Goal: Task Accomplishment & Management: Manage account settings

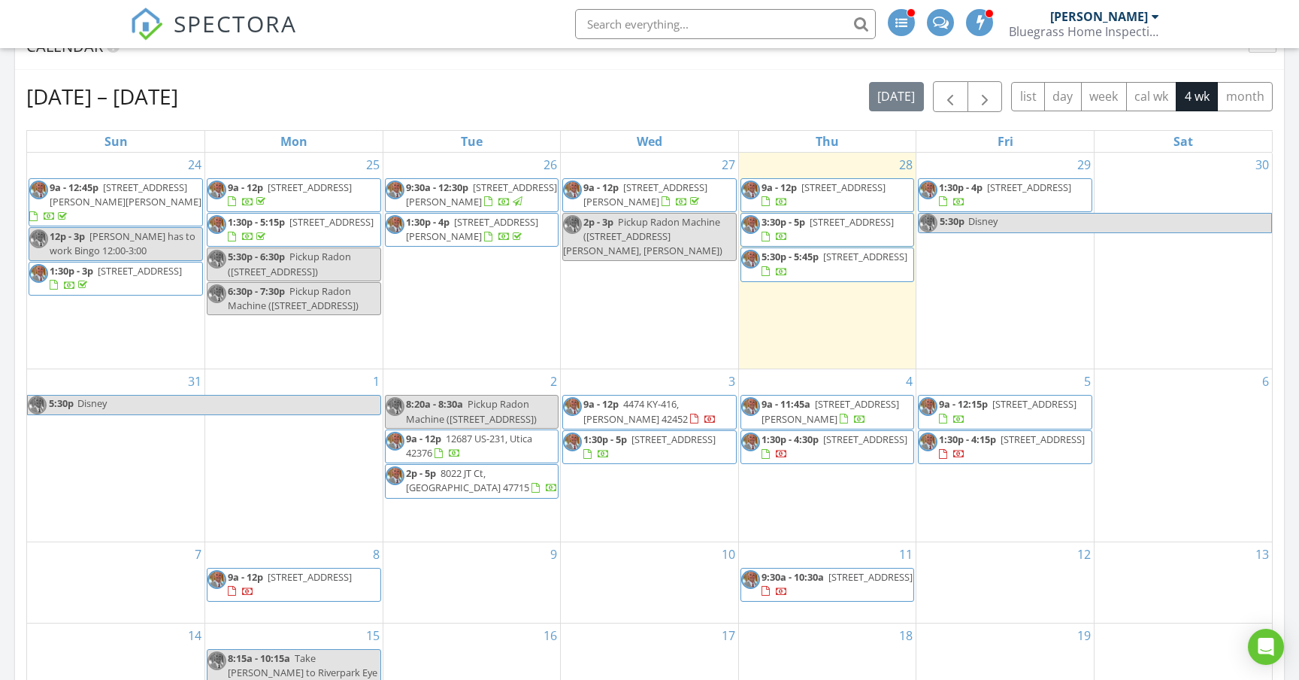
scroll to position [662, 0]
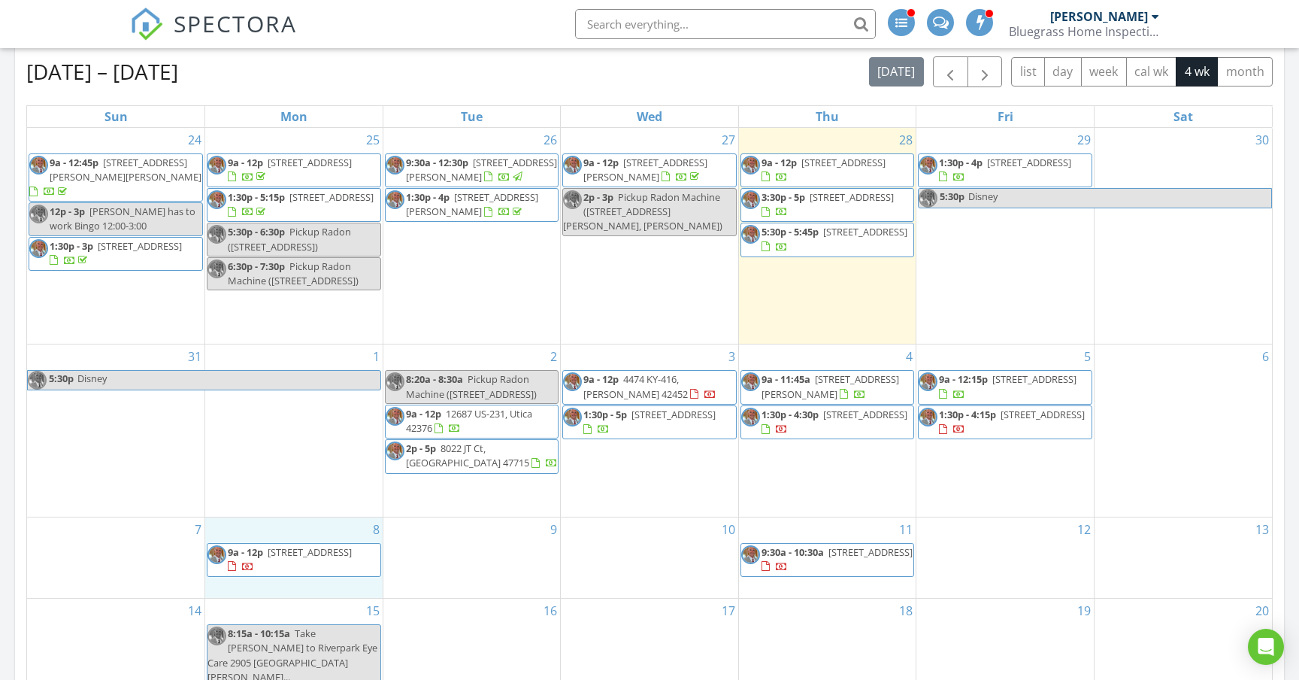
click at [317, 588] on div "8 9a - 12p 120 Mockingbird Ln, Lewisport 42351" at bounding box center [293, 557] width 177 height 80
click at [302, 526] on link "Inspection" at bounding box center [291, 526] width 77 height 24
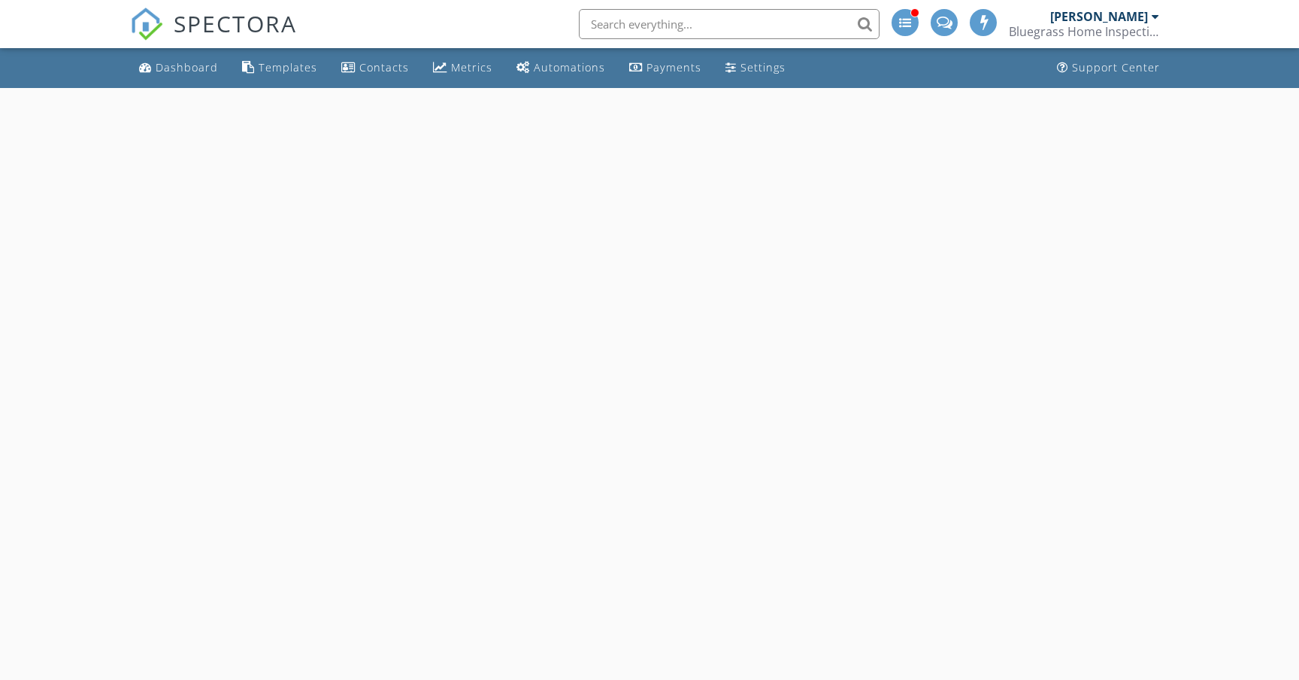
select select "8"
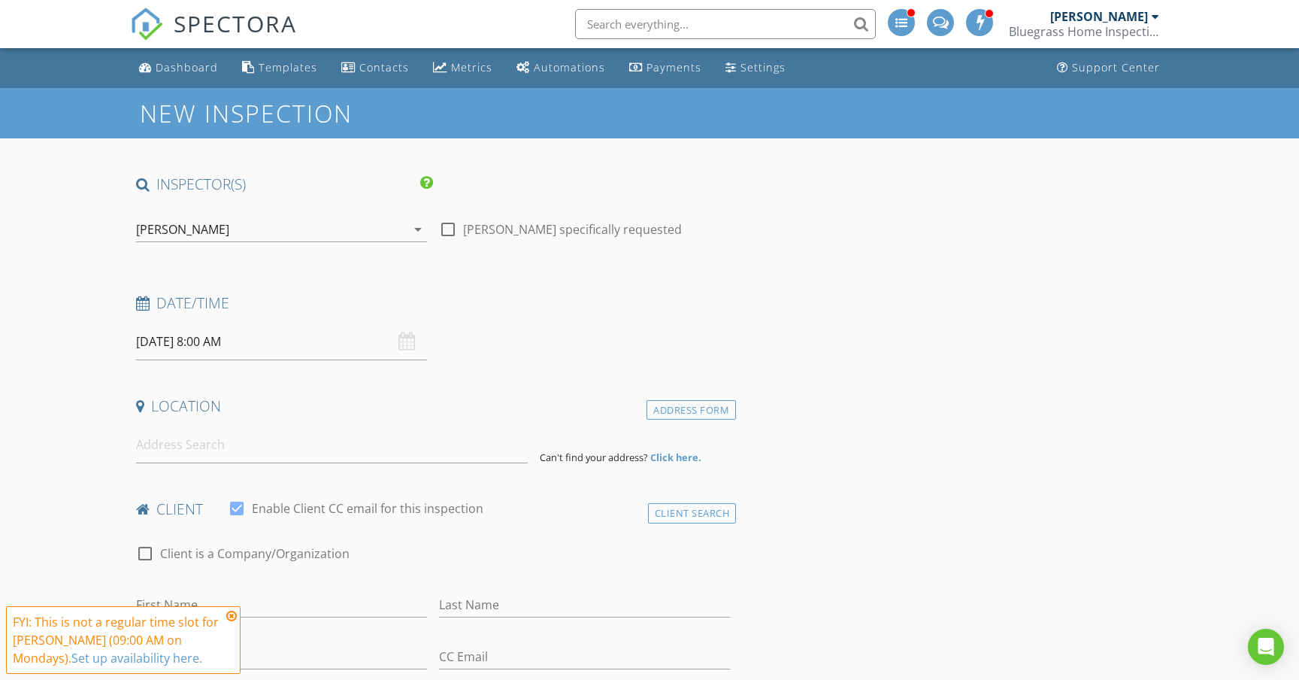
click at [305, 344] on input "09/08/2025 8:00 AM" at bounding box center [281, 341] width 291 height 37
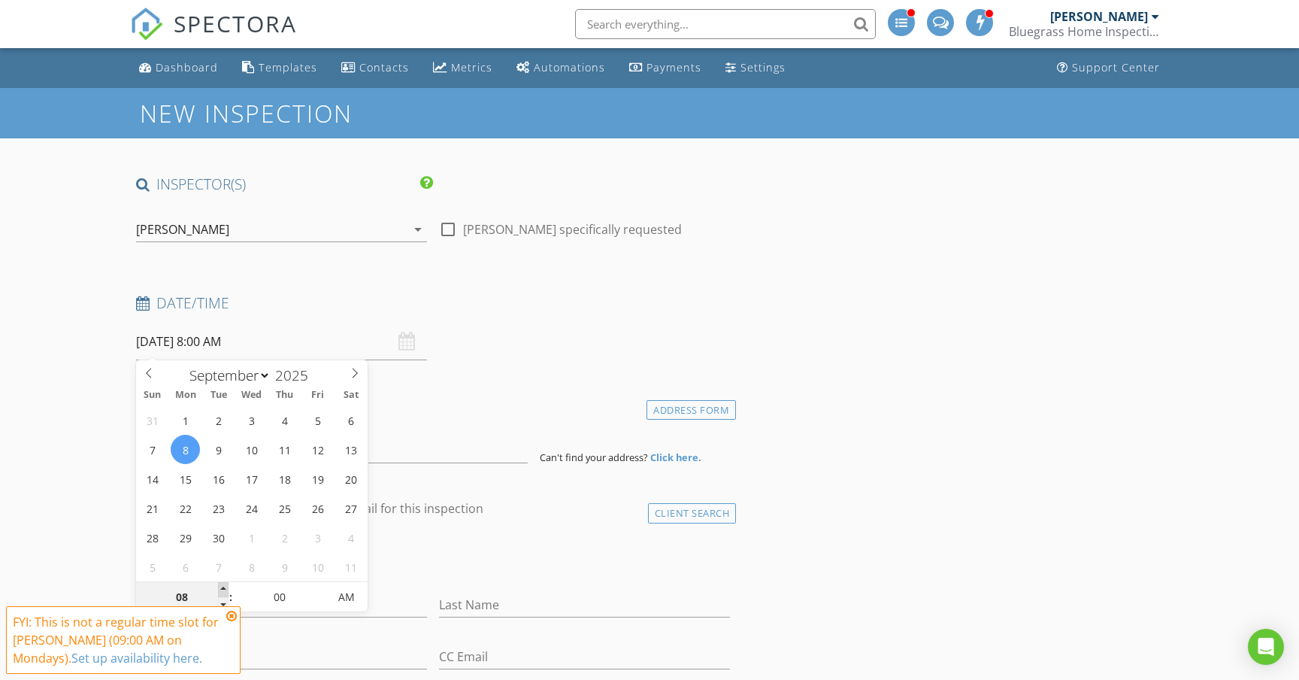
type input "09"
type input "09/08/2025 9:00 AM"
click at [223, 586] on span at bounding box center [223, 589] width 11 height 15
type input "10"
type input "09/08/2025 10:00 AM"
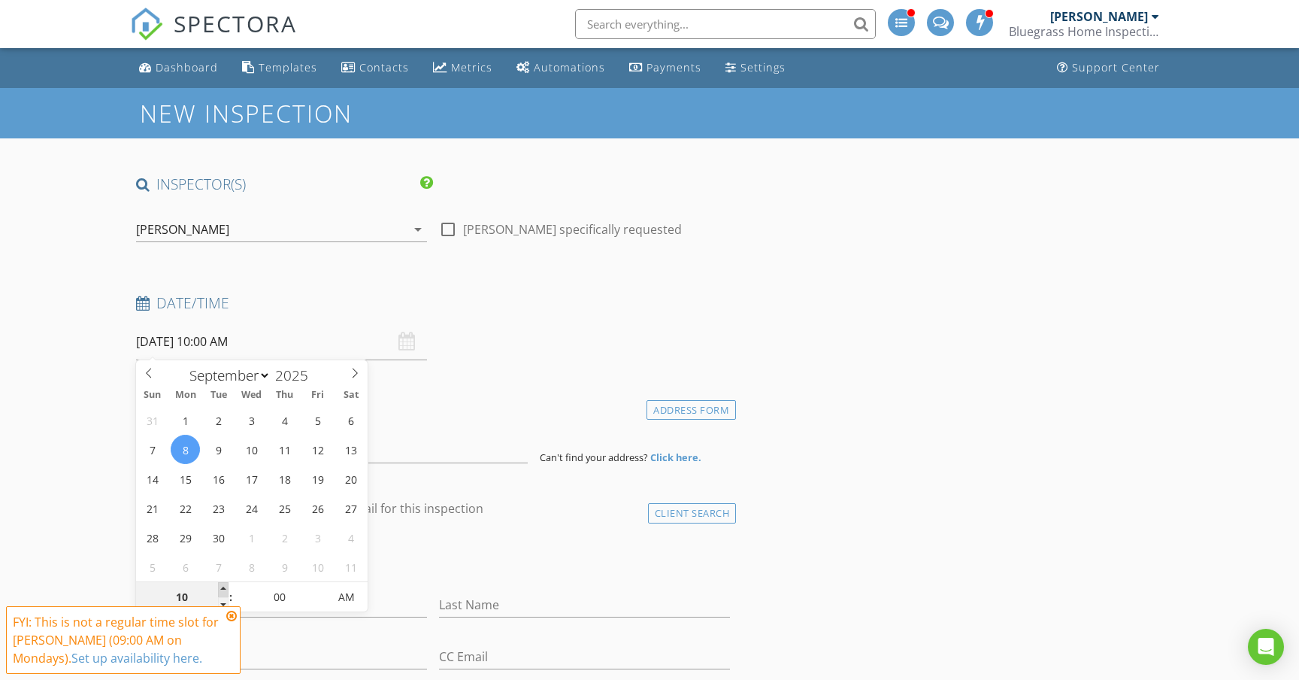
click at [223, 586] on span at bounding box center [223, 589] width 11 height 15
type input "11"
type input "09/08/2025 11:00 AM"
click at [223, 586] on span at bounding box center [223, 589] width 11 height 15
type input "12"
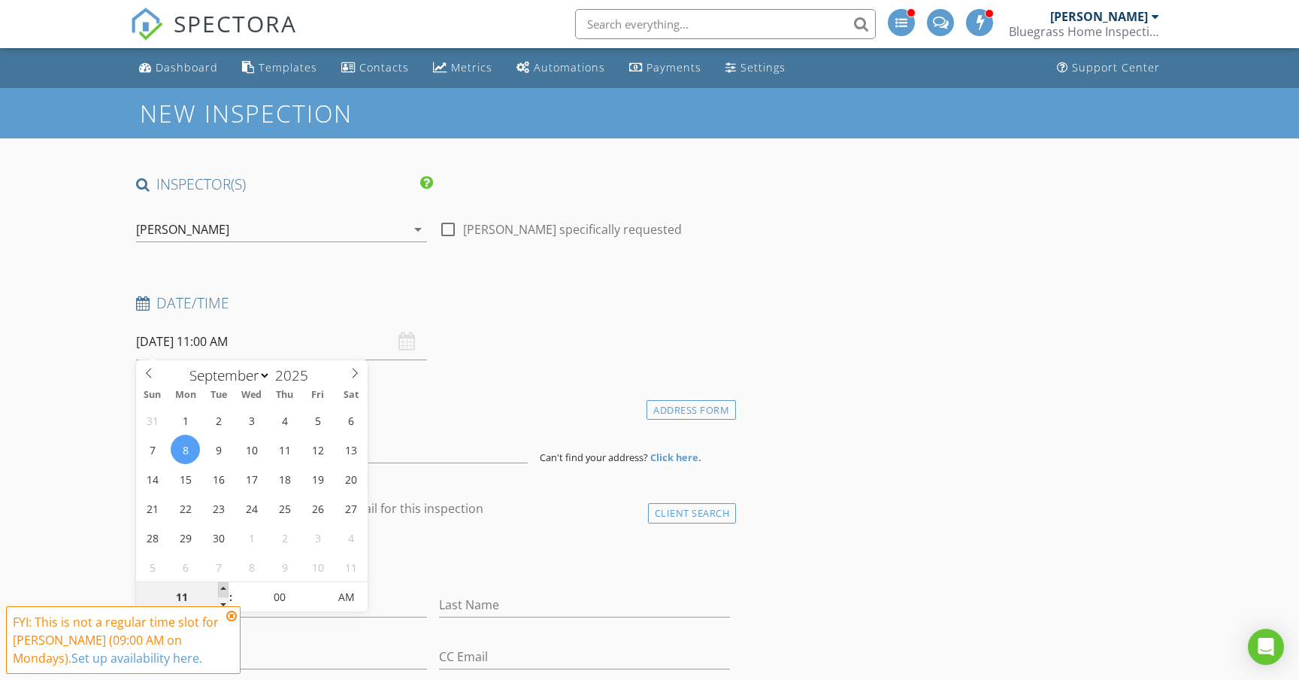
type input "09/08/2025 12:00 PM"
click at [223, 586] on span at bounding box center [223, 589] width 11 height 15
type input "01"
type input "09/08/2025 1:00 PM"
click at [223, 586] on span at bounding box center [223, 589] width 11 height 15
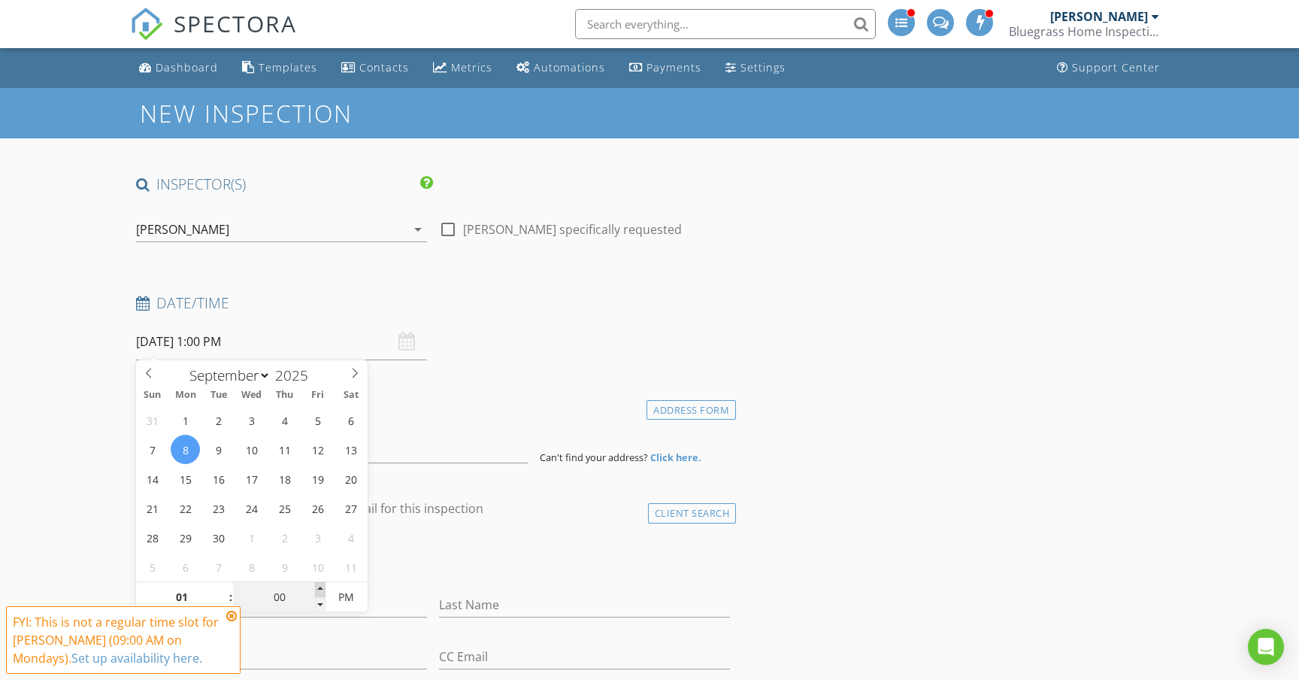
type input "05"
type input "09/08/2025 1:05 PM"
click at [321, 589] on span at bounding box center [320, 589] width 11 height 15
type input "10"
type input "09/08/2025 1:10 PM"
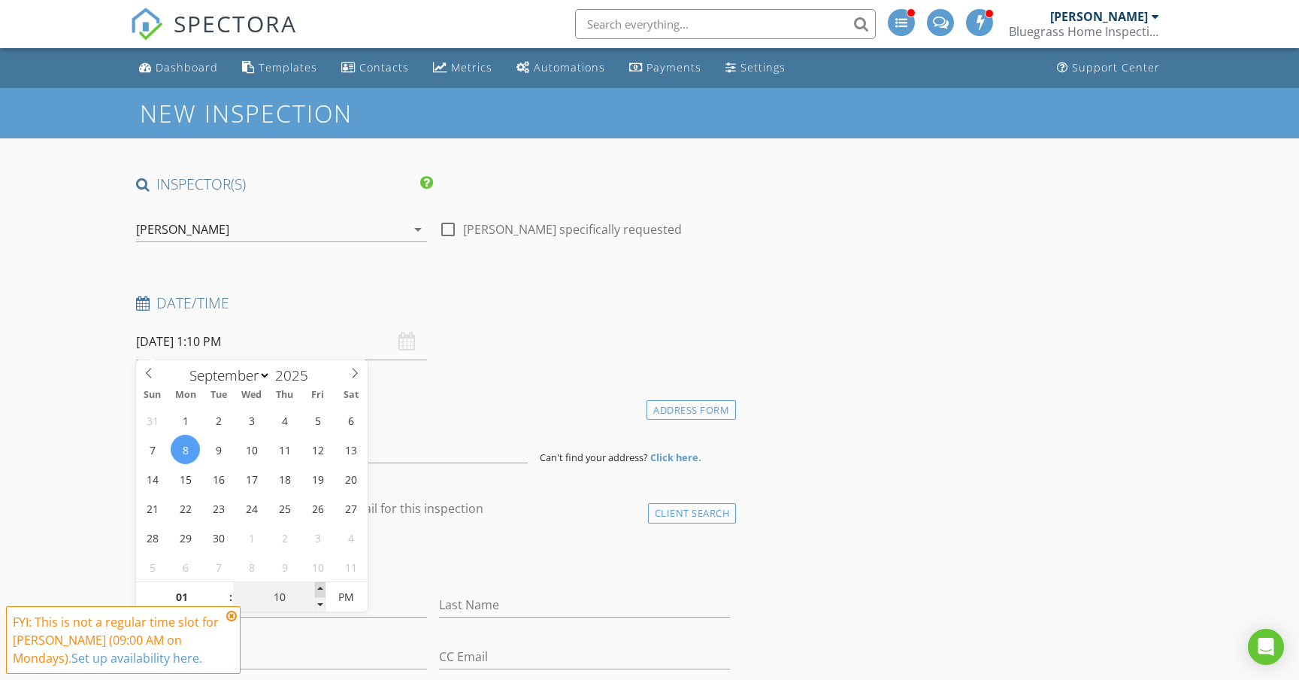
click at [321, 589] on span at bounding box center [320, 589] width 11 height 15
type input "15"
type input "09/08/2025 1:15 PM"
click at [321, 589] on span at bounding box center [320, 589] width 11 height 15
type input "20"
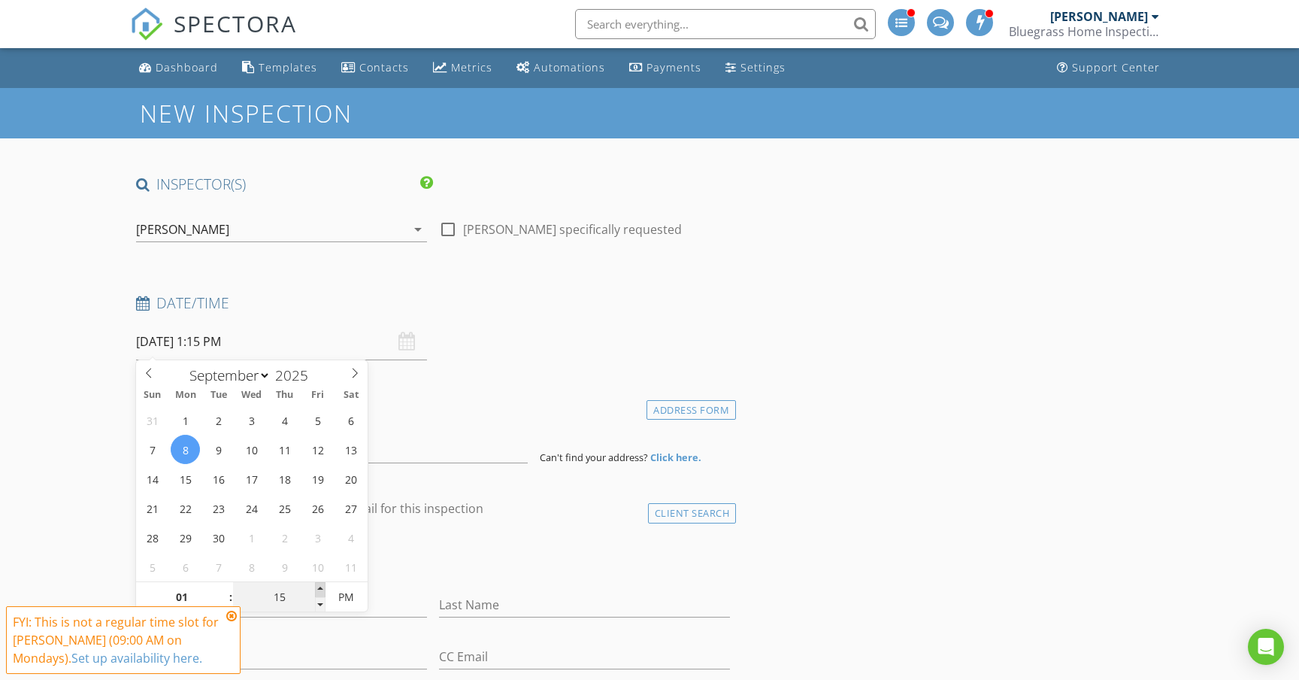
type input "09/08/2025 1:20 PM"
click at [321, 589] on span at bounding box center [320, 589] width 11 height 15
type input "25"
type input "09/08/2025 1:25 PM"
click at [321, 589] on span at bounding box center [320, 589] width 11 height 15
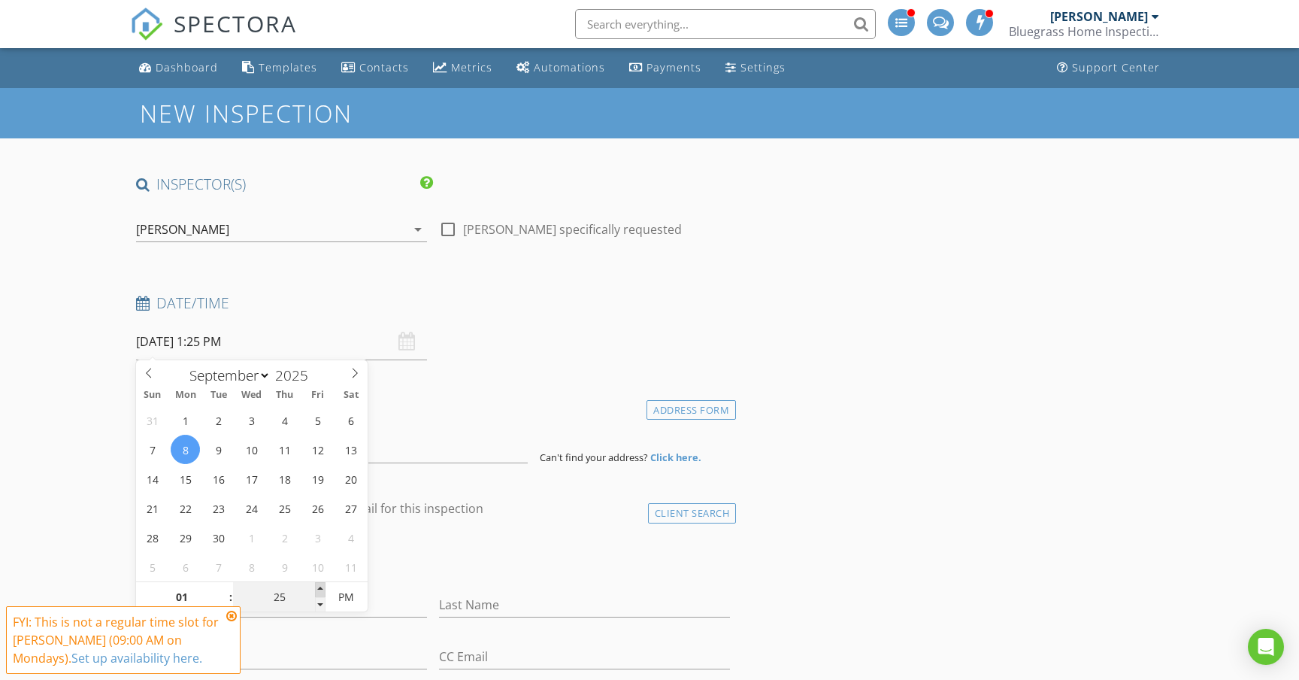
type input "30"
type input "09/08/2025 1:30 PM"
click at [321, 589] on span at bounding box center [320, 589] width 11 height 15
click at [638, 329] on div "Date/Time 09/08/2025 1:30 PM" at bounding box center [433, 326] width 606 height 67
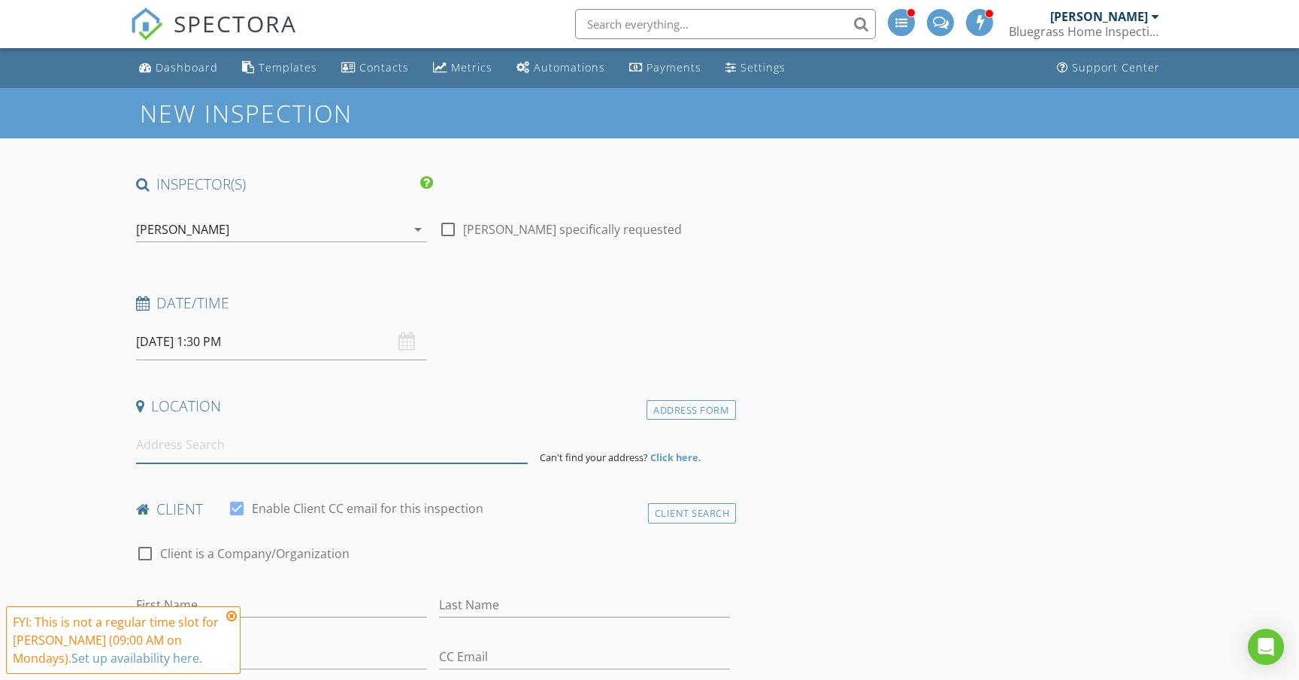
click at [261, 447] on input at bounding box center [332, 444] width 392 height 37
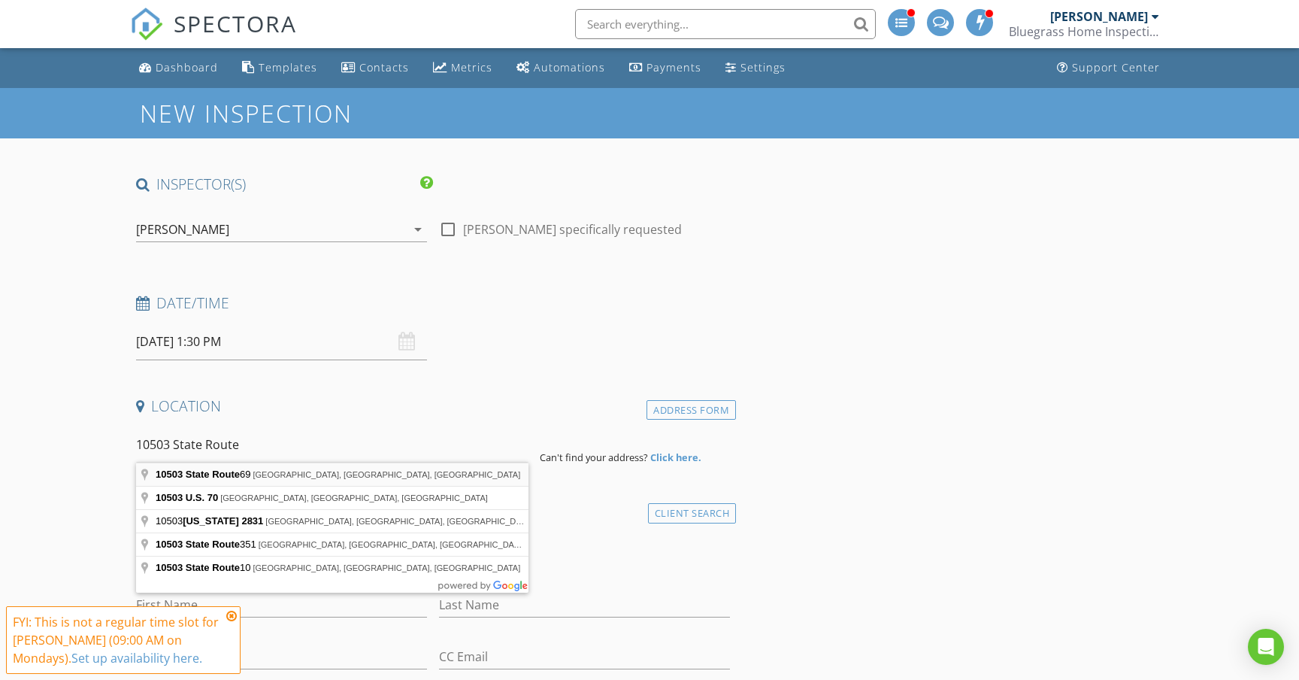
type input "10503 State Route 69, Hawesville, KY, USA"
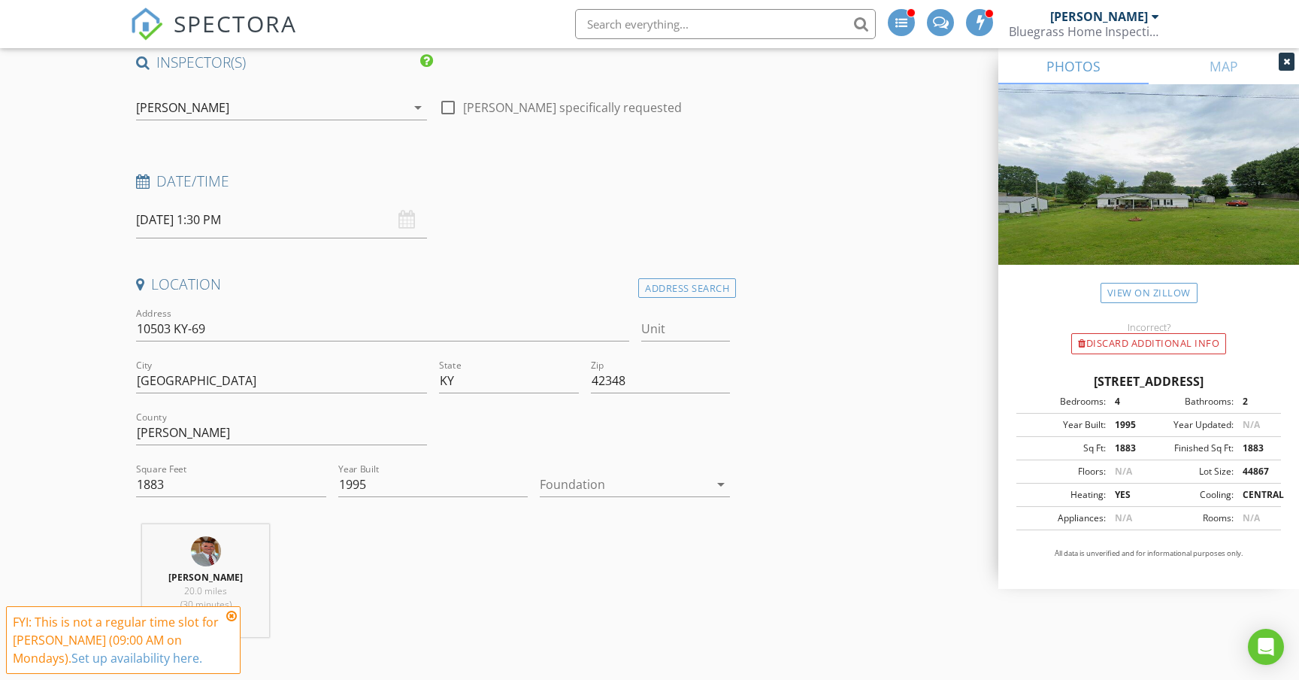
scroll to position [148, 0]
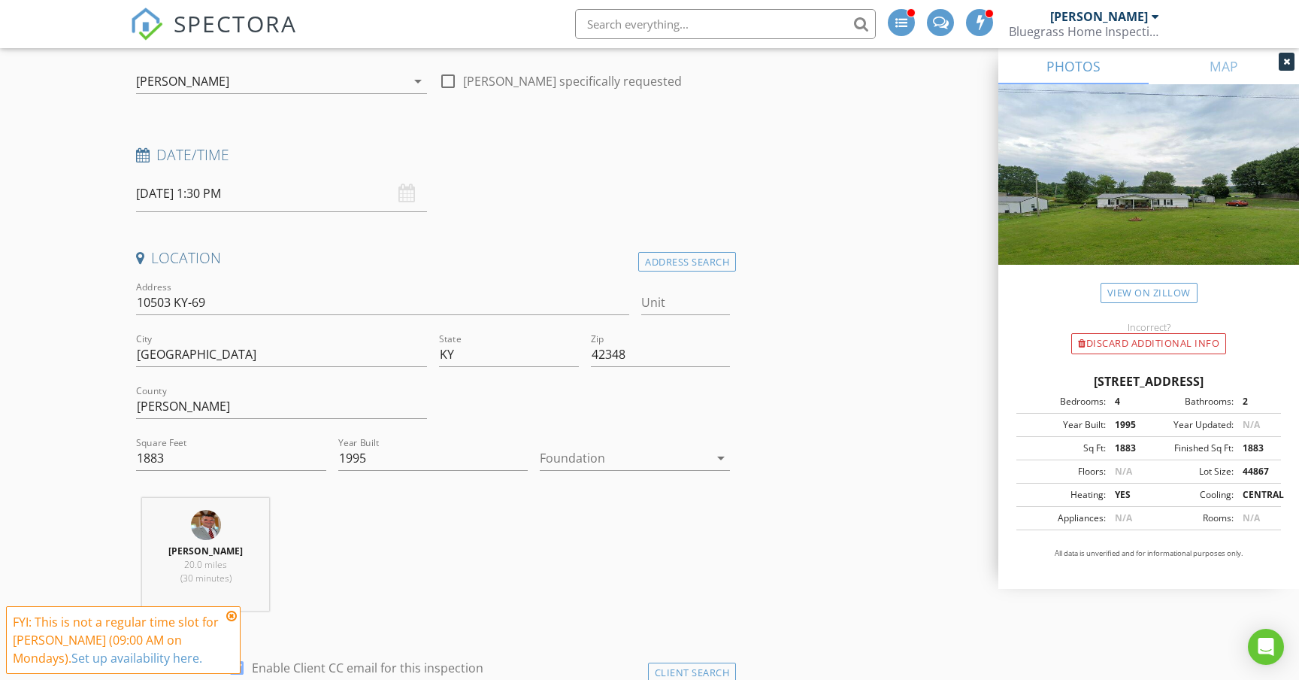
click at [675, 461] on div at bounding box center [624, 458] width 169 height 24
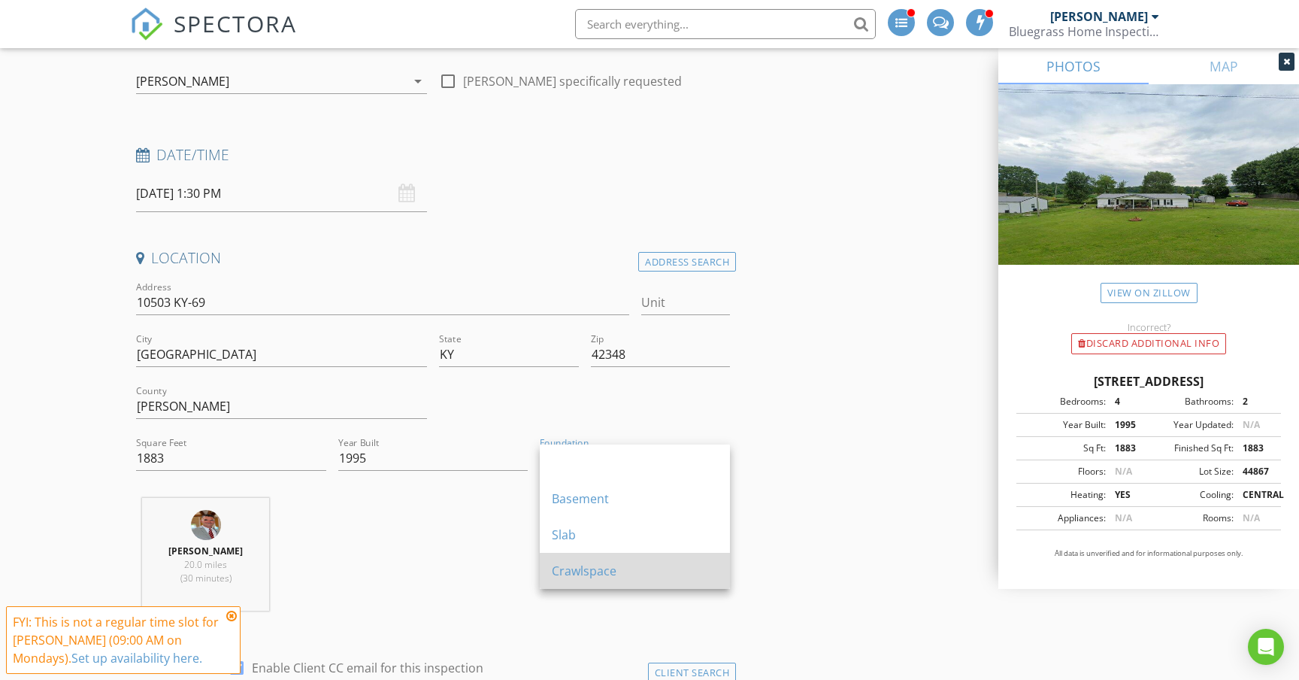
click at [663, 559] on div "Crawlspace" at bounding box center [635, 571] width 166 height 36
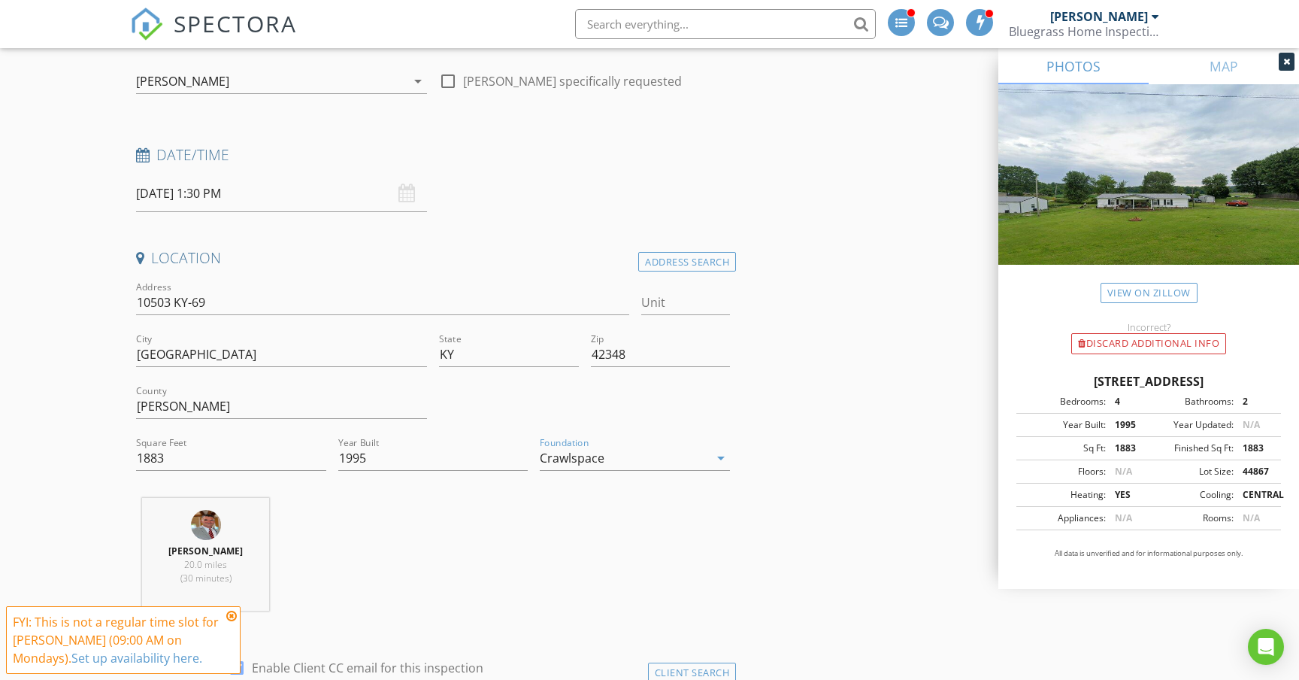
click at [231, 618] on icon at bounding box center [231, 616] width 11 height 12
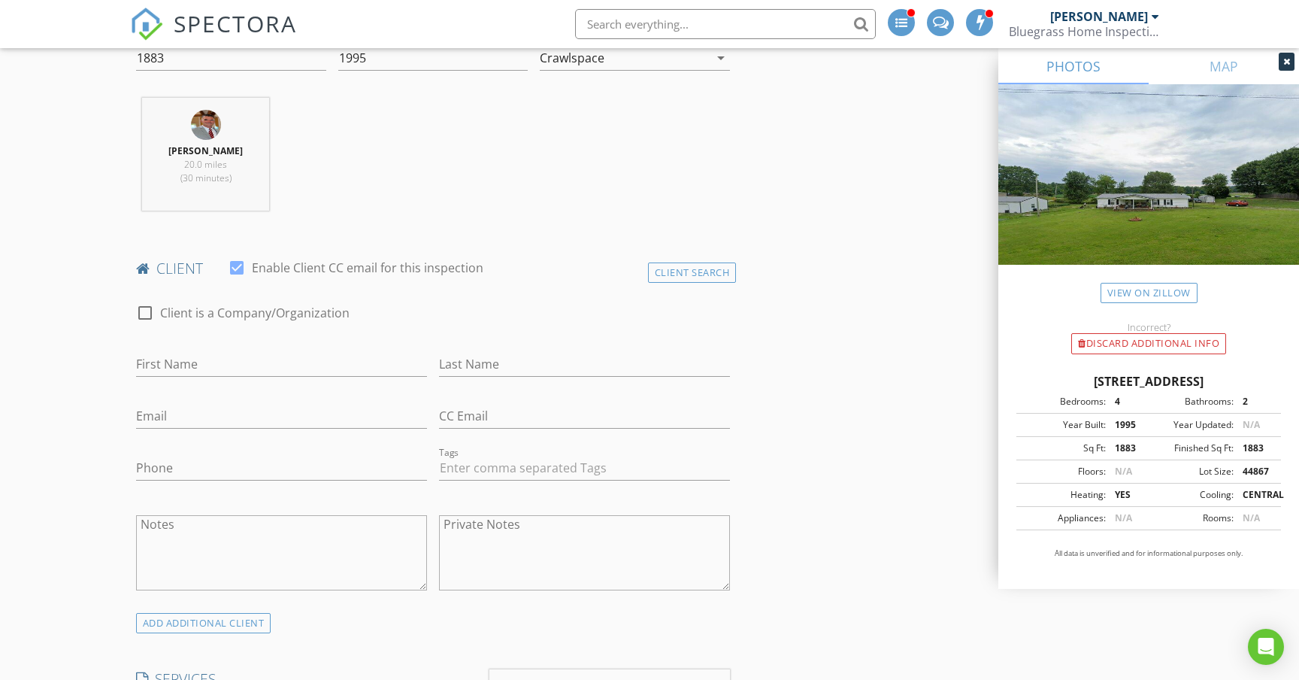
scroll to position [577, 0]
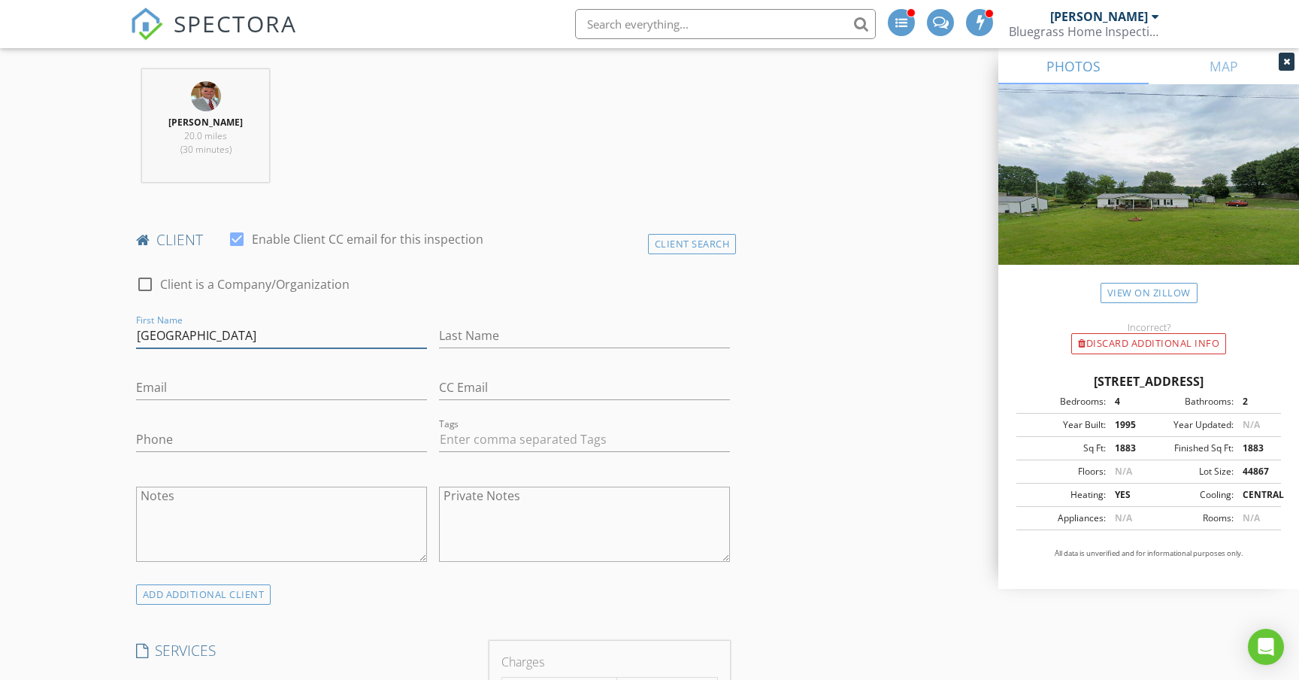
type input "Kiel"
type input "Gorham"
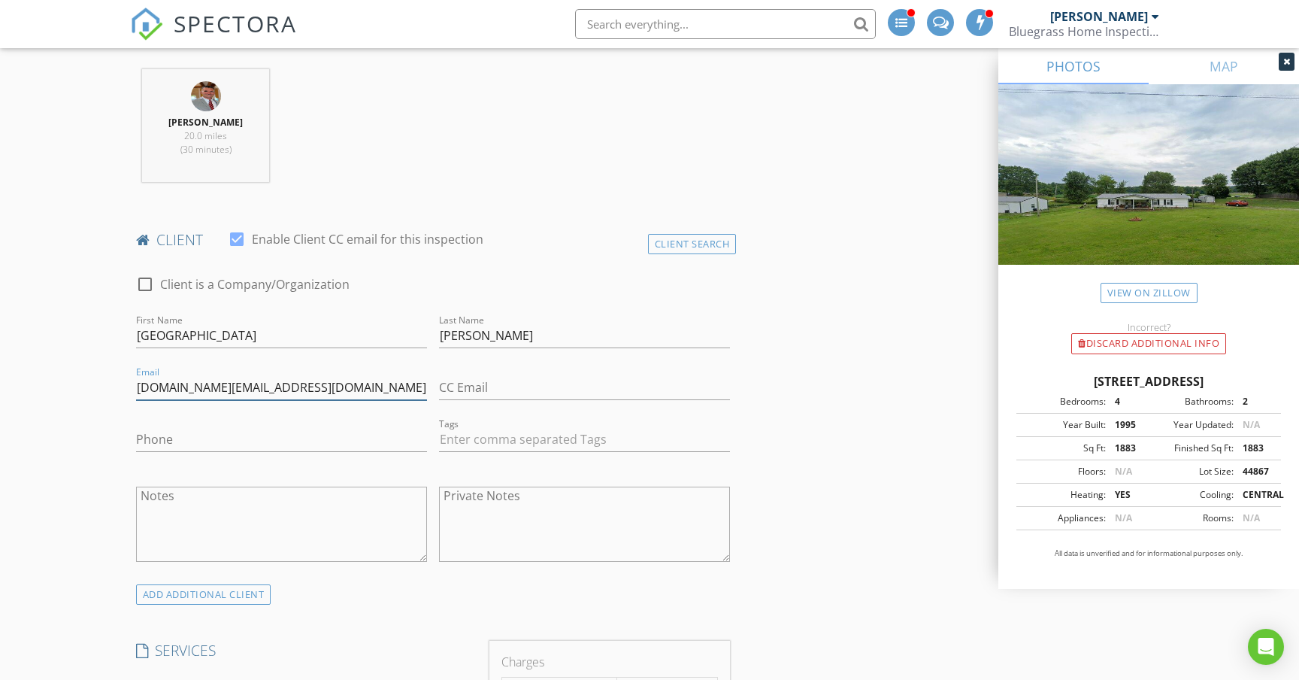
type input "kielgorham.kg@gmail.com"
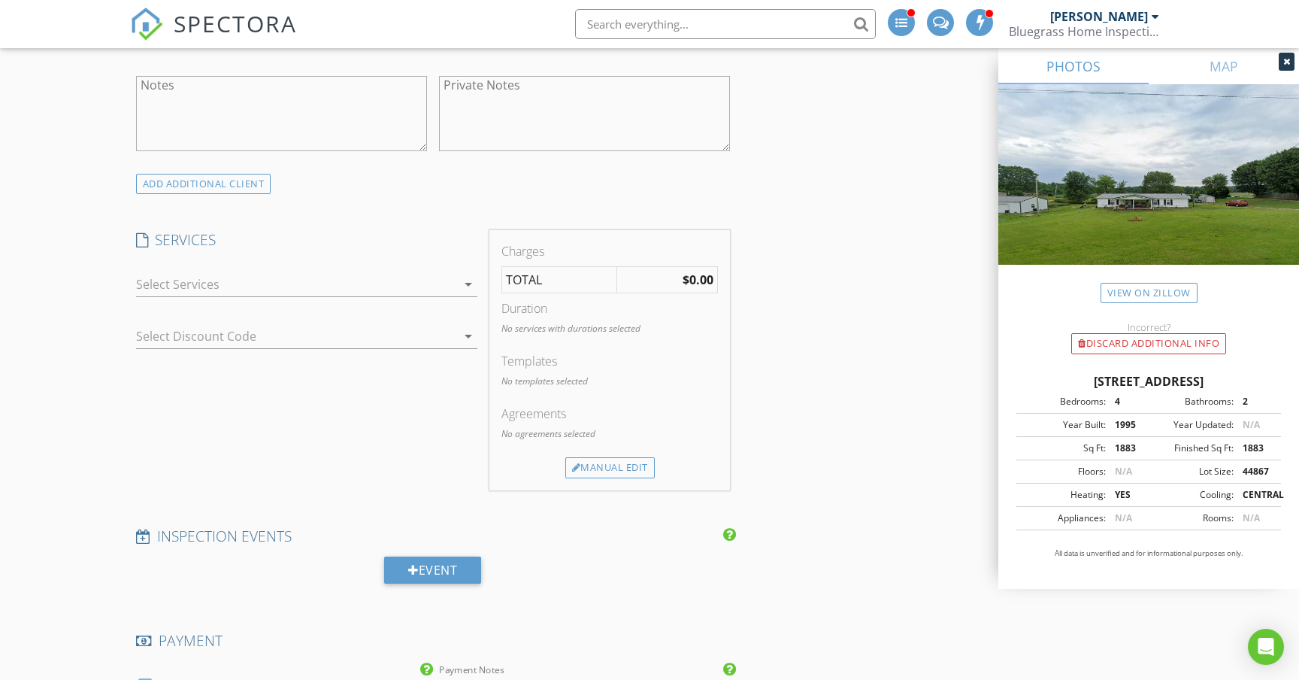
scroll to position [992, 0]
type input "760-580-0861"
click at [380, 274] on div at bounding box center [296, 280] width 320 height 24
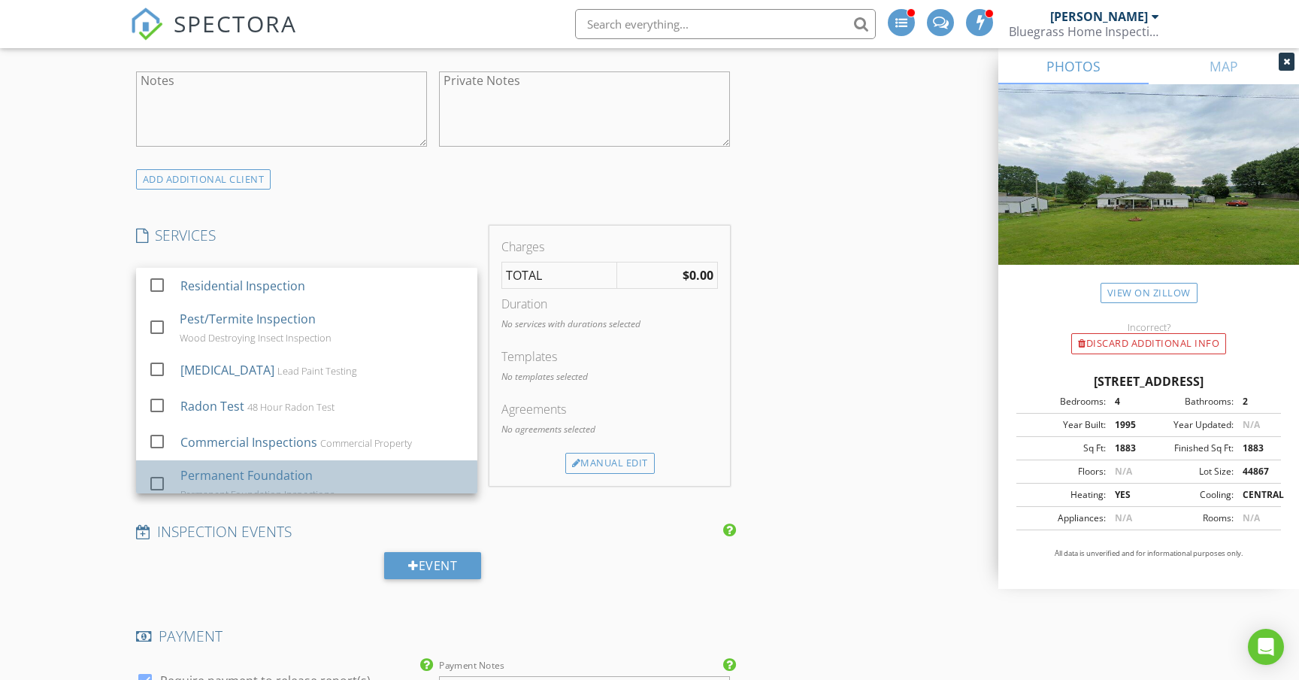
click at [368, 478] on div "Permanent Foundation Permanent Foundation Inspections" at bounding box center [322, 484] width 285 height 48
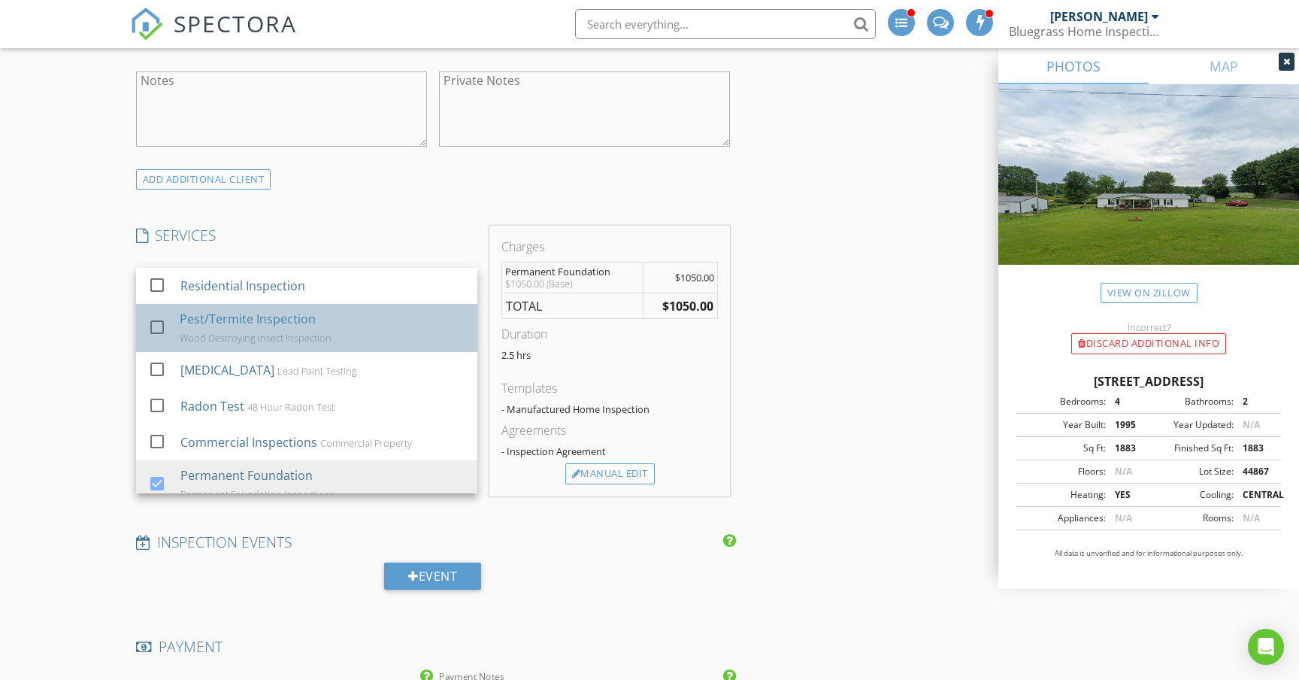
click at [293, 332] on div "Wood Destroying Insect Inspection" at bounding box center [256, 338] width 152 height 12
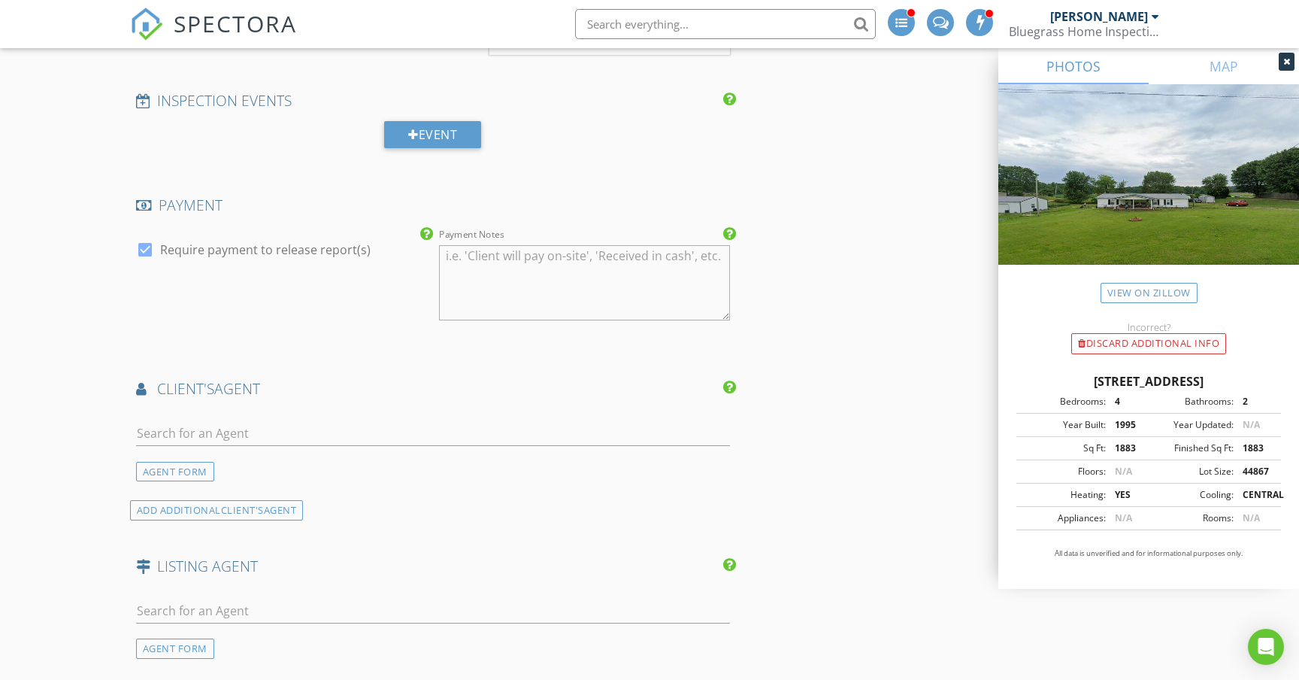
scroll to position [1490, 0]
click at [253, 432] on input "text" at bounding box center [433, 431] width 594 height 25
type input "Denise"
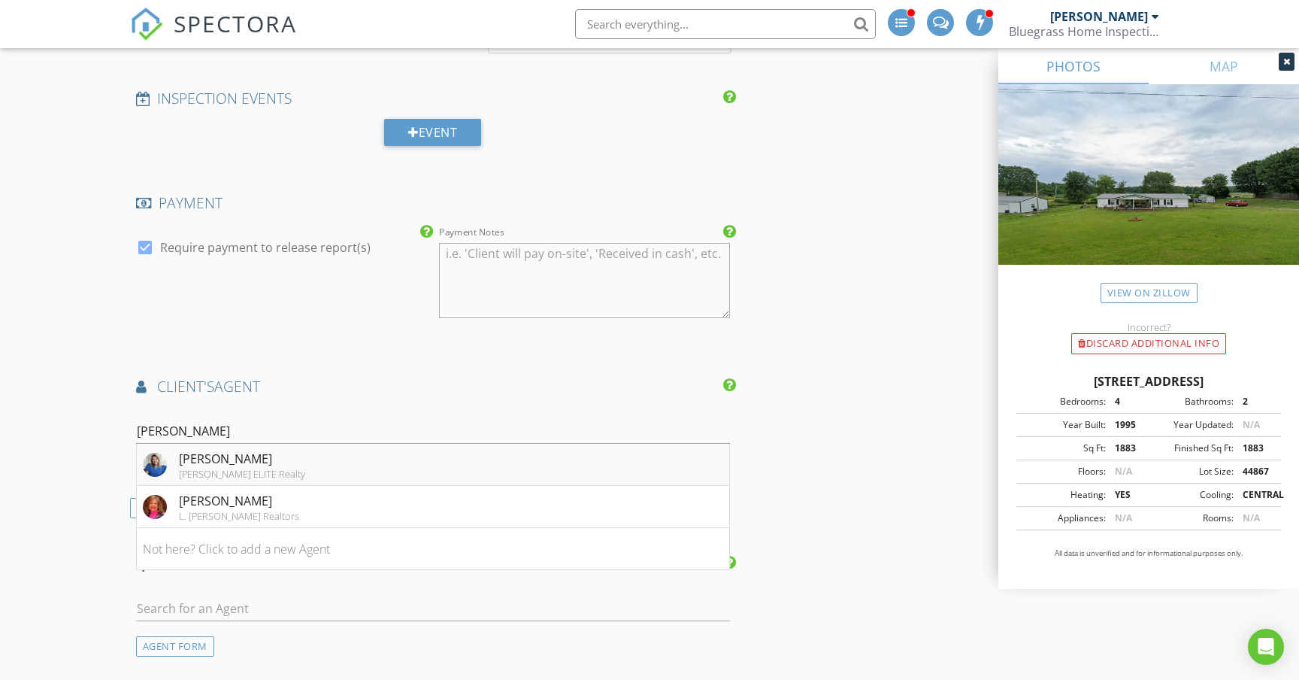
click at [289, 468] on div "Keller Williams ELITE Realty" at bounding box center [242, 474] width 126 height 12
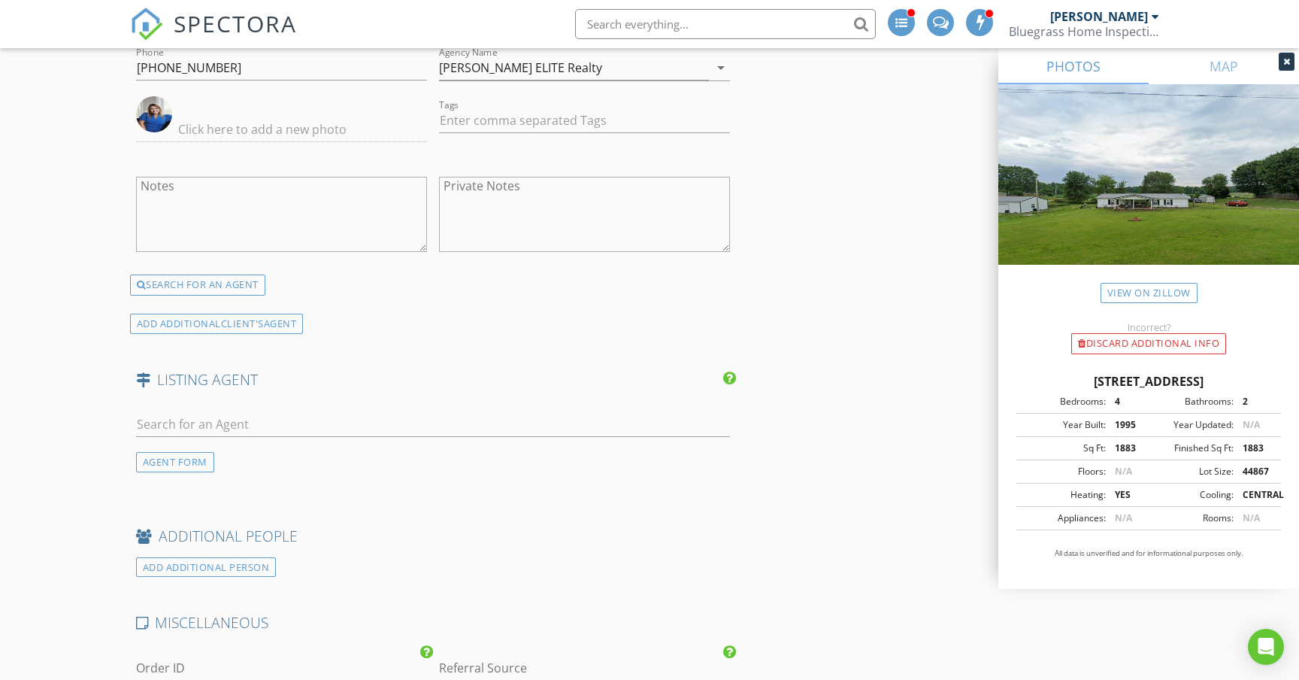
scroll to position [1967, 0]
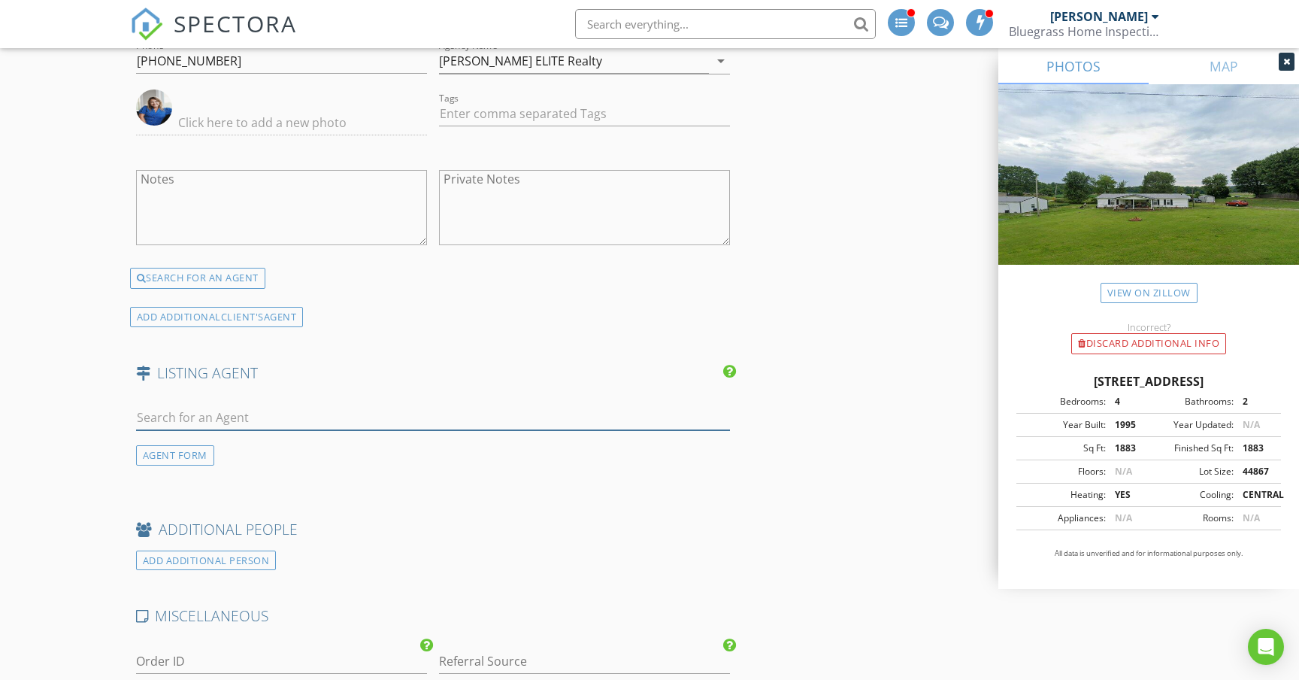
click at [245, 408] on input "text" at bounding box center [433, 417] width 594 height 25
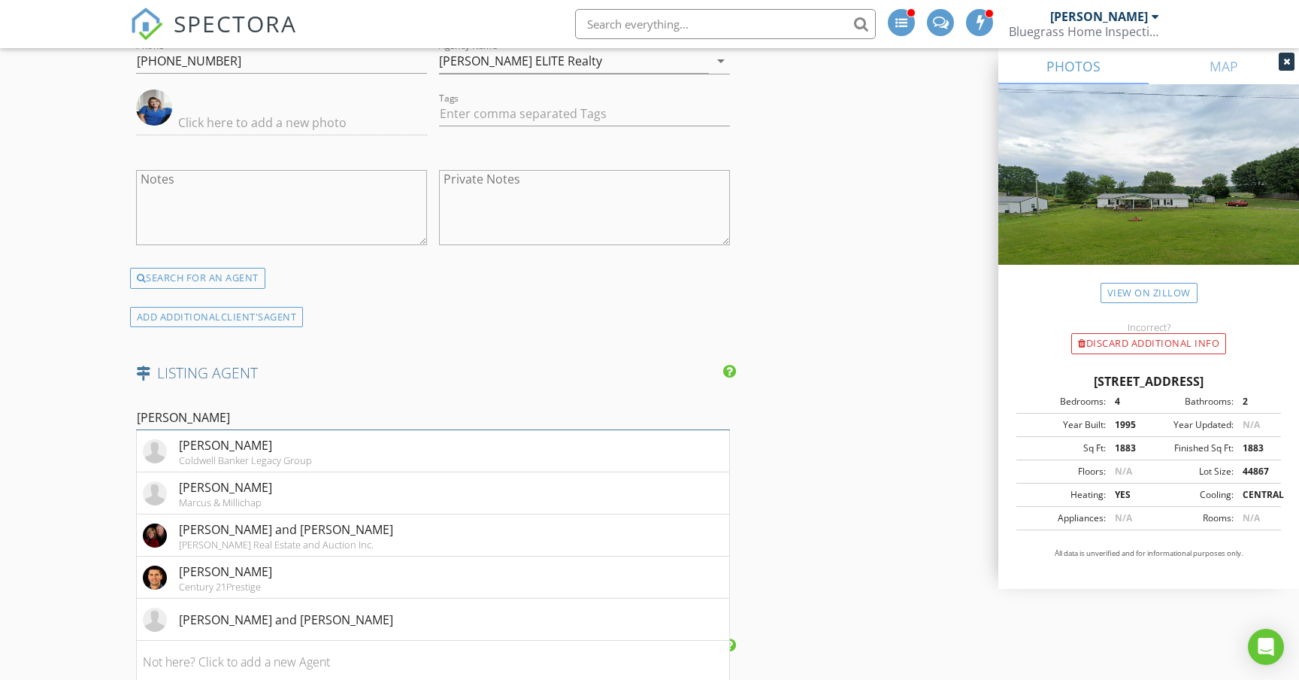
type input "Tim M"
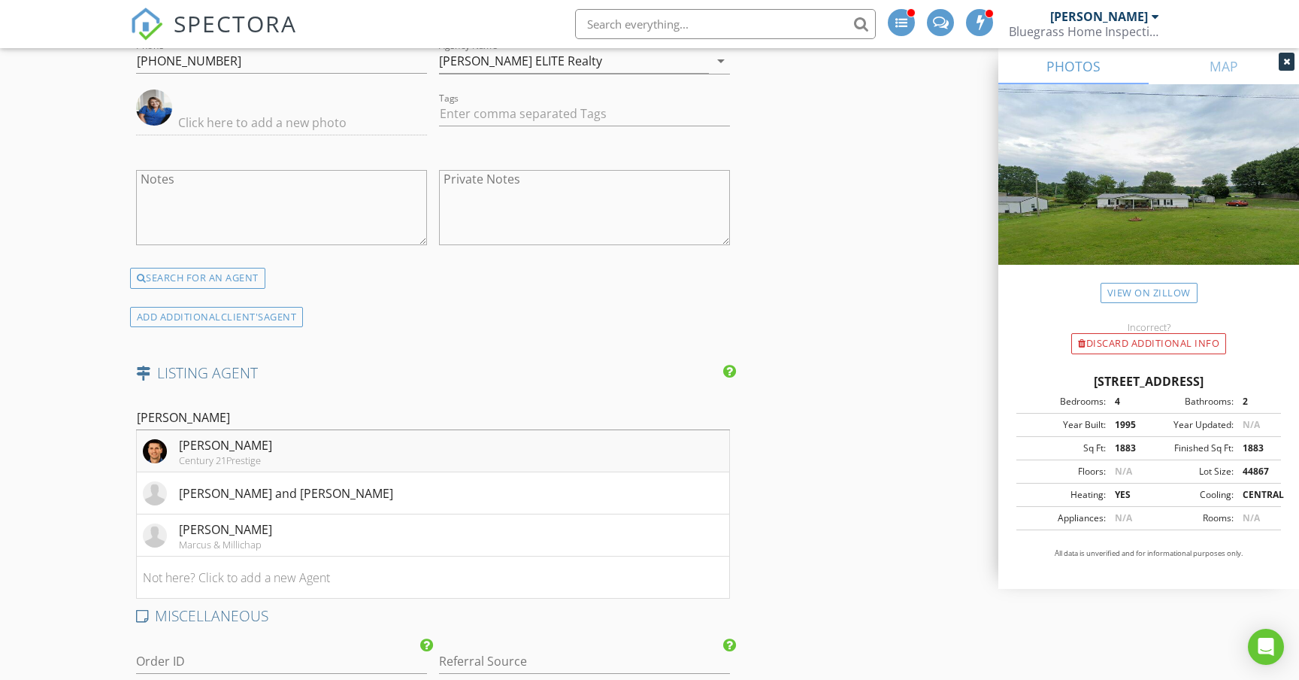
click at [307, 447] on li "Tim Merkley Century 21Prestige" at bounding box center [433, 451] width 592 height 42
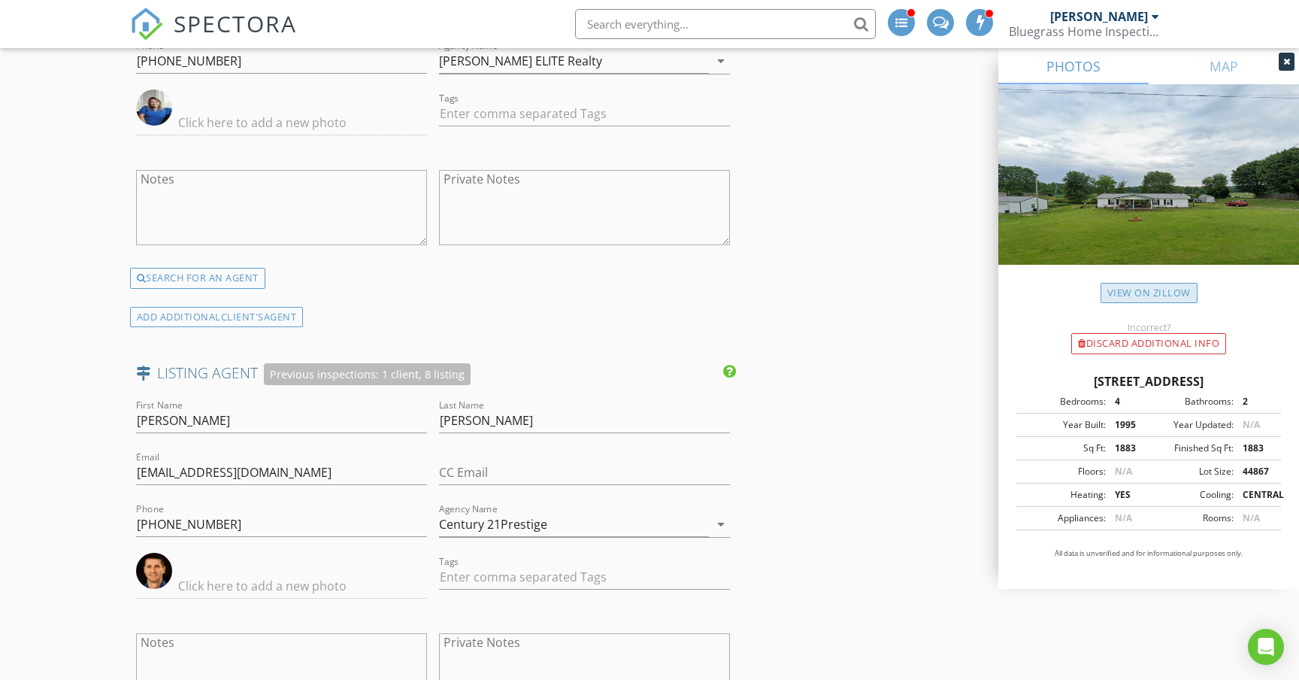
click at [1162, 296] on link "View on Zillow" at bounding box center [1149, 293] width 97 height 20
click at [1236, 63] on link "MAP" at bounding box center [1224, 66] width 150 height 36
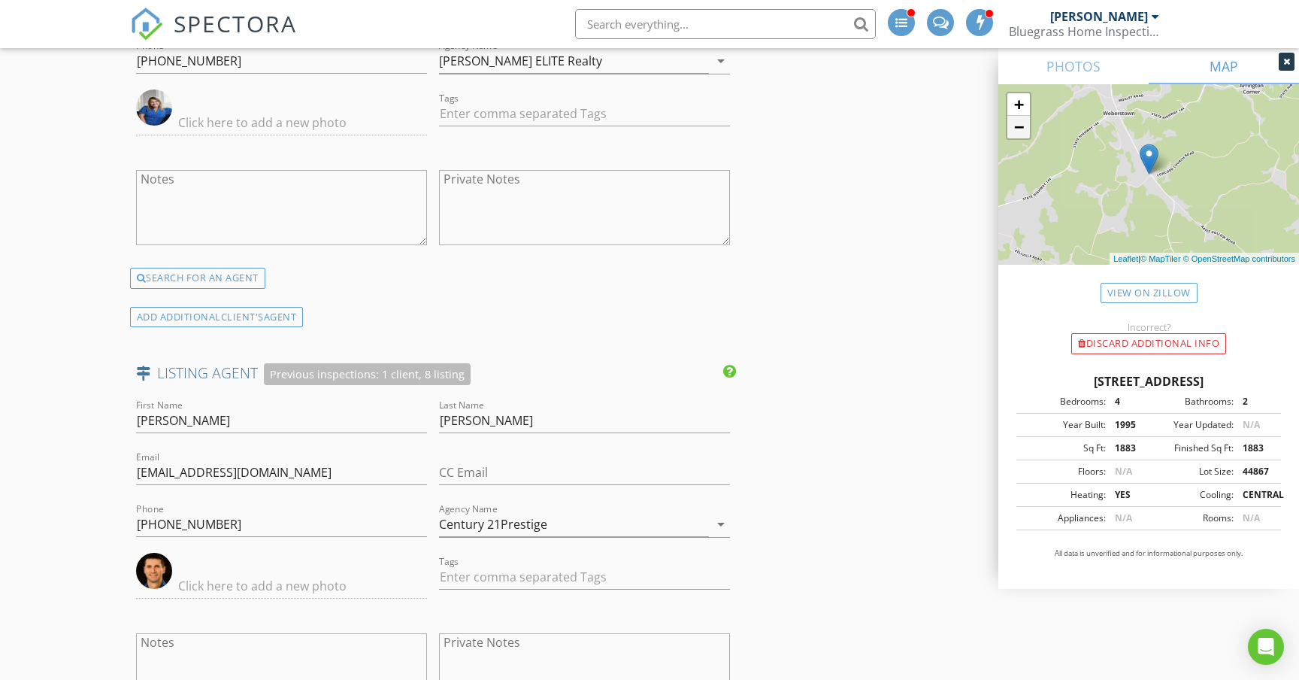
click at [1017, 131] on link "−" at bounding box center [1019, 127] width 23 height 23
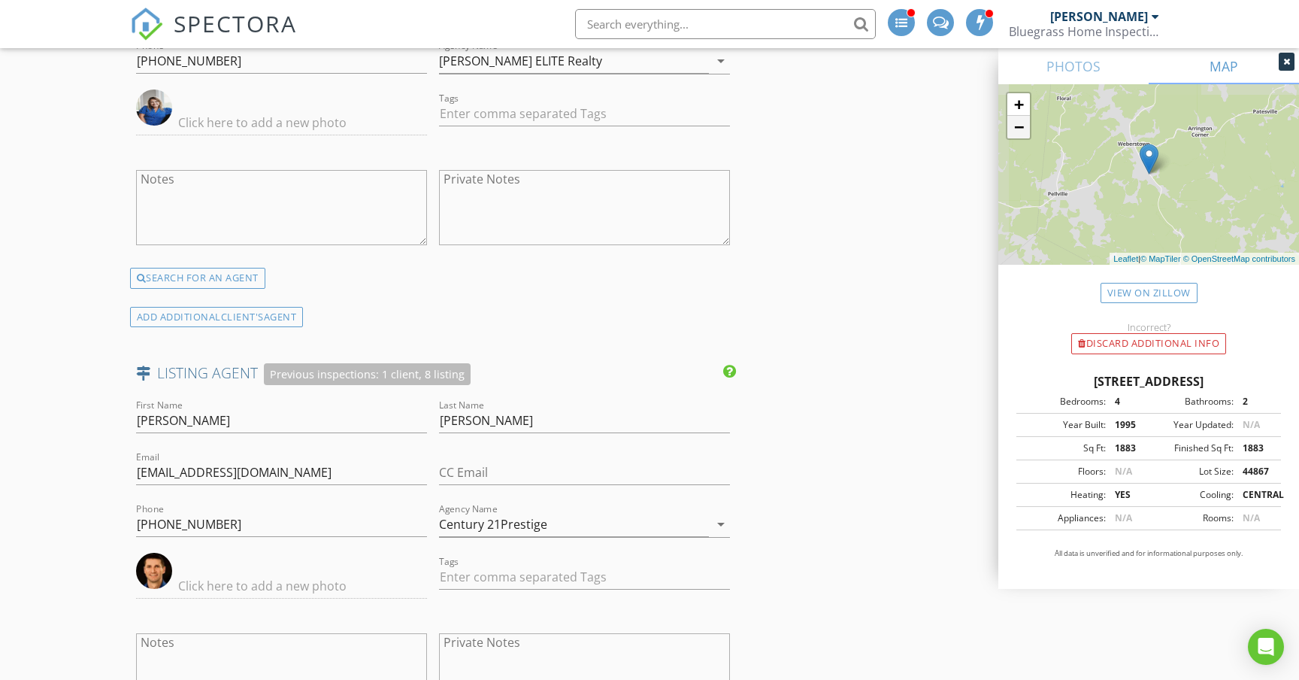
click at [1017, 131] on link "−" at bounding box center [1019, 127] width 23 height 23
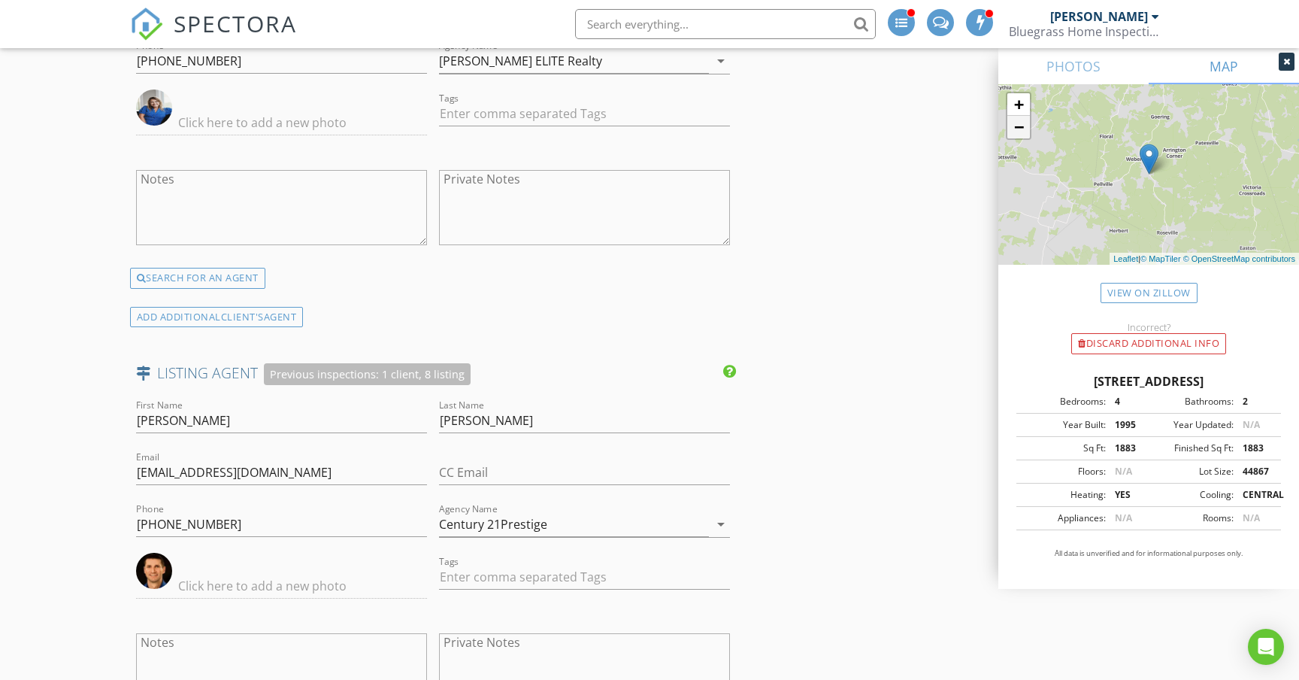
click at [1017, 131] on link "−" at bounding box center [1019, 127] width 23 height 23
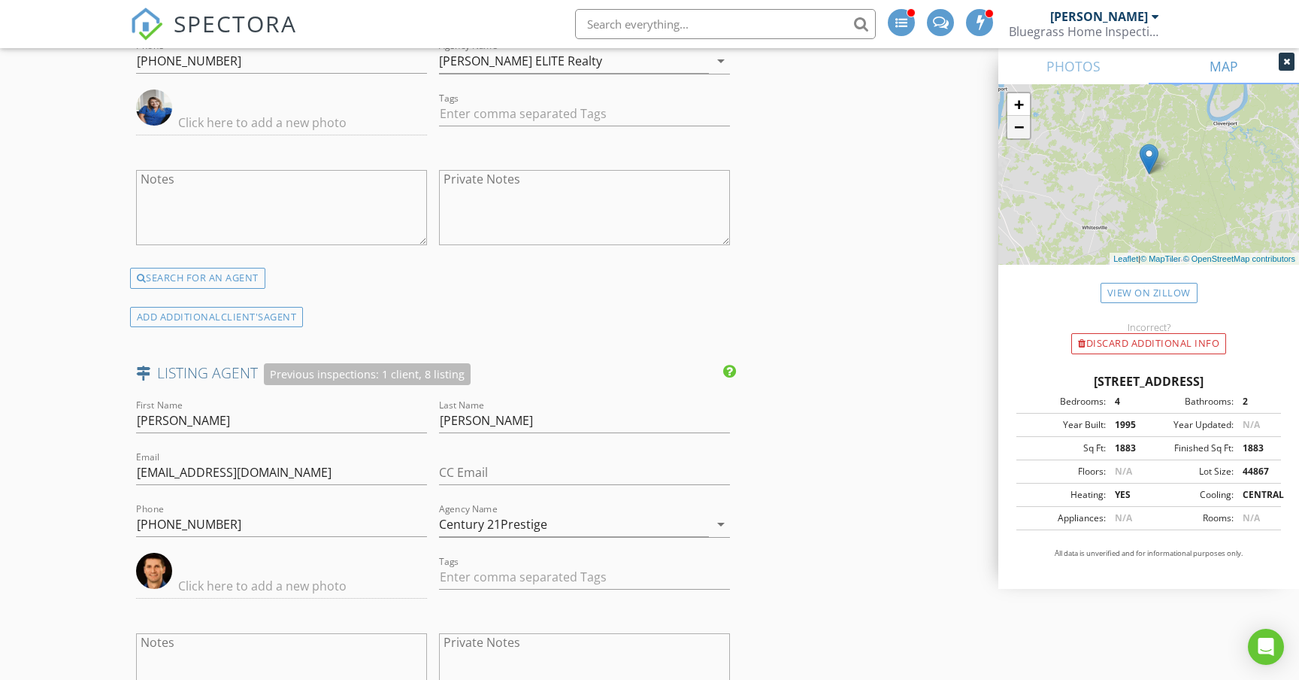
click at [1017, 131] on link "−" at bounding box center [1019, 127] width 23 height 23
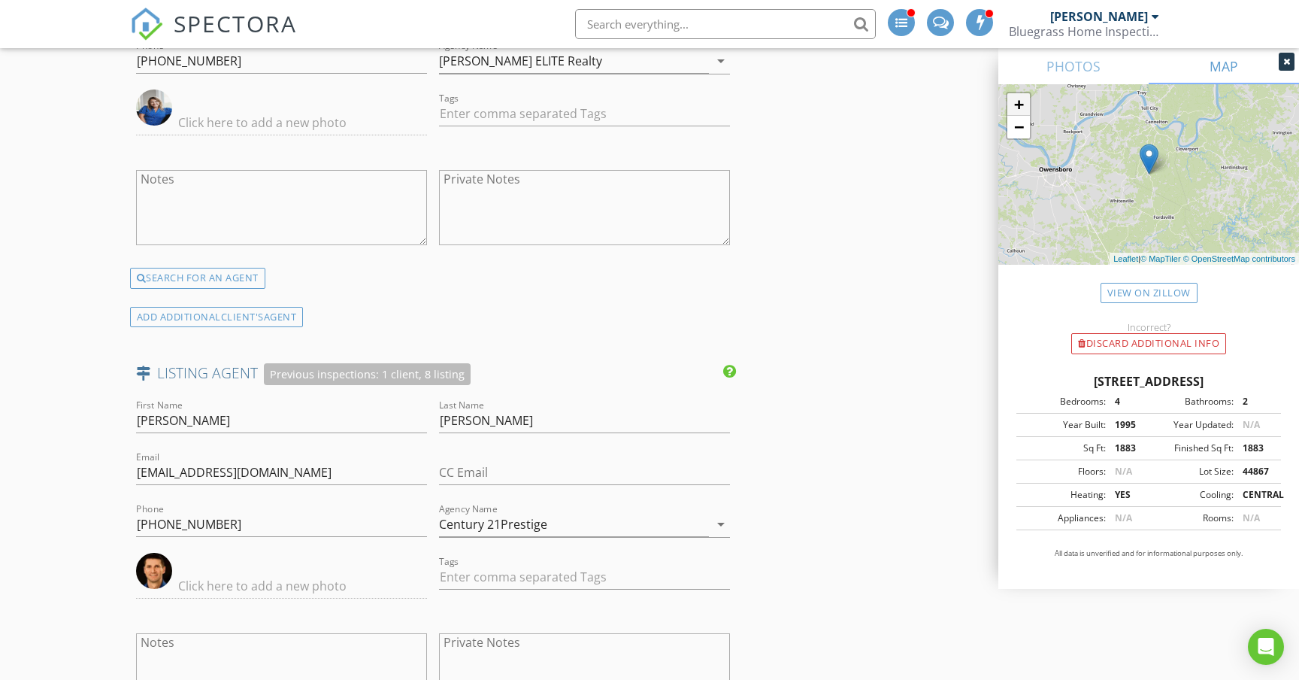
click at [1020, 99] on link "+" at bounding box center [1019, 104] width 23 height 23
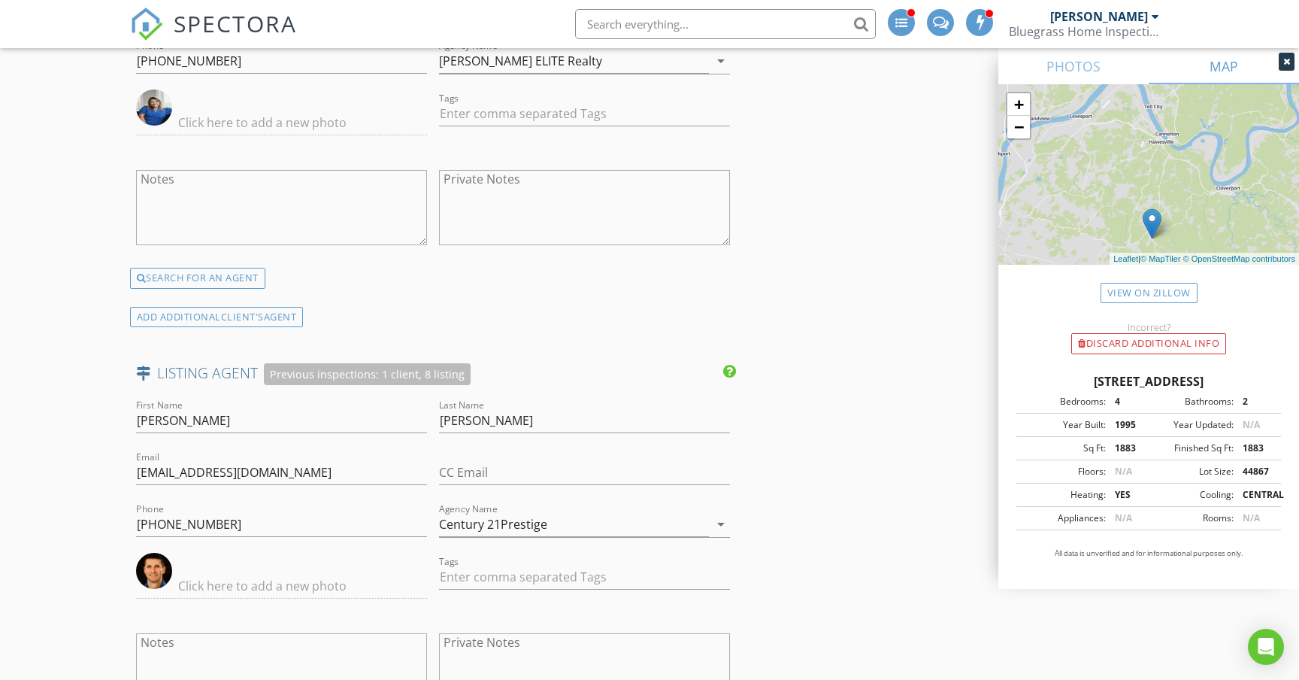
click at [1135, 214] on div "+ − Leaflet | © MapTiler © OpenStreetMap contributors" at bounding box center [1149, 174] width 301 height 180
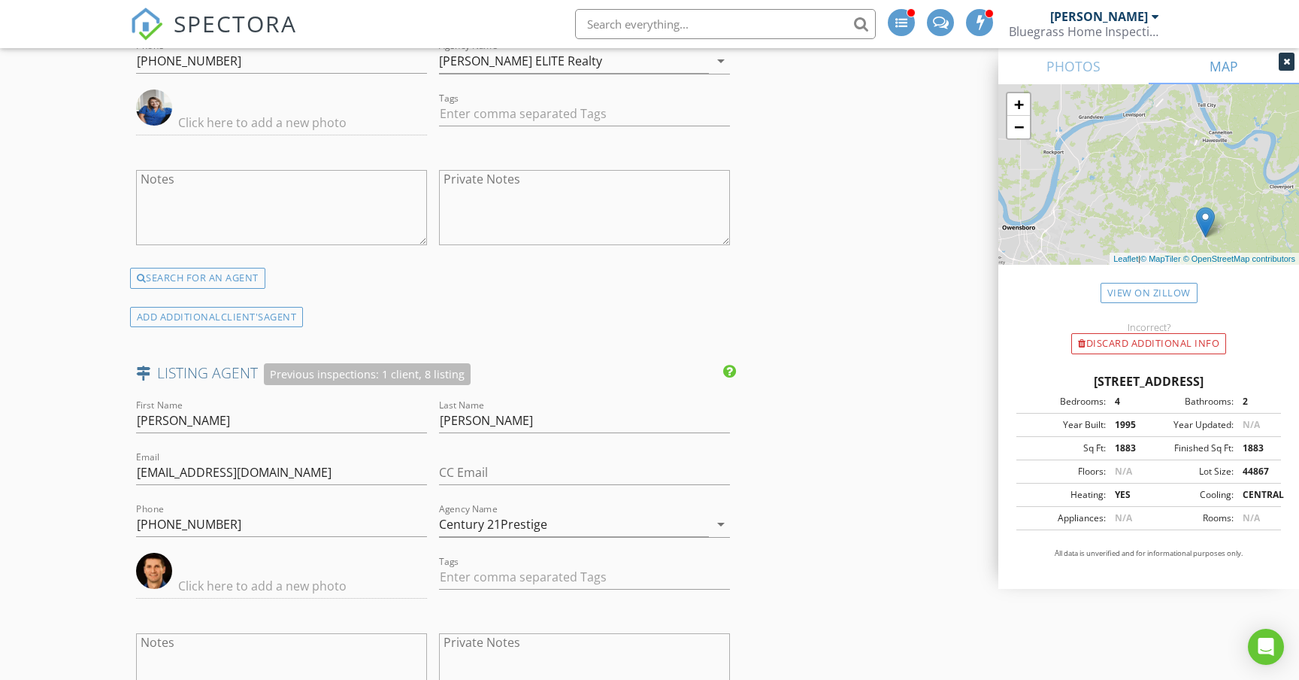
click at [1165, 152] on div "+ − Leaflet | © MapTiler © OpenStreetMap contributors" at bounding box center [1149, 174] width 301 height 180
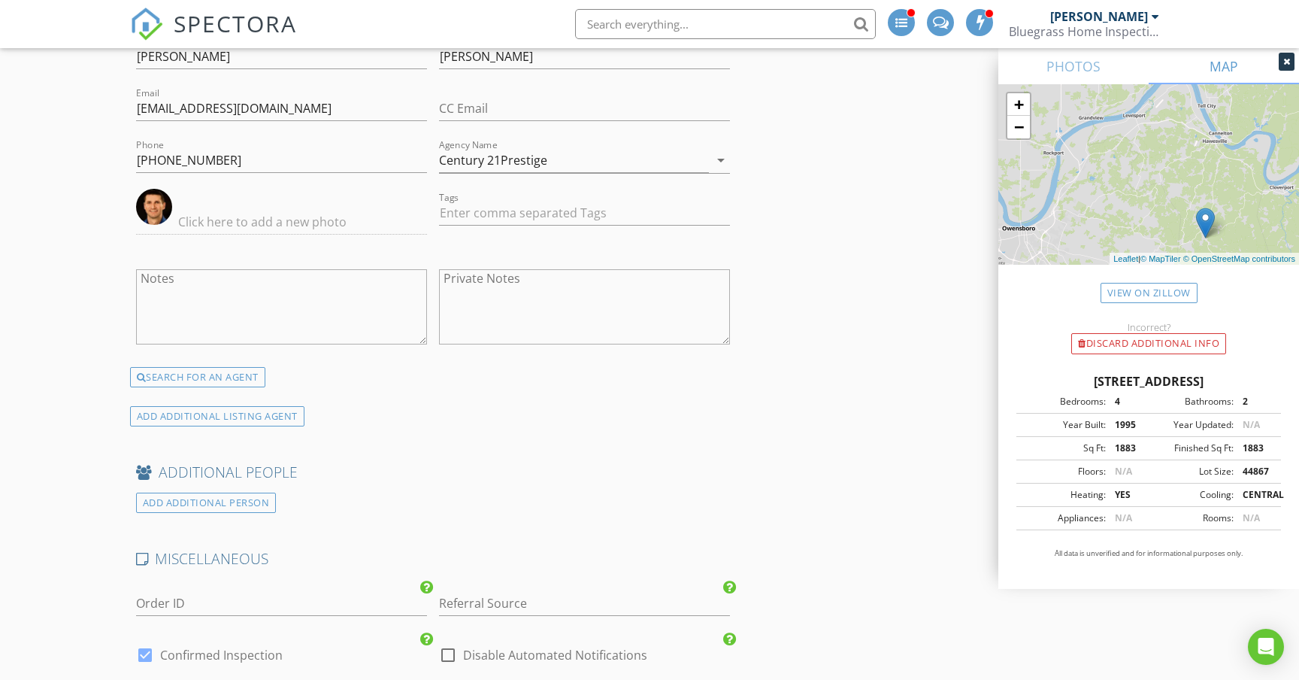
scroll to position [2323, 0]
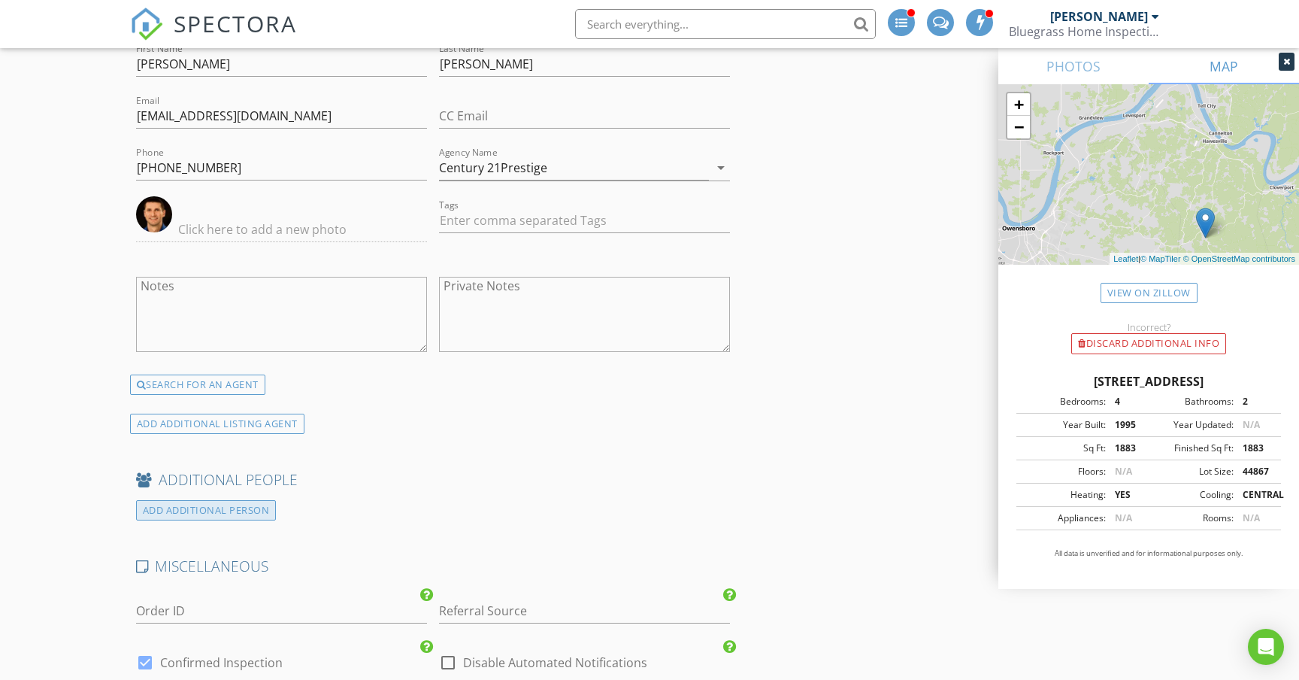
click at [239, 505] on div "ADD ADDITIONAL PERSON" at bounding box center [206, 510] width 141 height 20
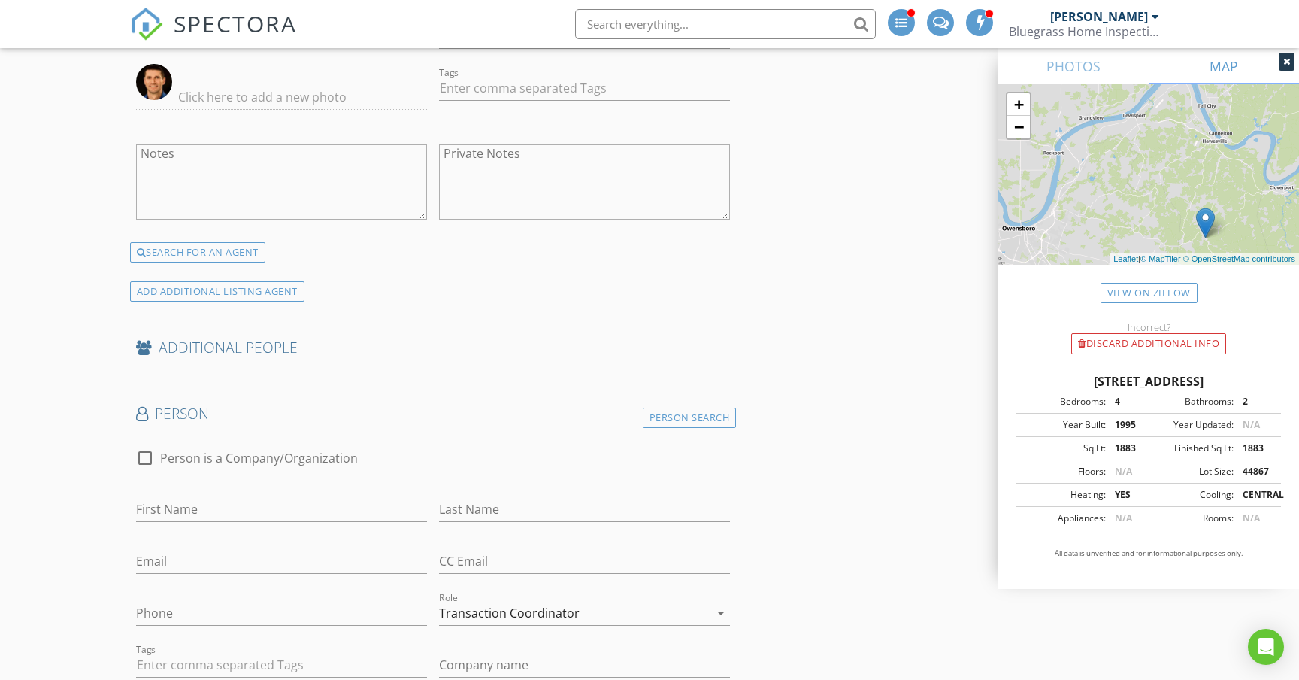
scroll to position [2473, 0]
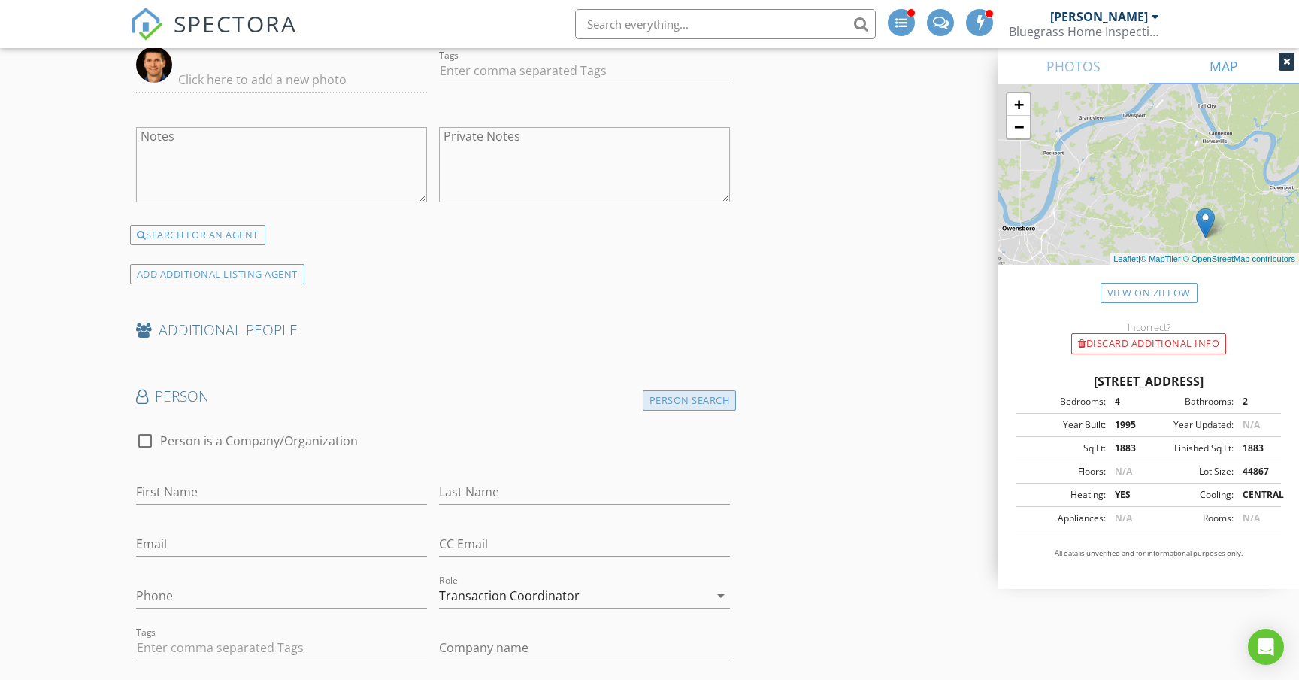
click at [703, 398] on div "Person Search" at bounding box center [690, 400] width 94 height 20
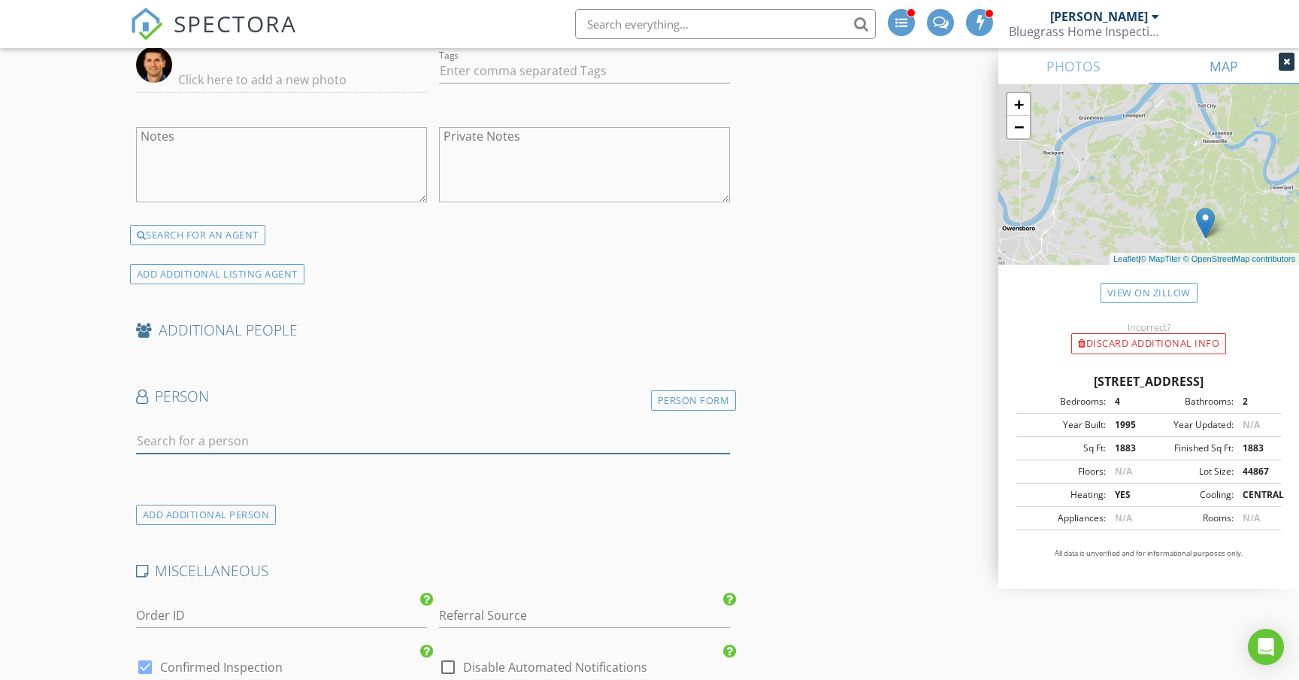
click at [281, 431] on input "text" at bounding box center [433, 441] width 594 height 25
type input "K"
type input "Harris"
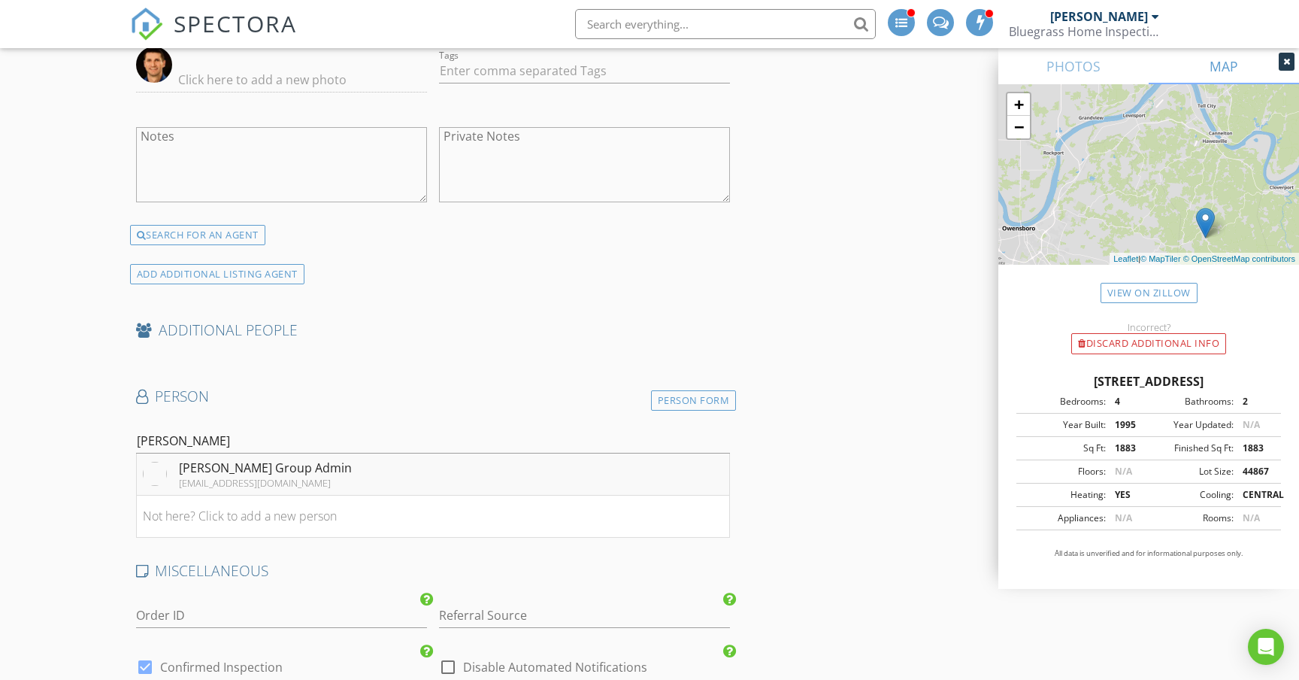
click at [316, 477] on div "admin@theharrisgrouprealty.com" at bounding box center [265, 483] width 173 height 12
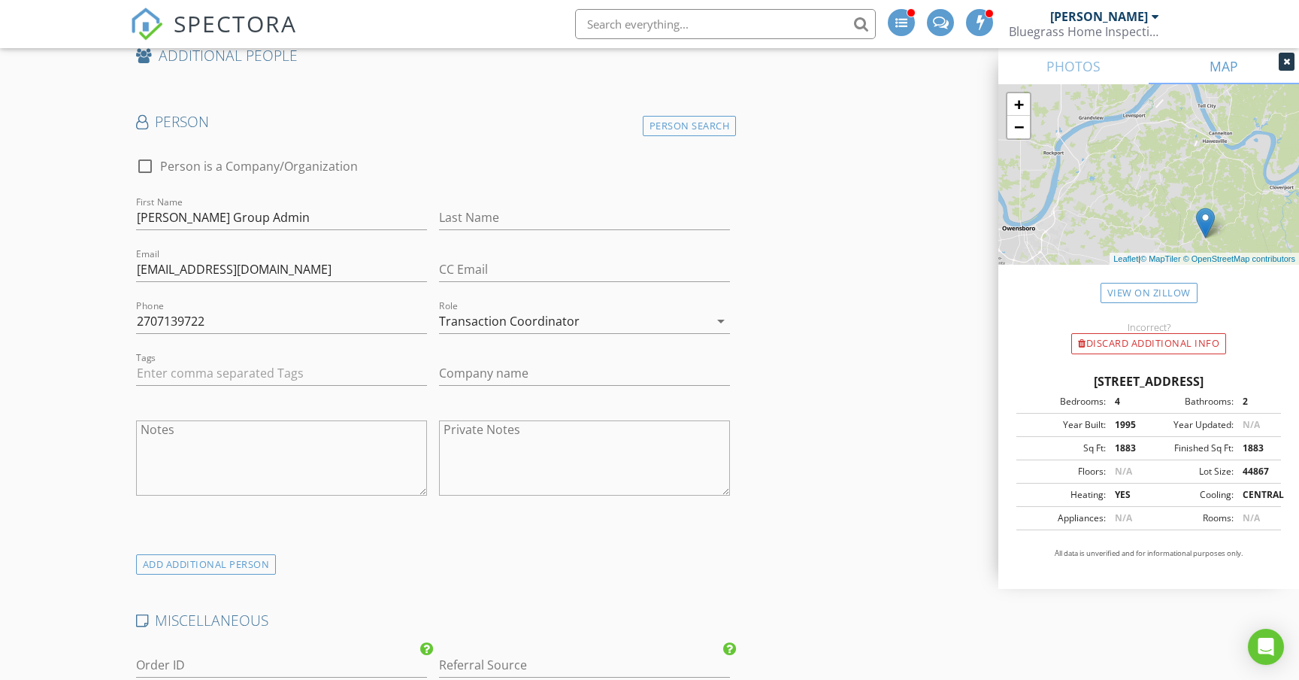
scroll to position [2750, 0]
type input "T"
drag, startPoint x: 253, startPoint y: 212, endPoint x: 138, endPoint y: 208, distance: 115.1
click at [461, 208] on input "Last Name" at bounding box center [584, 215] width 291 height 25
paste input "Harris Group Admin"
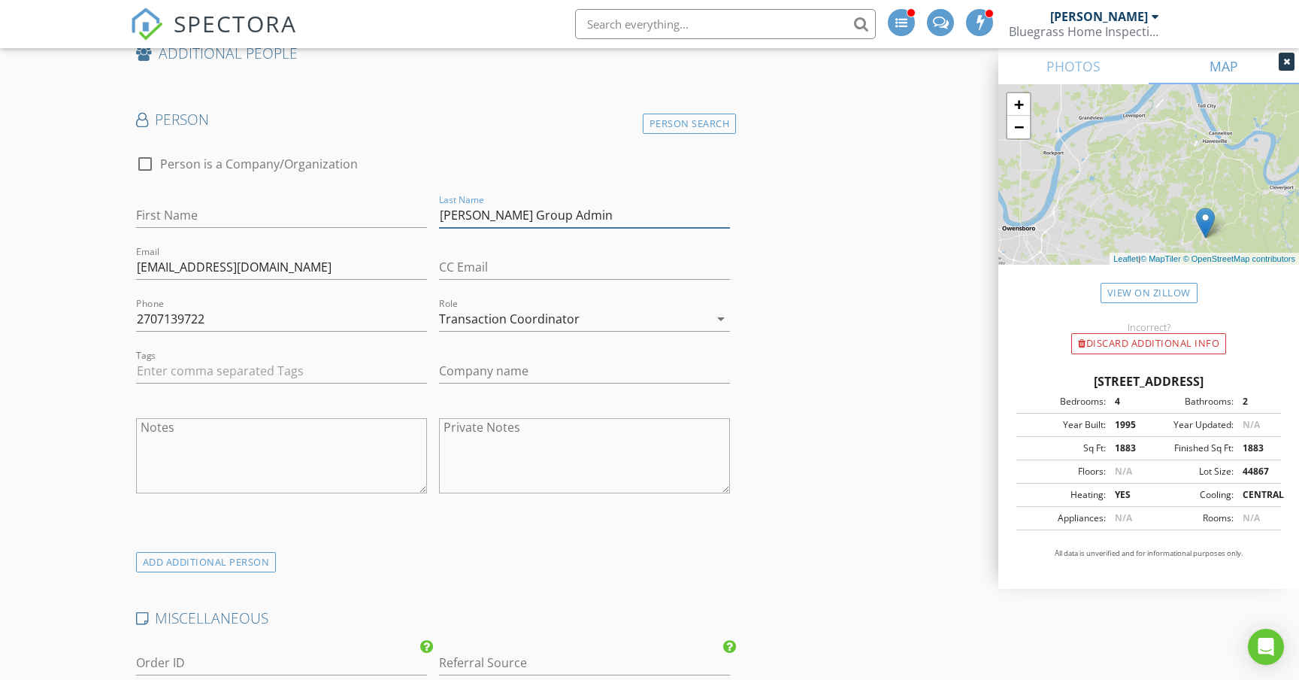
type input "Harris Group Admin"
click at [189, 207] on input "First Name" at bounding box center [281, 215] width 291 height 25
type input "T"
drag, startPoint x: 555, startPoint y: 213, endPoint x: 441, endPoint y: 217, distance: 114.4
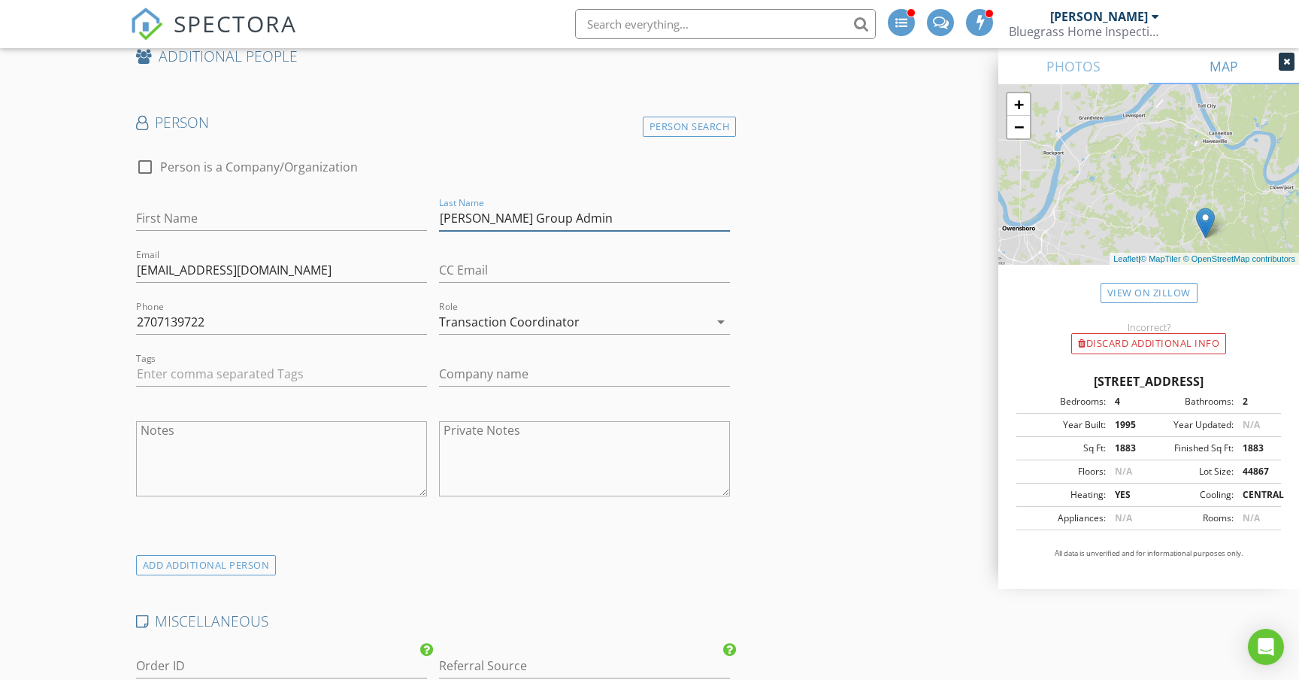
click at [441, 217] on input "Harris Group Admin" at bounding box center [584, 218] width 291 height 25
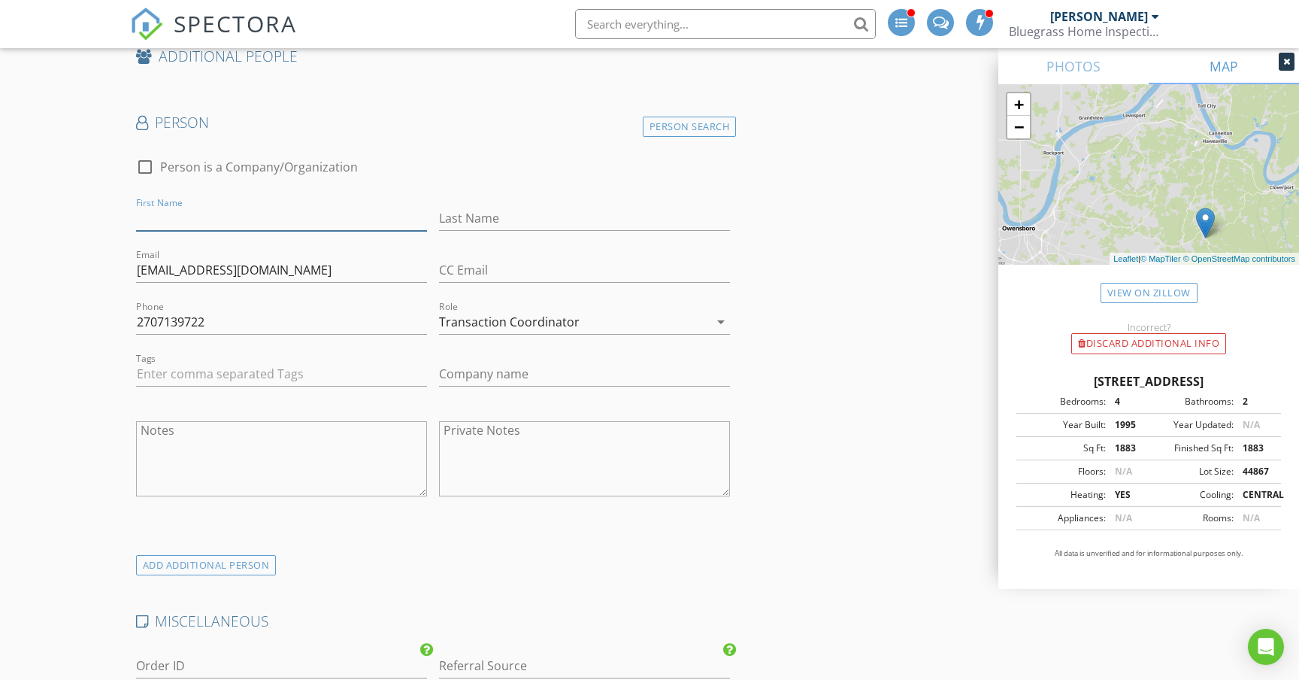
click at [196, 213] on input "First Name" at bounding box center [281, 218] width 291 height 25
paste input "Harris Group Admin"
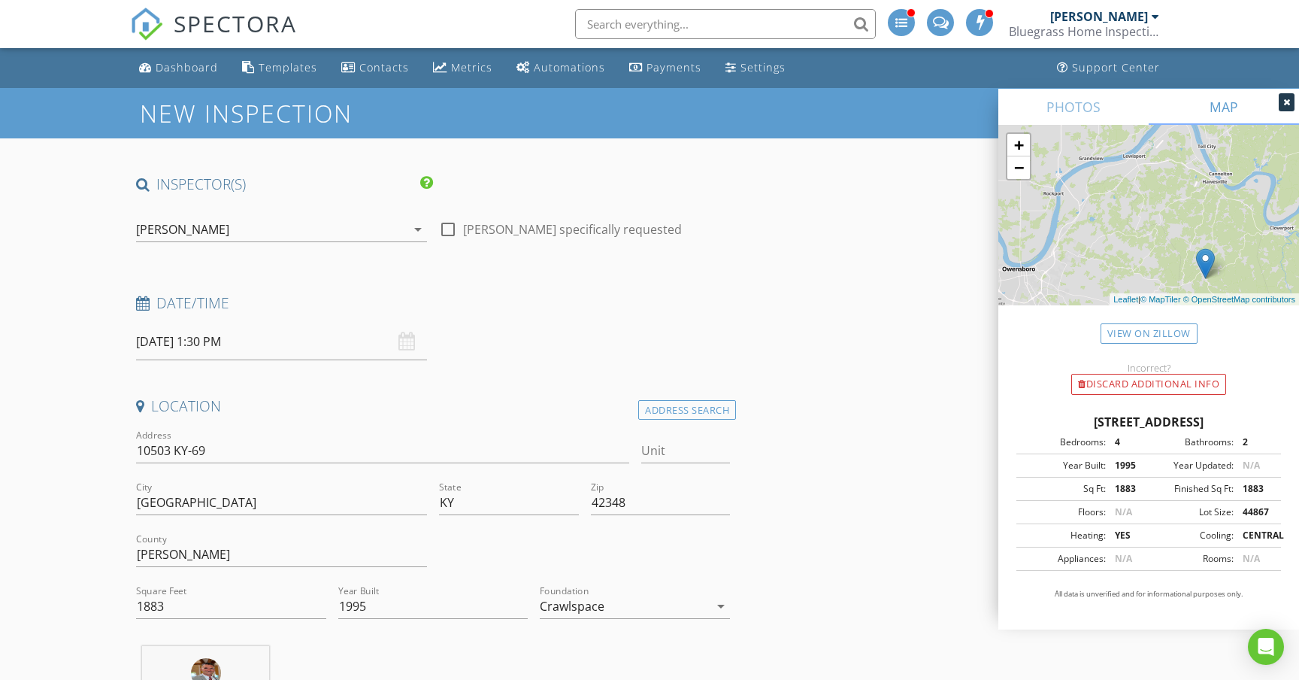
scroll to position [0, 0]
type input "Harris Group Admin"
click at [669, 71] on div "Payments" at bounding box center [674, 67] width 55 height 14
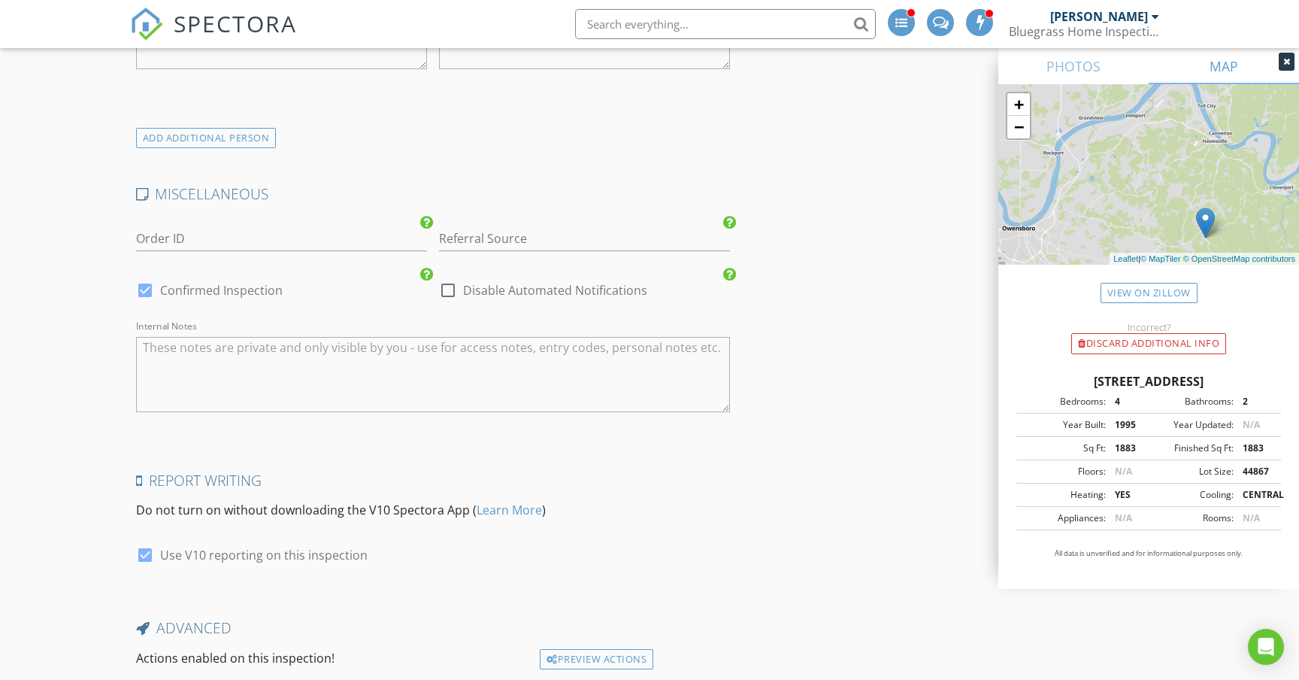
scroll to position [3188, 0]
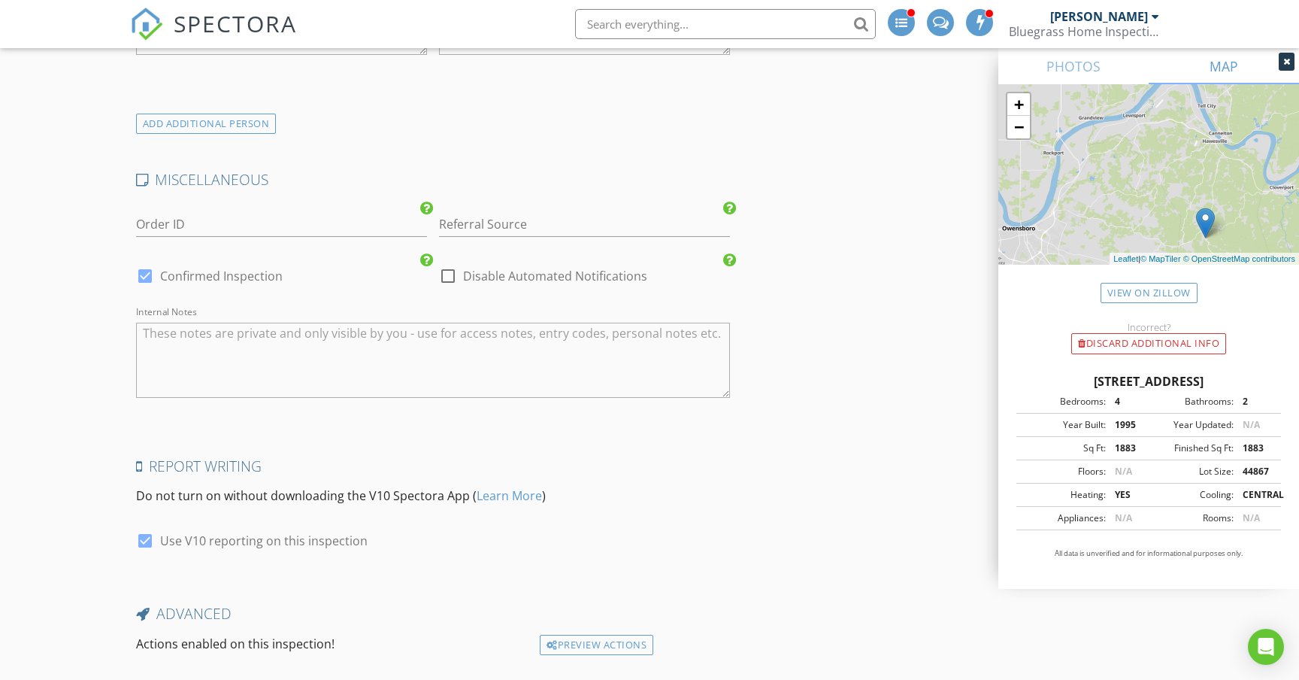
click at [350, 347] on textarea "Internal Notes" at bounding box center [433, 360] width 594 height 75
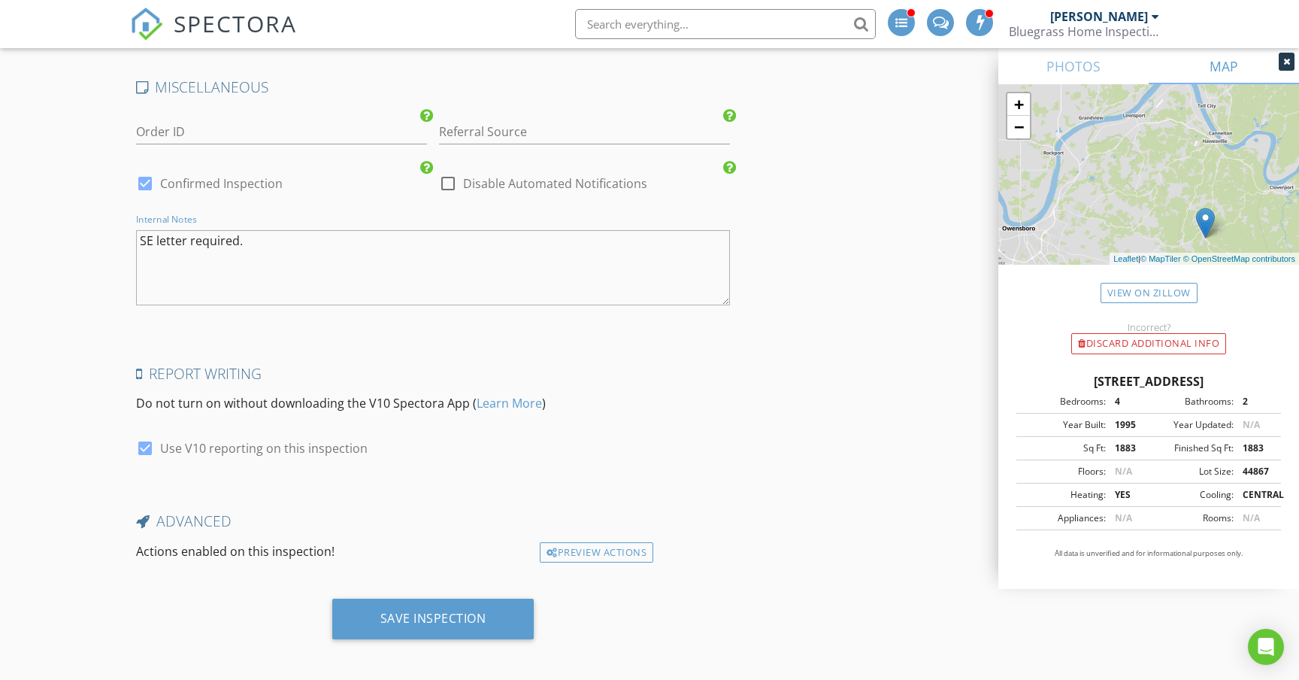
scroll to position [3280, 0]
type textarea "SE letter required."
click at [451, 614] on div "Save Inspection" at bounding box center [433, 618] width 106 height 15
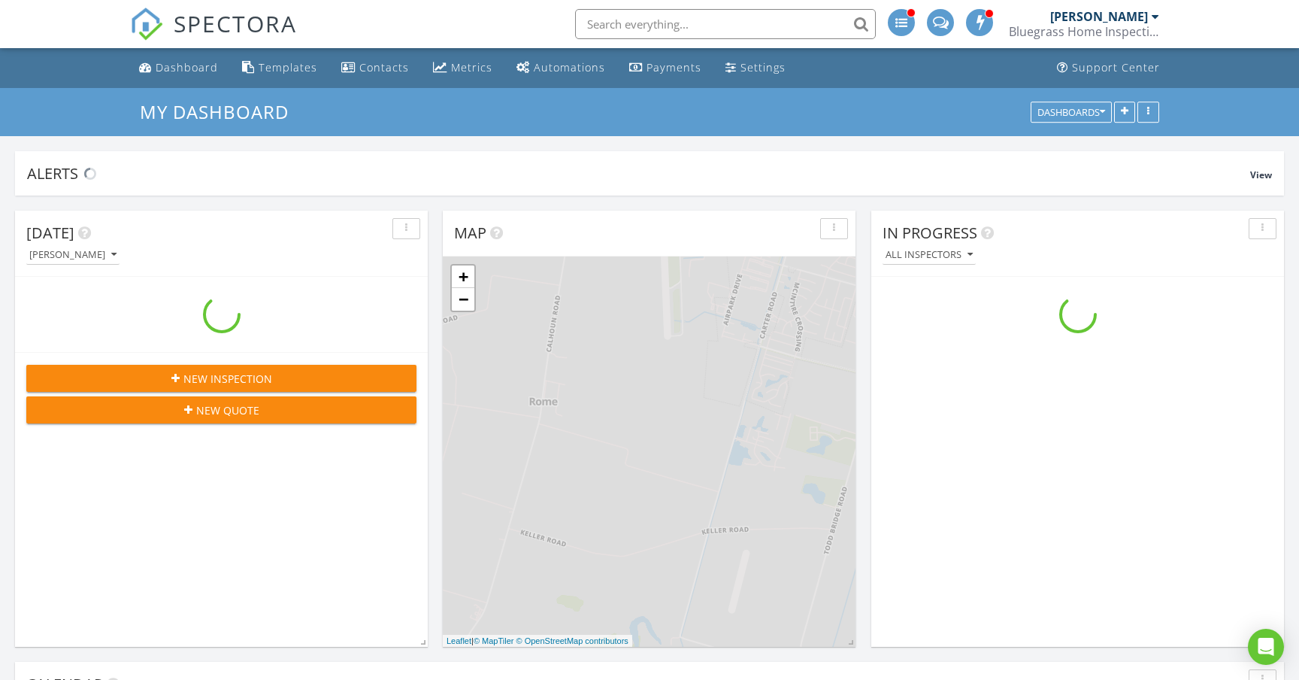
scroll to position [1369, 1300]
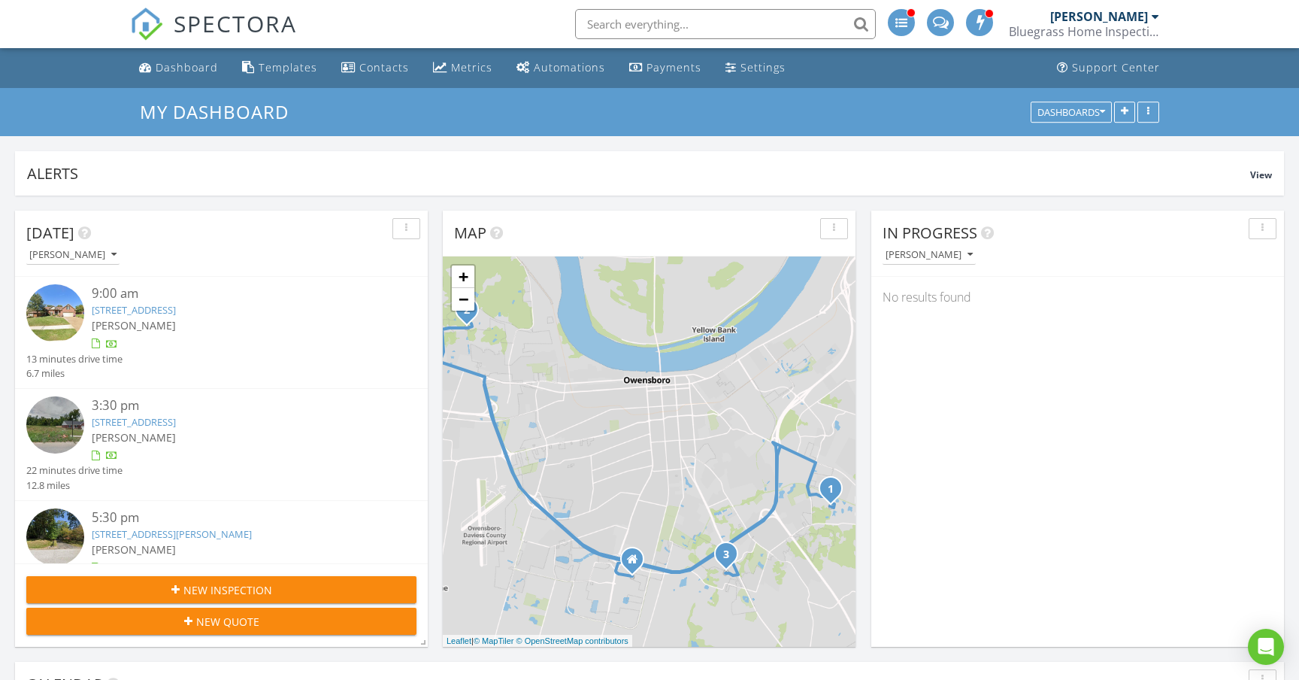
scroll to position [1369, 1300]
click at [670, 72] on div "Payments" at bounding box center [674, 67] width 55 height 14
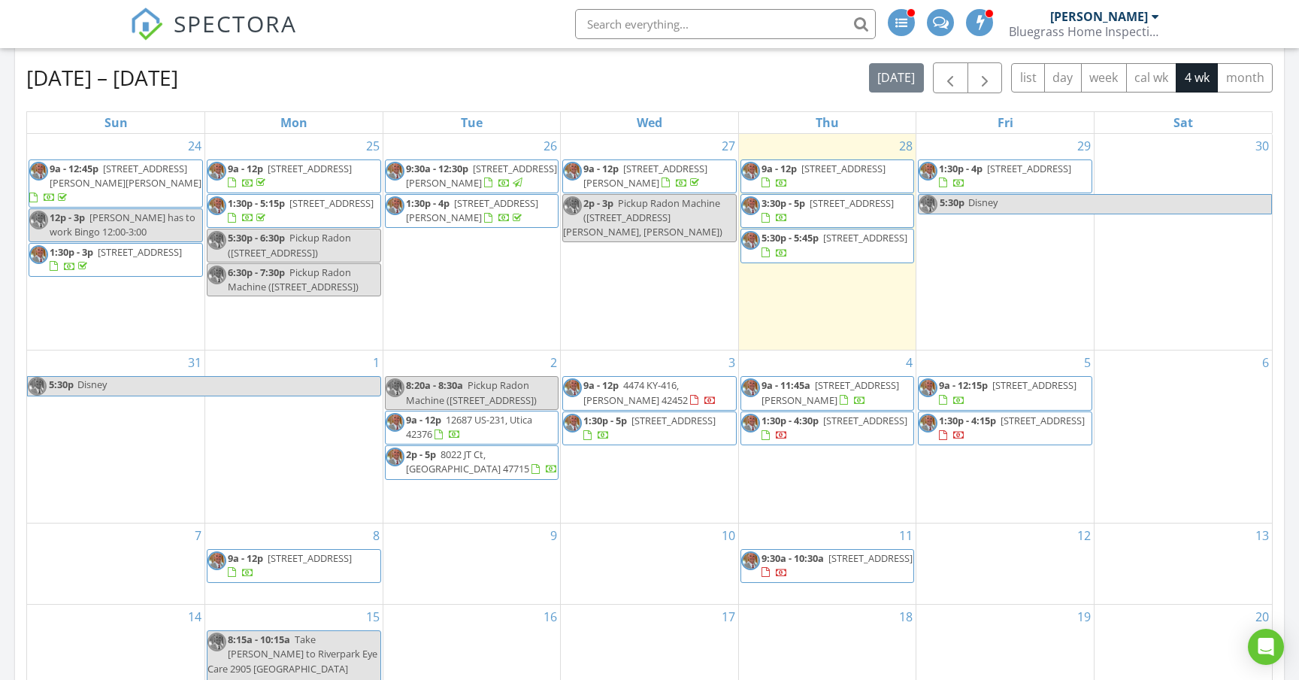
scroll to position [662, 0]
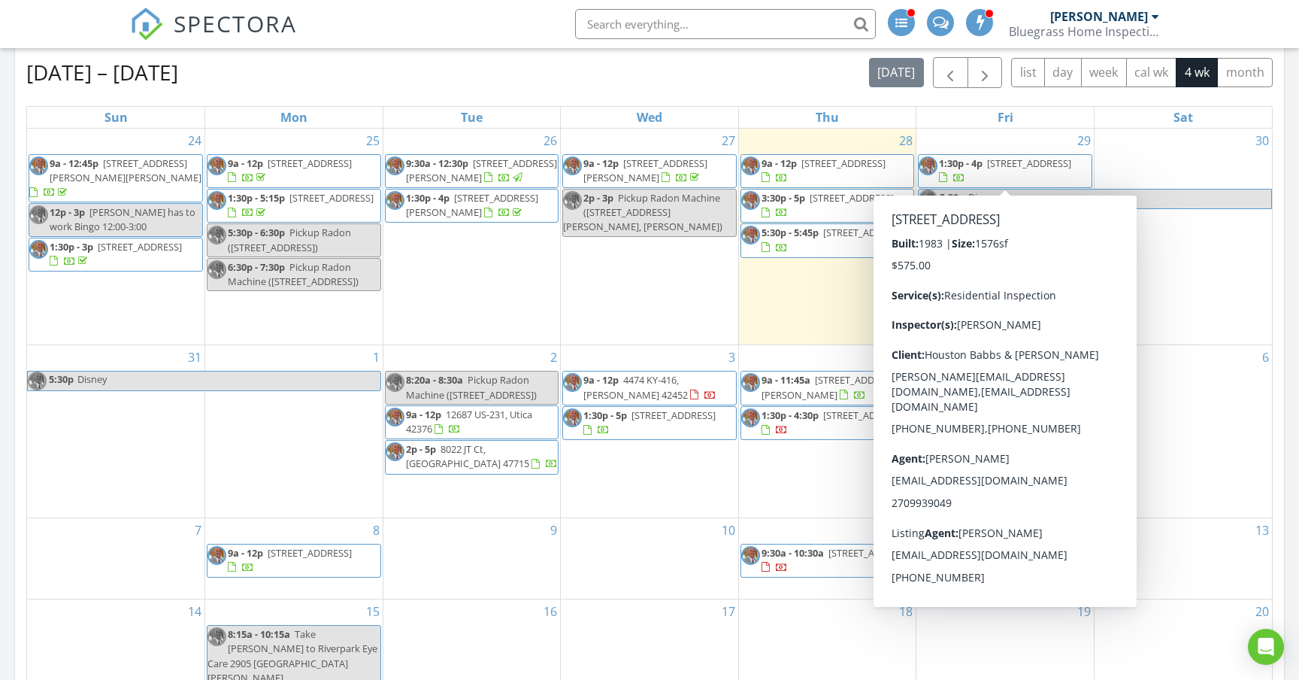
click at [1057, 175] on span "1:30p - 4p 4166 Greenbriar Rd, Utica 42376" at bounding box center [1005, 170] width 173 height 29
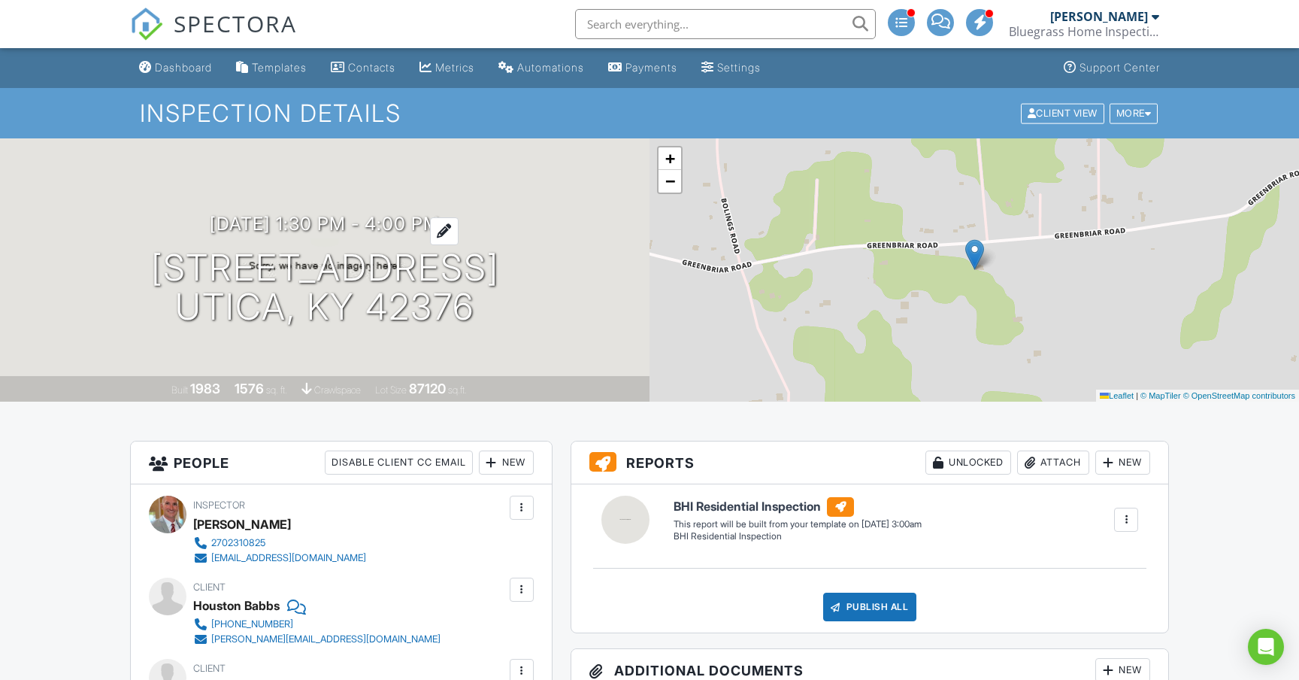
click at [363, 226] on h3 "[DATE] 1:30 pm - 4:00 pm" at bounding box center [325, 224] width 230 height 20
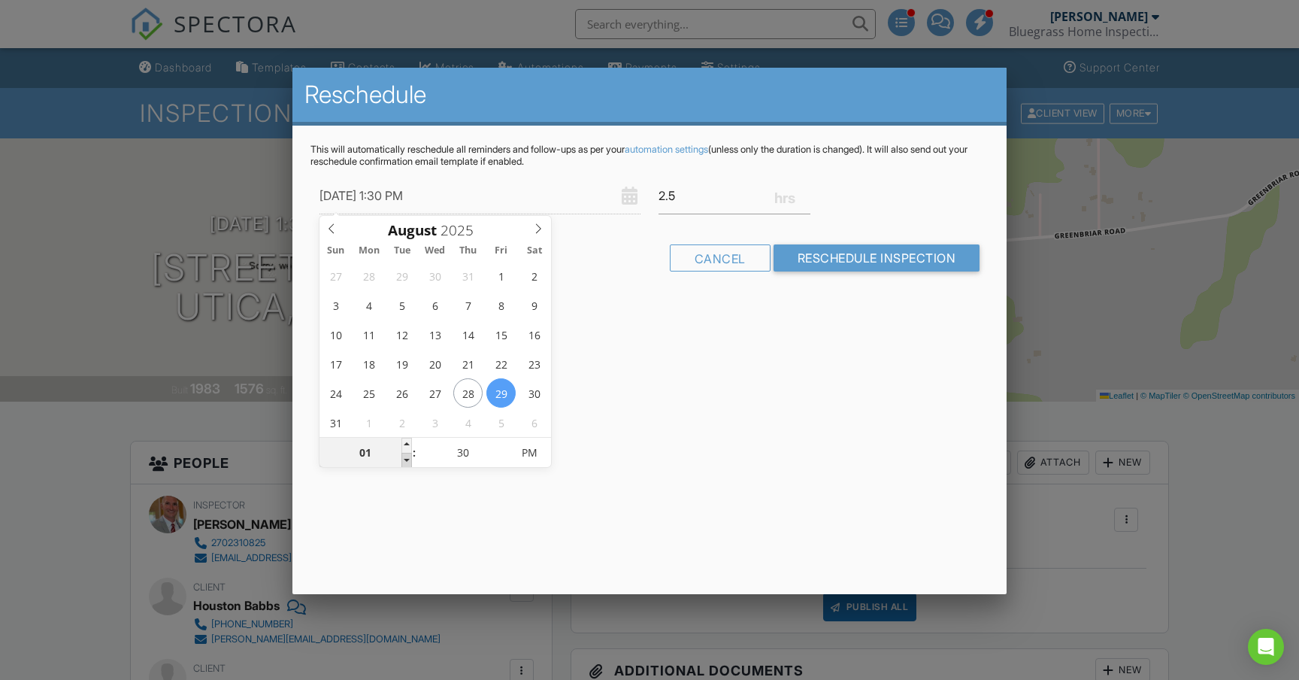
type input "[DATE] 12:30 PM"
type input "12"
click at [408, 459] on span at bounding box center [407, 460] width 11 height 15
type input "08/29/2025 11:30 AM"
type input "11"
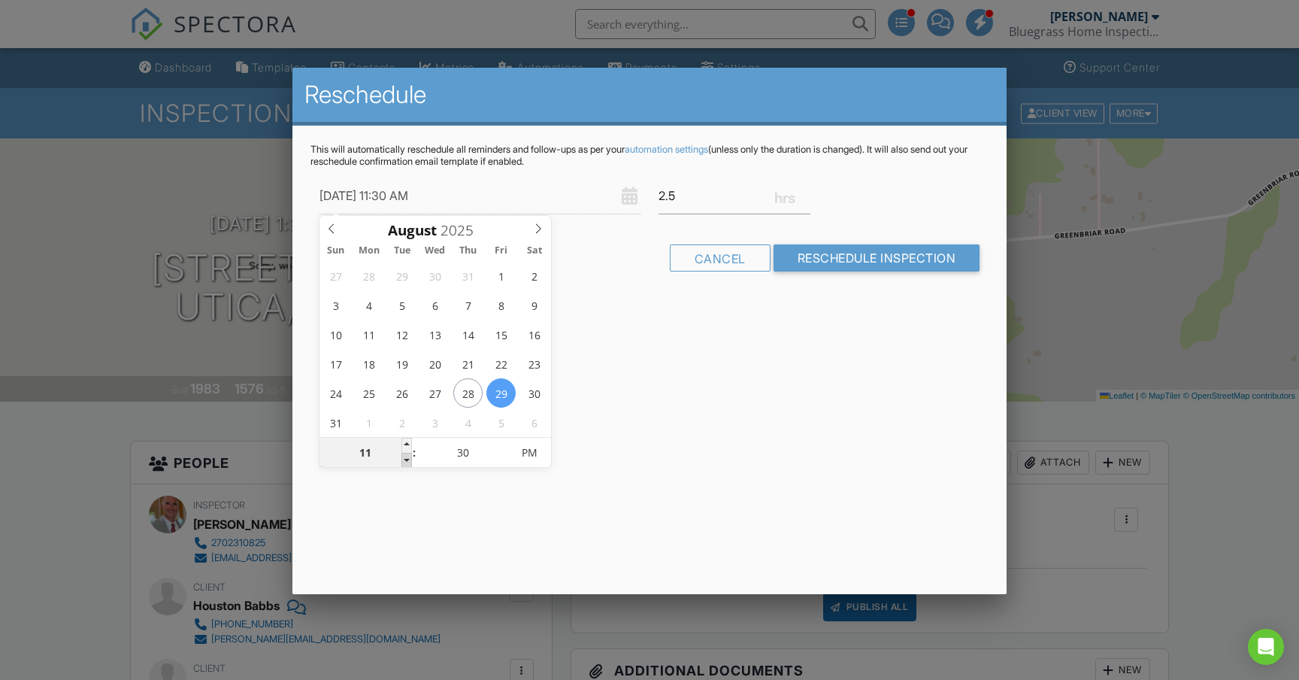
click at [408, 459] on span at bounding box center [407, 460] width 11 height 15
type input "08/29/2025 10:30 AM"
type input "10"
click at [408, 459] on span at bounding box center [407, 460] width 11 height 15
type input "08/29/2025 9:30 AM"
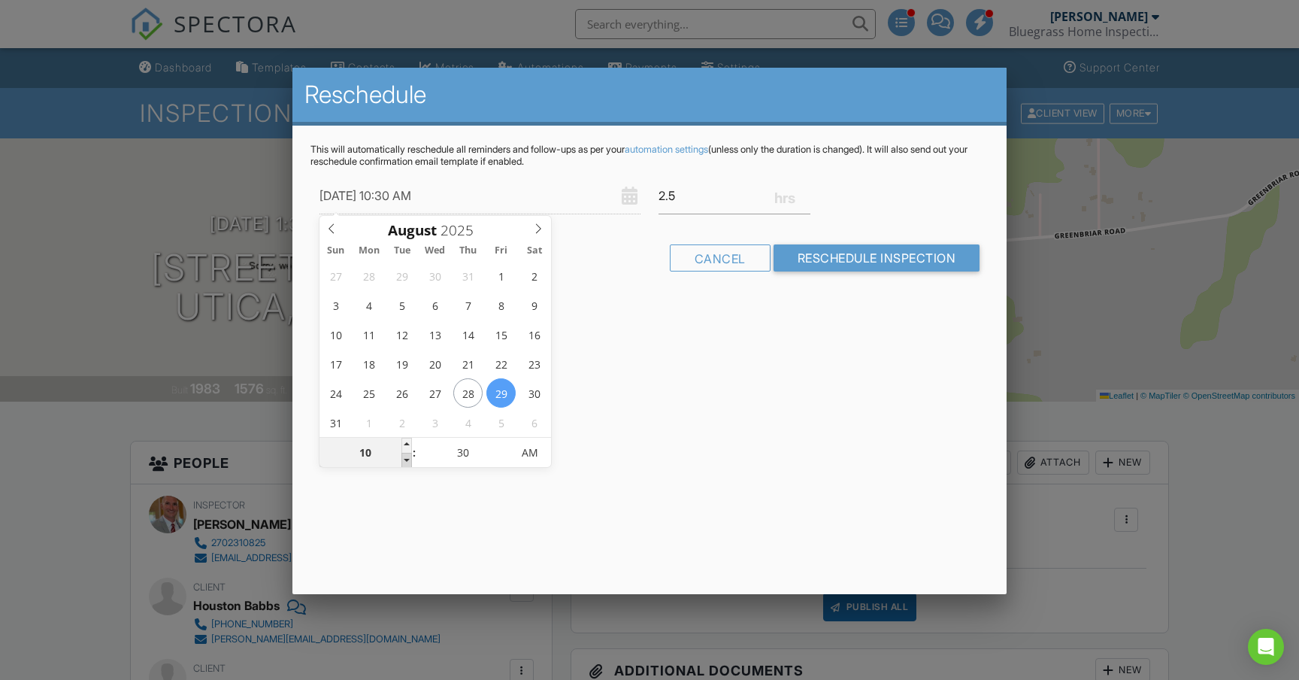
type input "09"
click at [408, 459] on span at bounding box center [407, 460] width 11 height 15
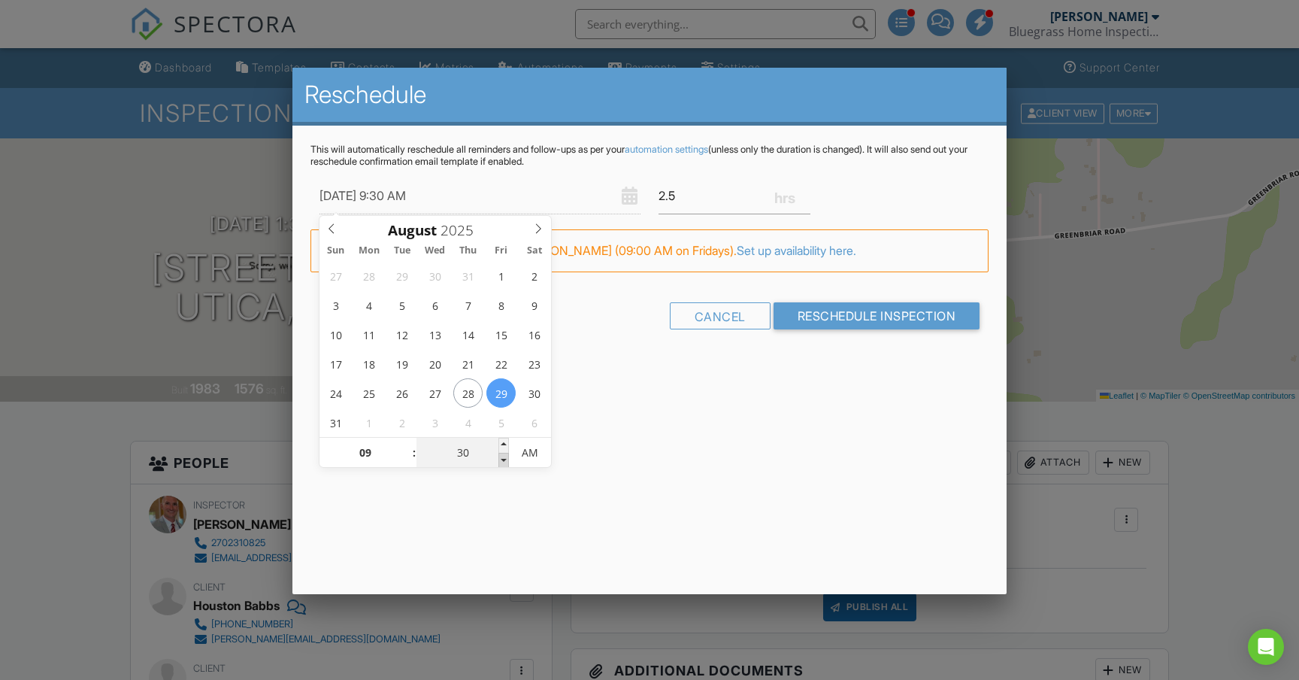
type input "08/29/2025 9:25 AM"
type input "25"
click at [505, 455] on span at bounding box center [504, 460] width 11 height 15
type input "08/29/2025 9:20 AM"
type input "20"
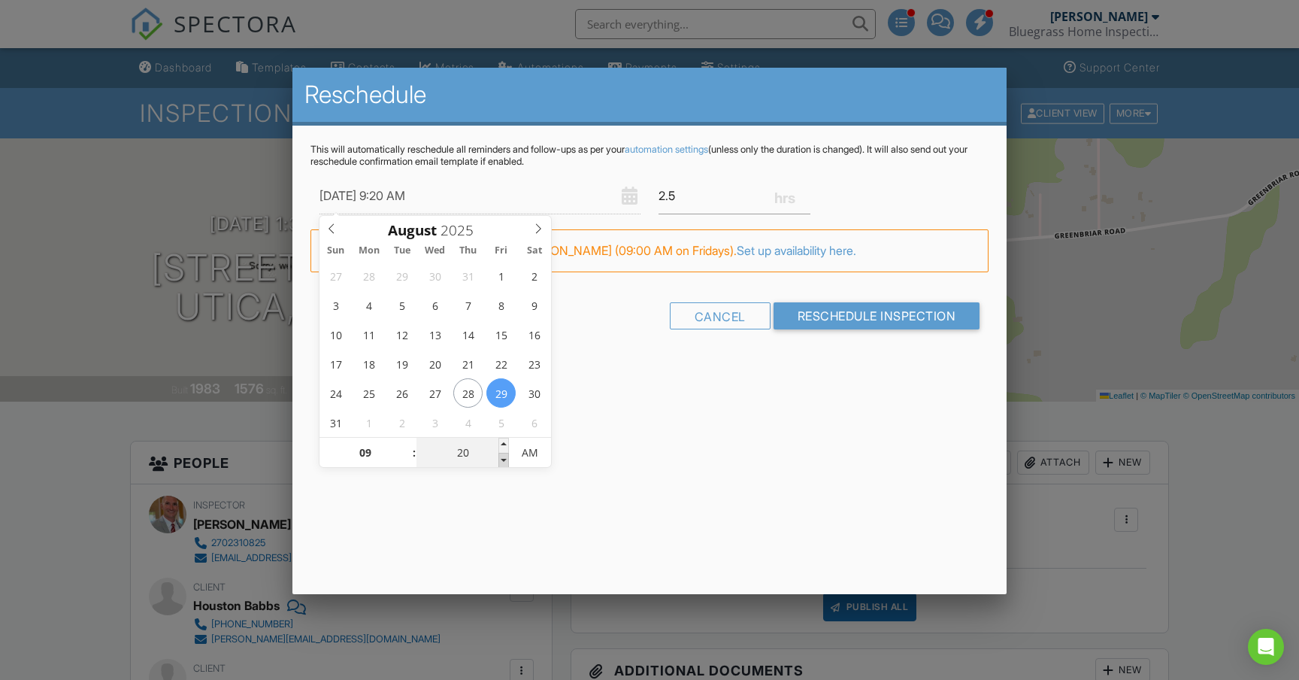
click at [505, 455] on span at bounding box center [504, 460] width 11 height 15
type input "08/29/2025 9:15 AM"
type input "15"
click at [505, 455] on span at bounding box center [504, 460] width 11 height 15
type input "08/29/2025 9:10 AM"
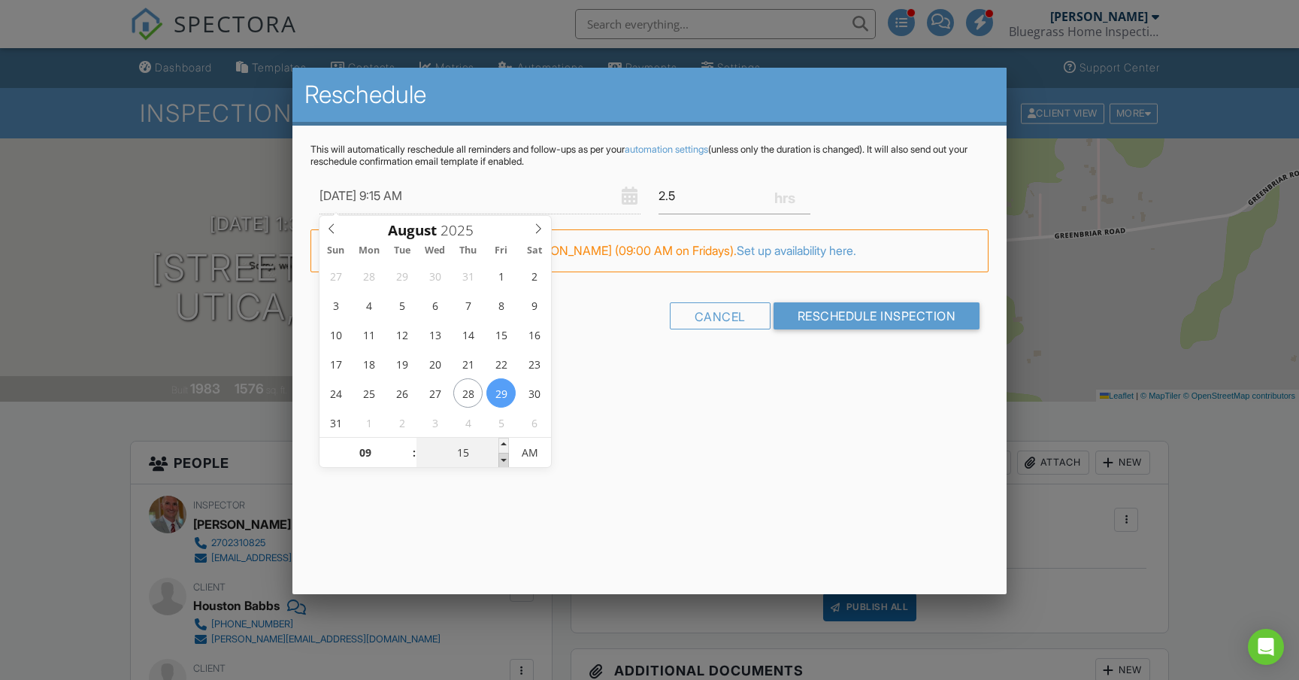
type input "10"
click at [505, 455] on span at bounding box center [504, 460] width 11 height 15
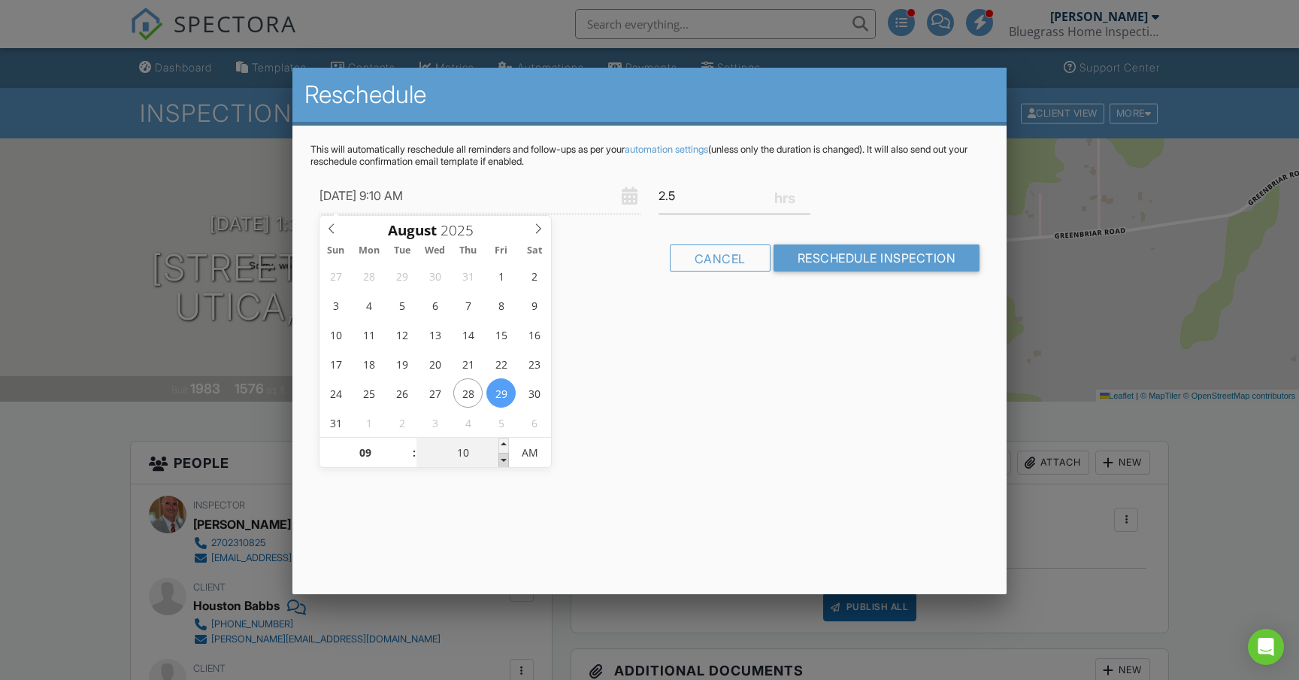
type input "08/29/2025 9:05 AM"
type input "05"
click at [505, 455] on span at bounding box center [504, 460] width 11 height 15
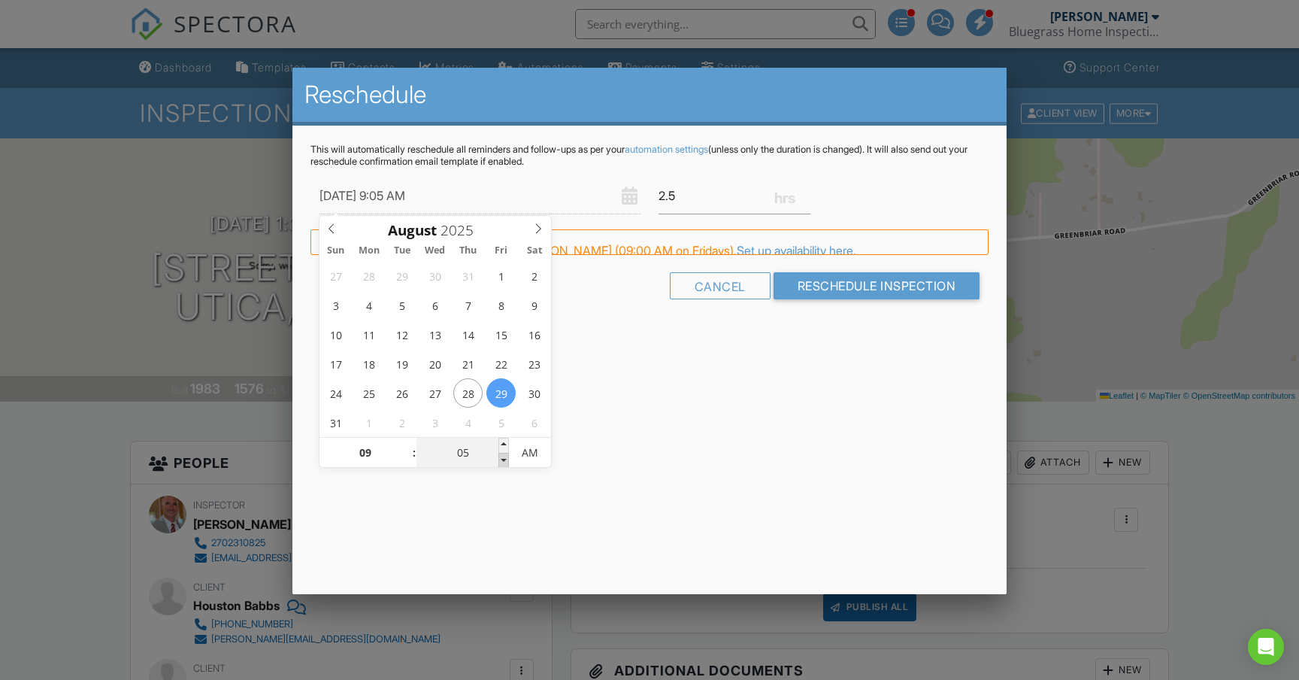
type input "08/29/2025 9:00 AM"
type input "00"
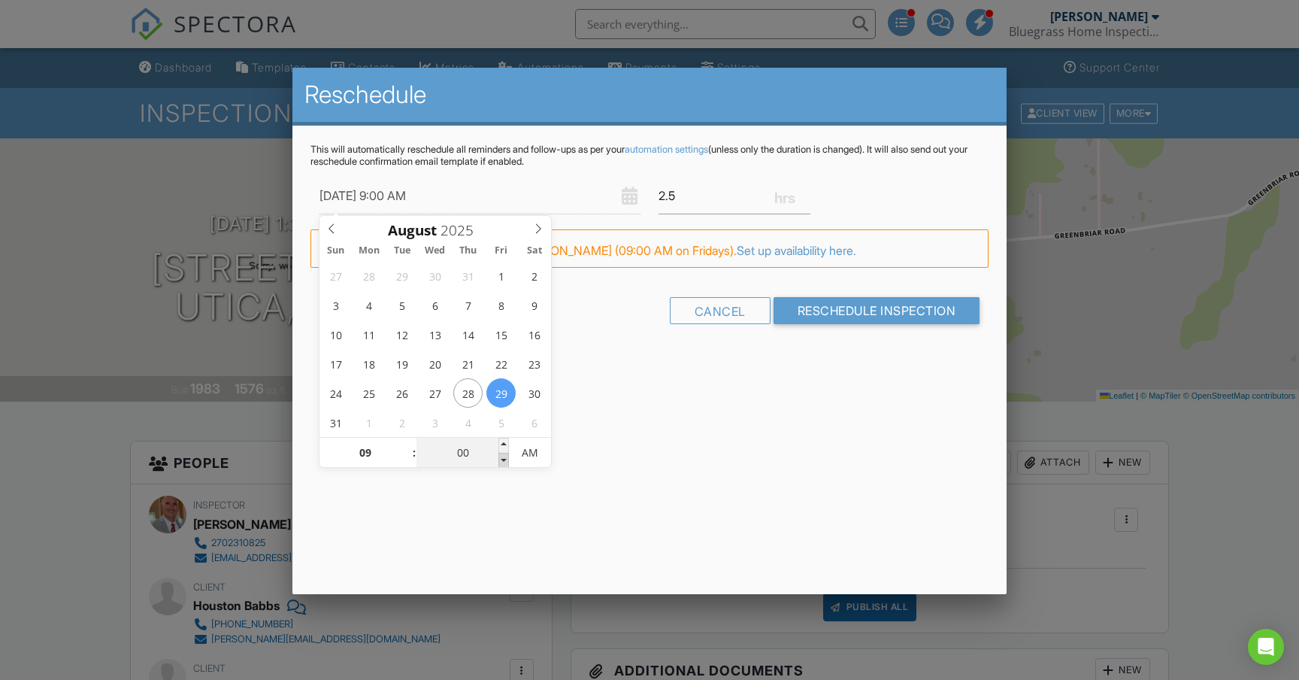
click at [505, 455] on span at bounding box center [504, 460] width 11 height 15
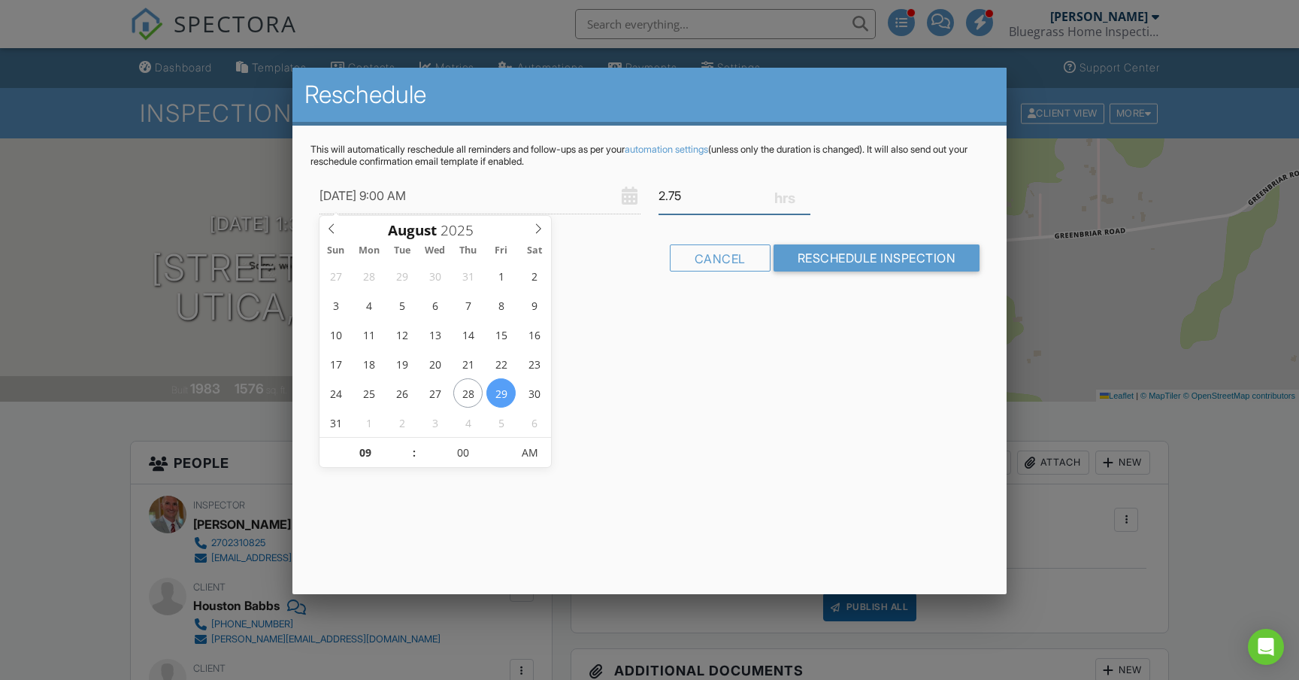
click at [804, 193] on input "2.75" at bounding box center [735, 195] width 152 height 37
type input "3"
click at [804, 193] on input "3" at bounding box center [735, 195] width 152 height 37
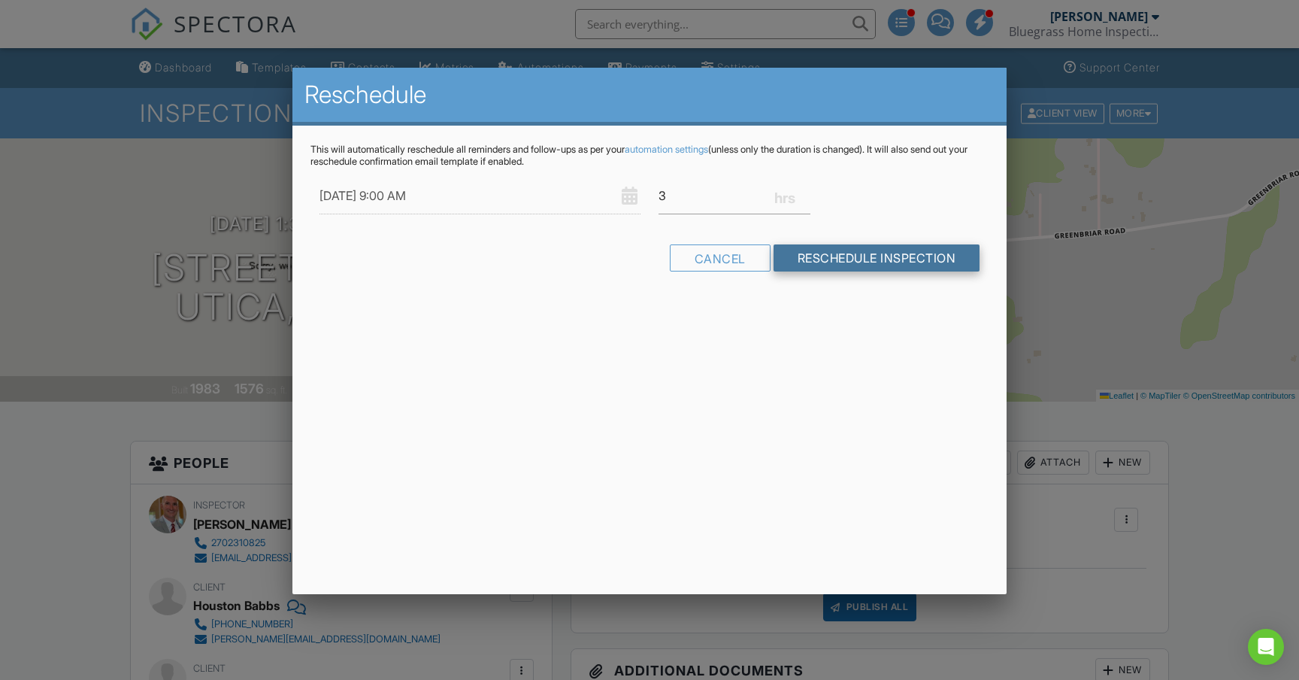
click at [828, 256] on input "Reschedule Inspection" at bounding box center [877, 257] width 207 height 27
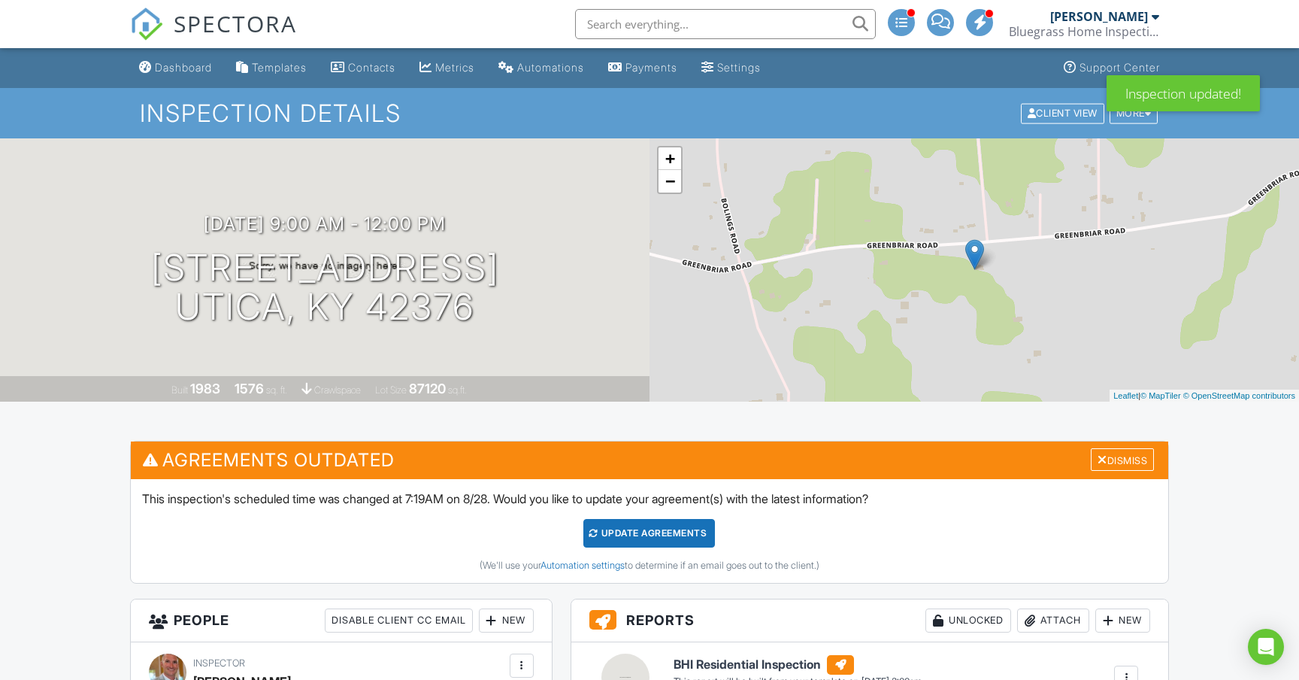
click at [679, 527] on div "Update Agreements" at bounding box center [649, 533] width 132 height 29
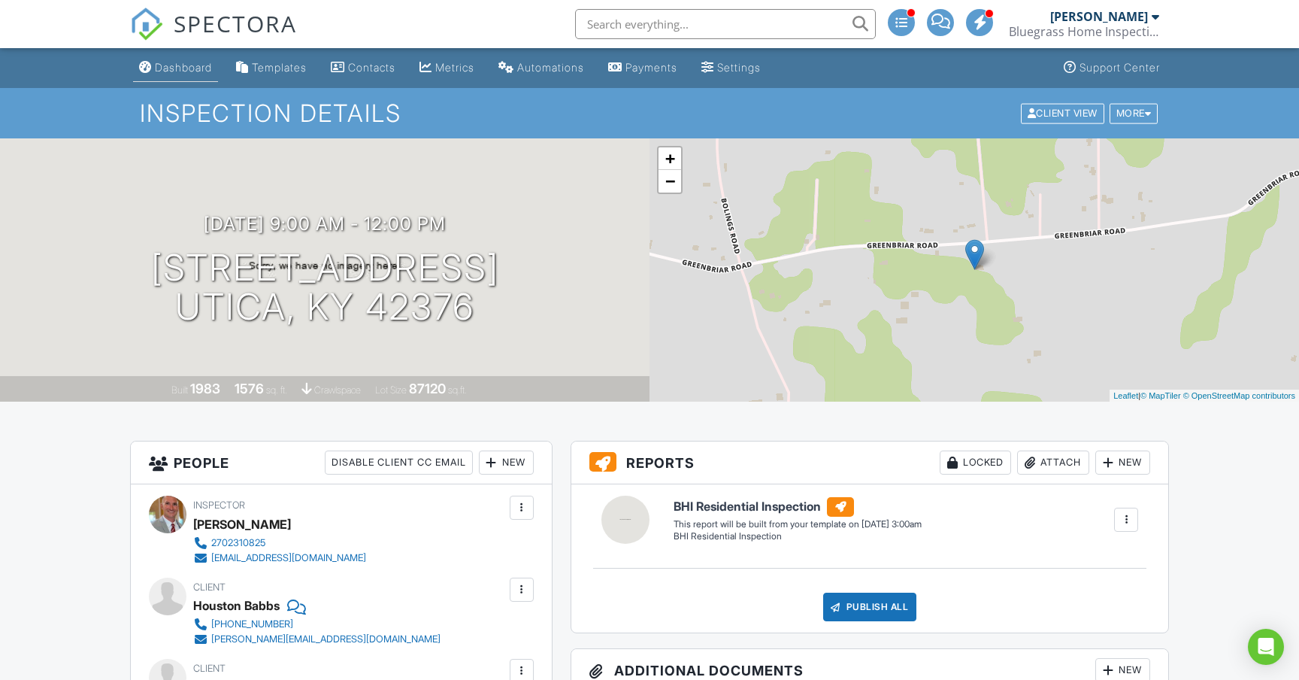
click at [190, 68] on div "Dashboard" at bounding box center [183, 67] width 57 height 13
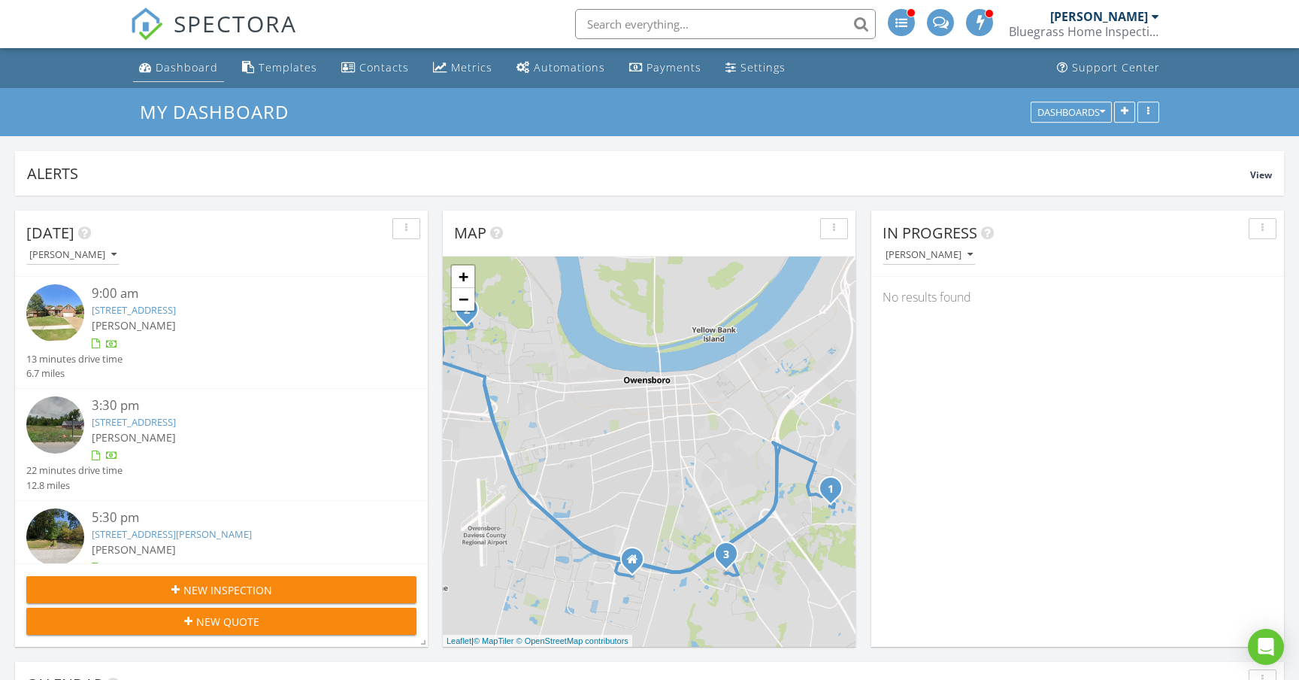
click at [184, 71] on div "Dashboard" at bounding box center [187, 67] width 62 height 14
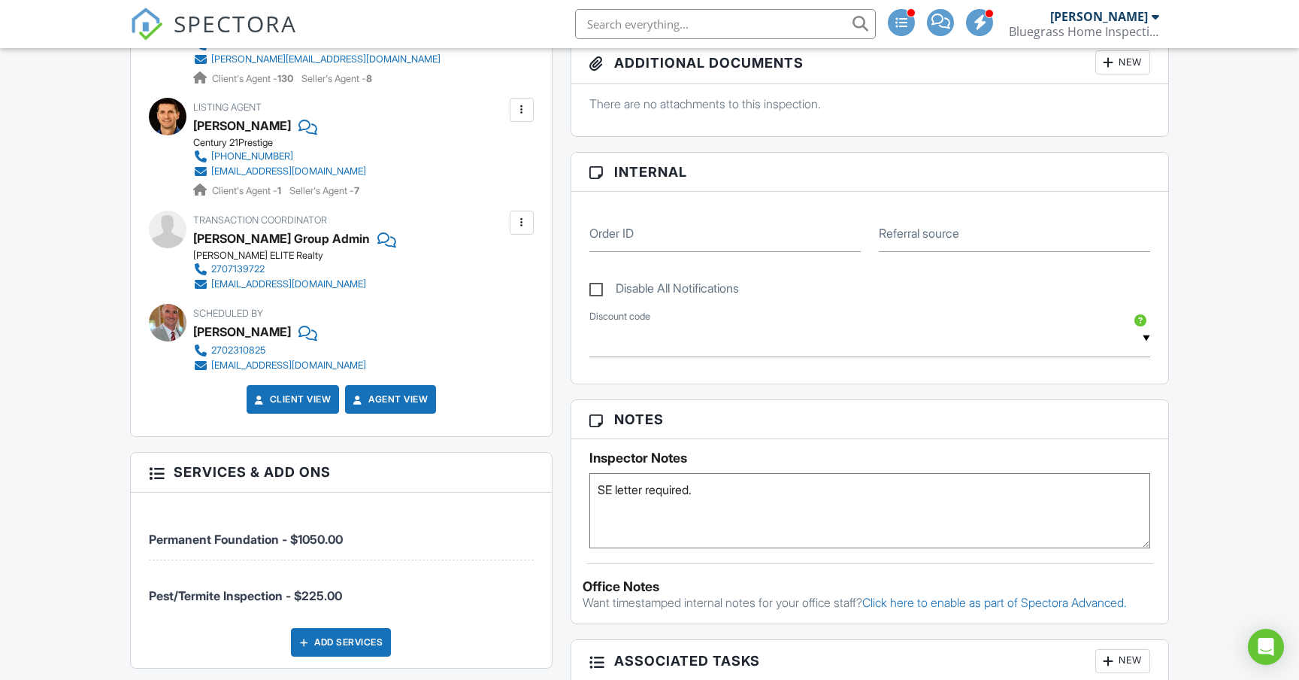
scroll to position [700, 0]
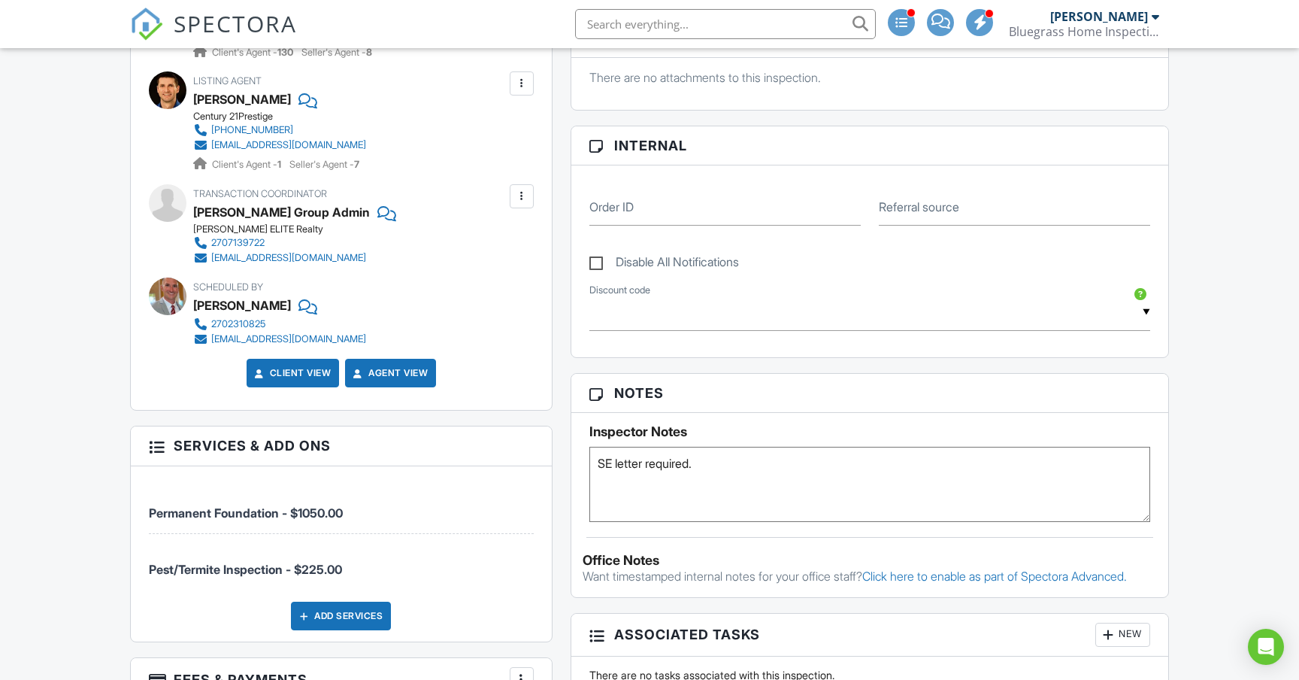
click at [718, 472] on textarea "SE letter required." at bounding box center [869, 484] width 561 height 75
type textarea "SE letter required. Sent a text message to client."
click at [564, 527] on div "Reports Locked Attach New (Untitled report) Manufactured Home Inspection Edit V…" at bounding box center [870, 399] width 617 height 1317
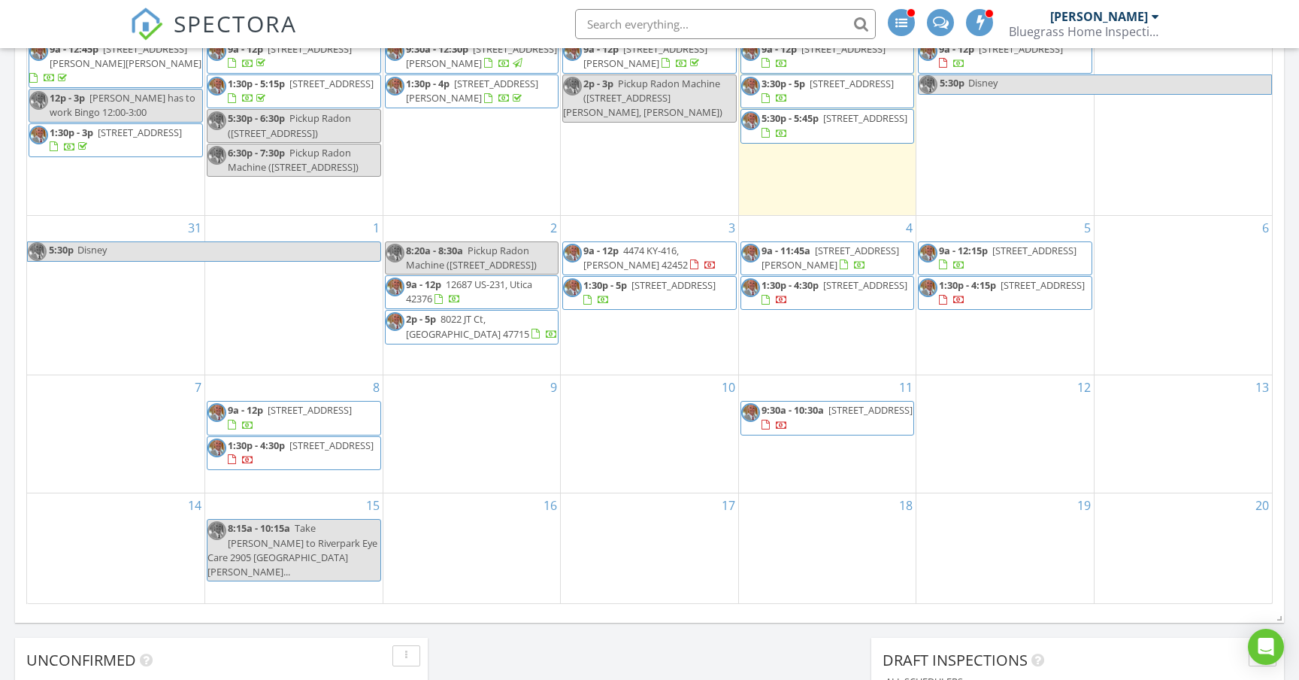
scroll to position [776, 0]
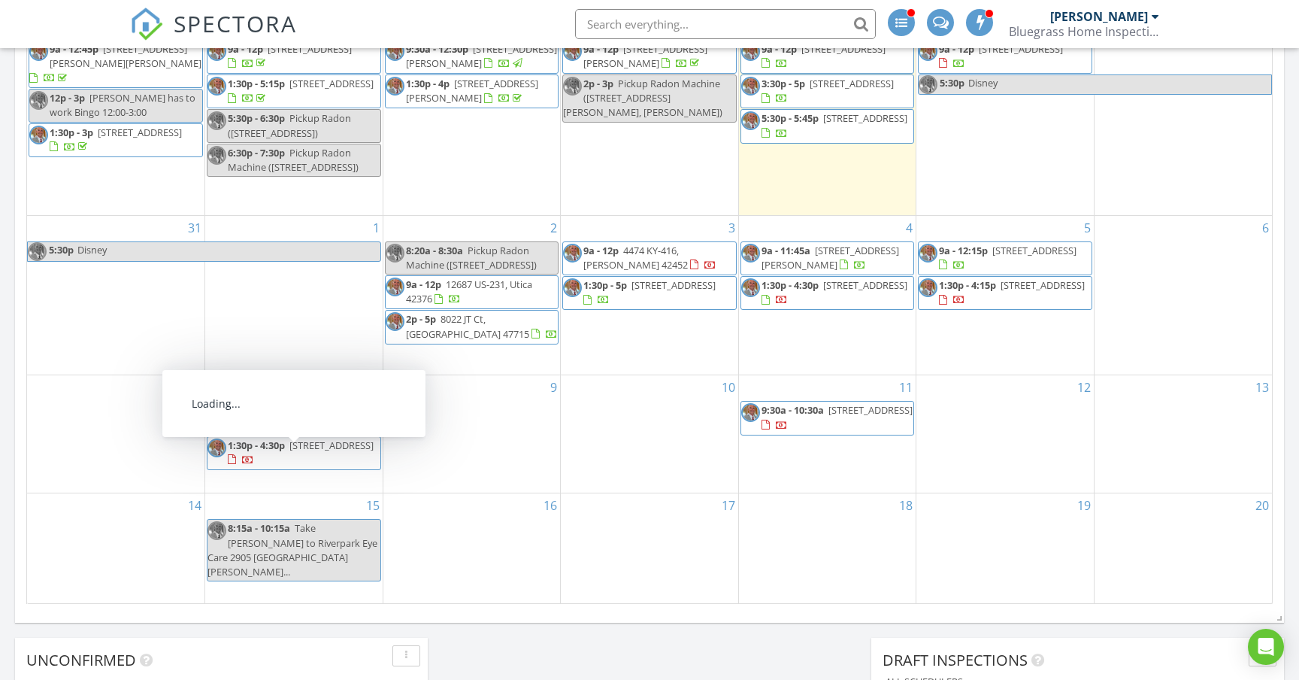
click at [361, 468] on span "1:30p - 4:30p [STREET_ADDRESS]" at bounding box center [294, 452] width 173 height 29
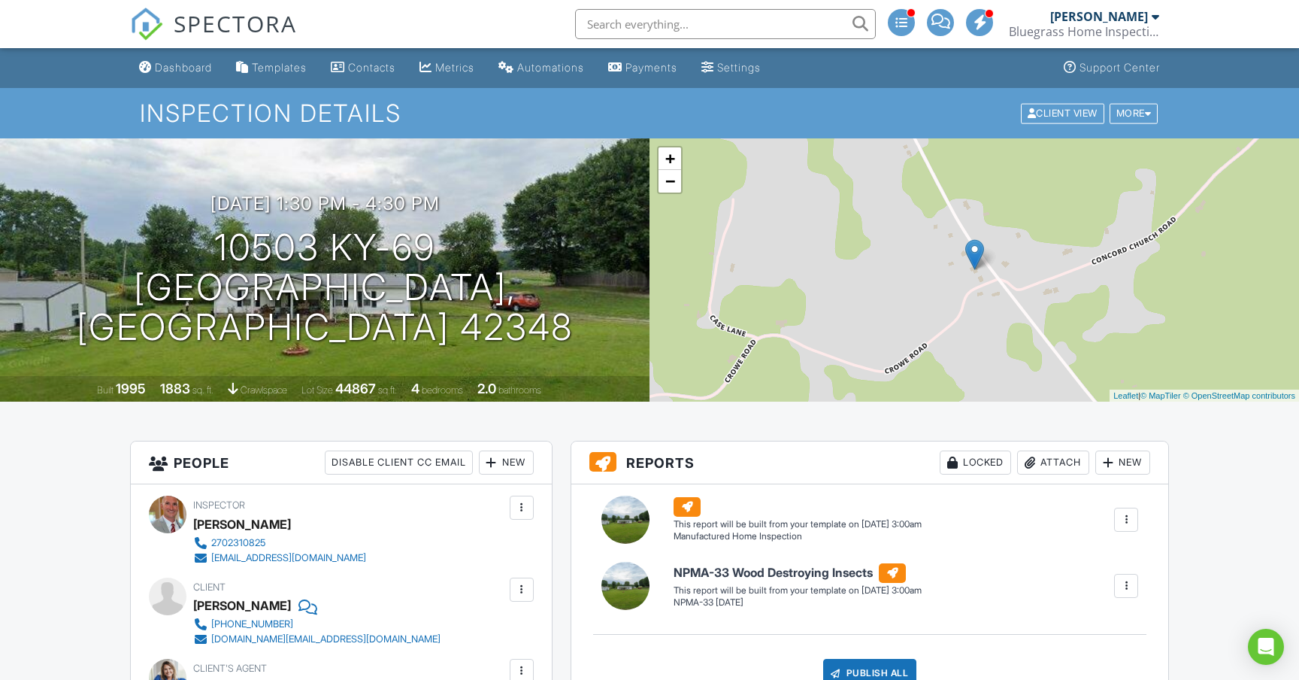
click at [181, 67] on div "Dashboard" at bounding box center [183, 67] width 57 height 13
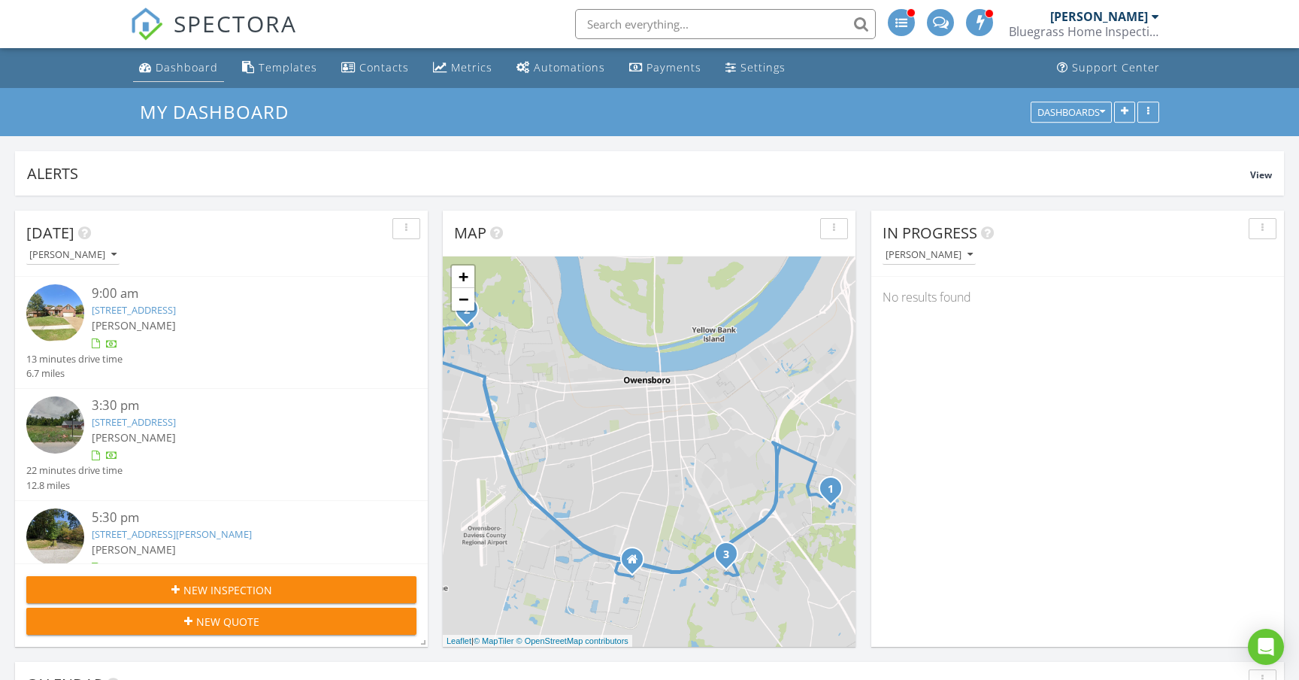
click at [196, 71] on div "Dashboard" at bounding box center [187, 67] width 62 height 14
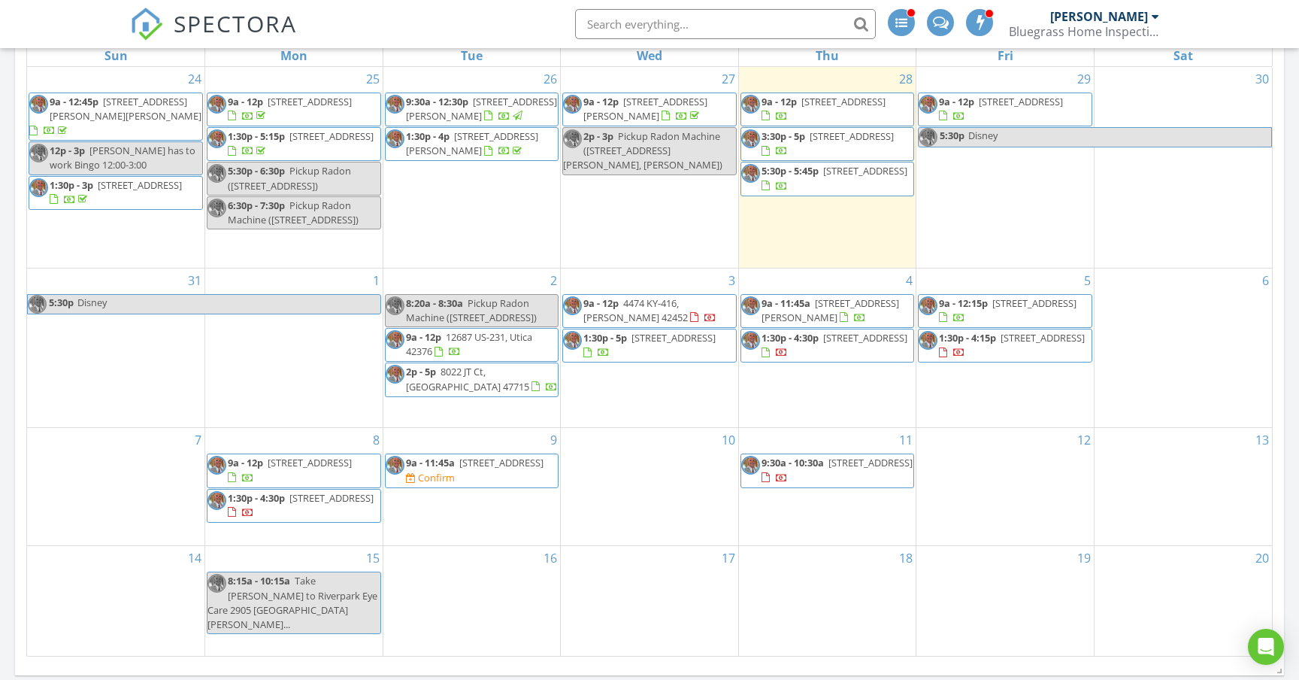
scroll to position [726, 0]
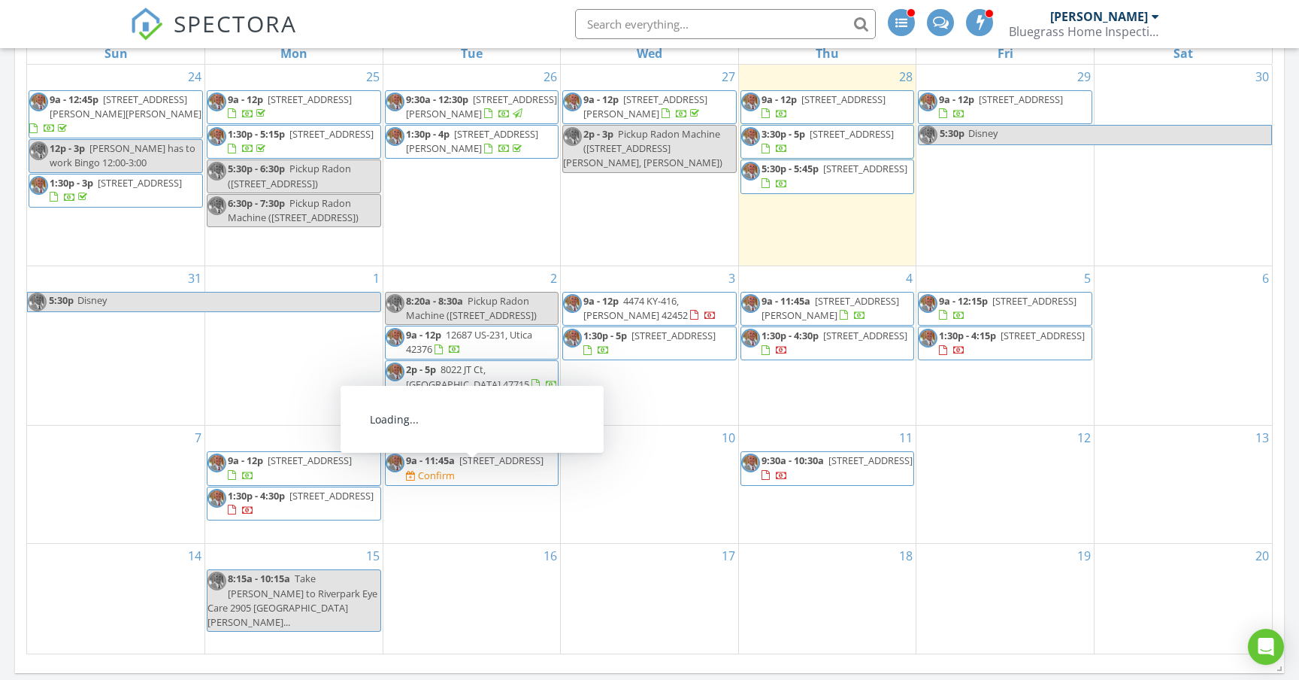
click at [547, 479] on span "9a - 11:45a 4853 Sturbridge Pl, Owensboro 42303 Confirm" at bounding box center [472, 467] width 173 height 29
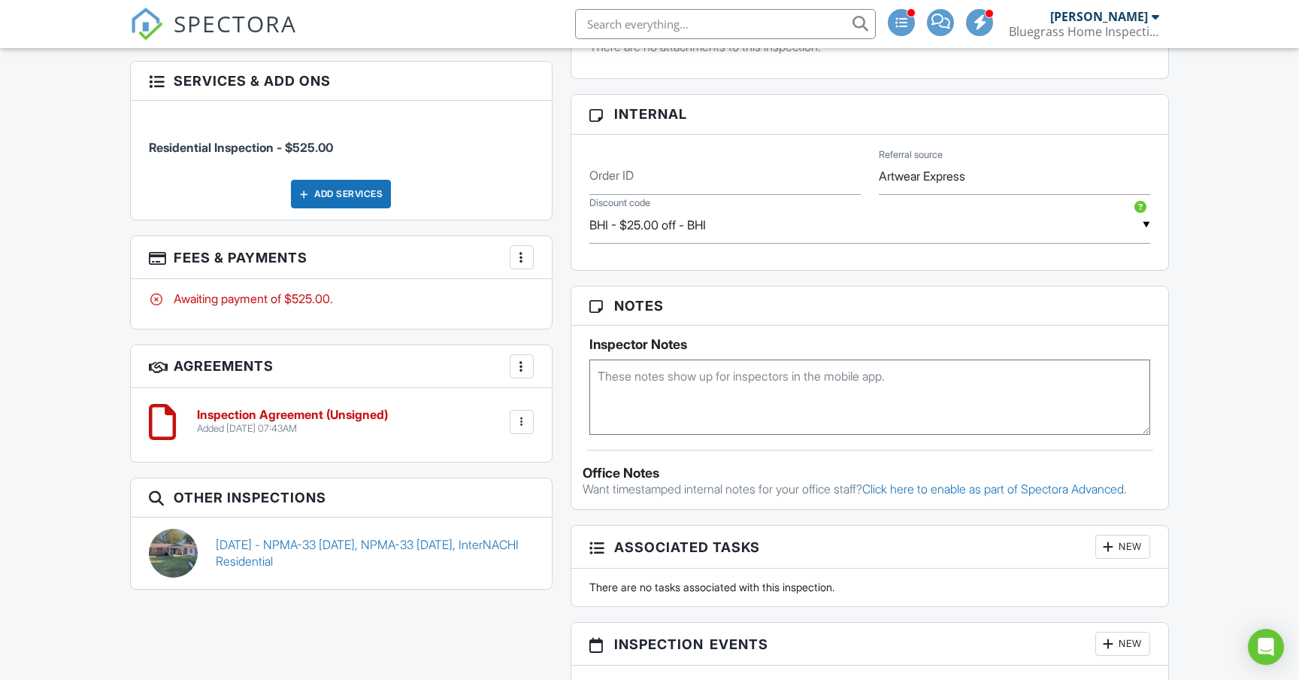
scroll to position [811, 0]
click at [331, 559] on link "10/19/2022 - NPMA-33 October 2019, NPMA-33 October 2019, InterNACHI Residential" at bounding box center [375, 552] width 318 height 34
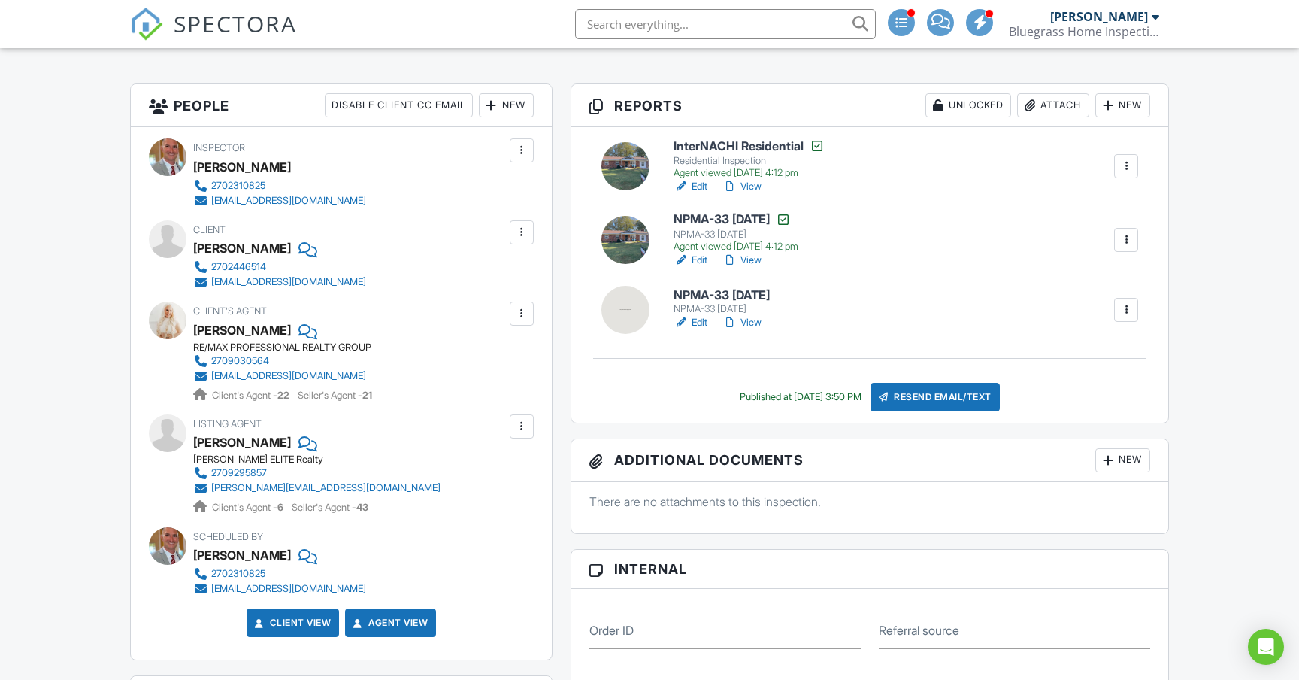
scroll to position [365, 0]
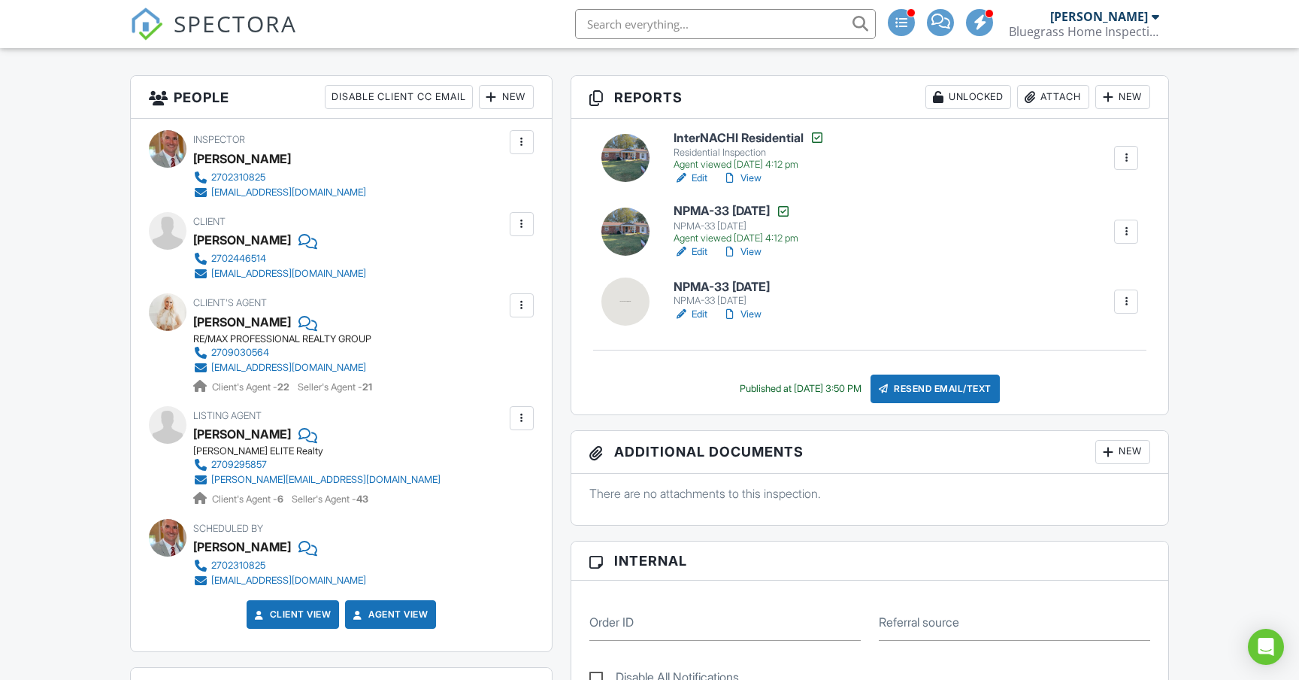
click at [762, 178] on link "View" at bounding box center [742, 178] width 39 height 15
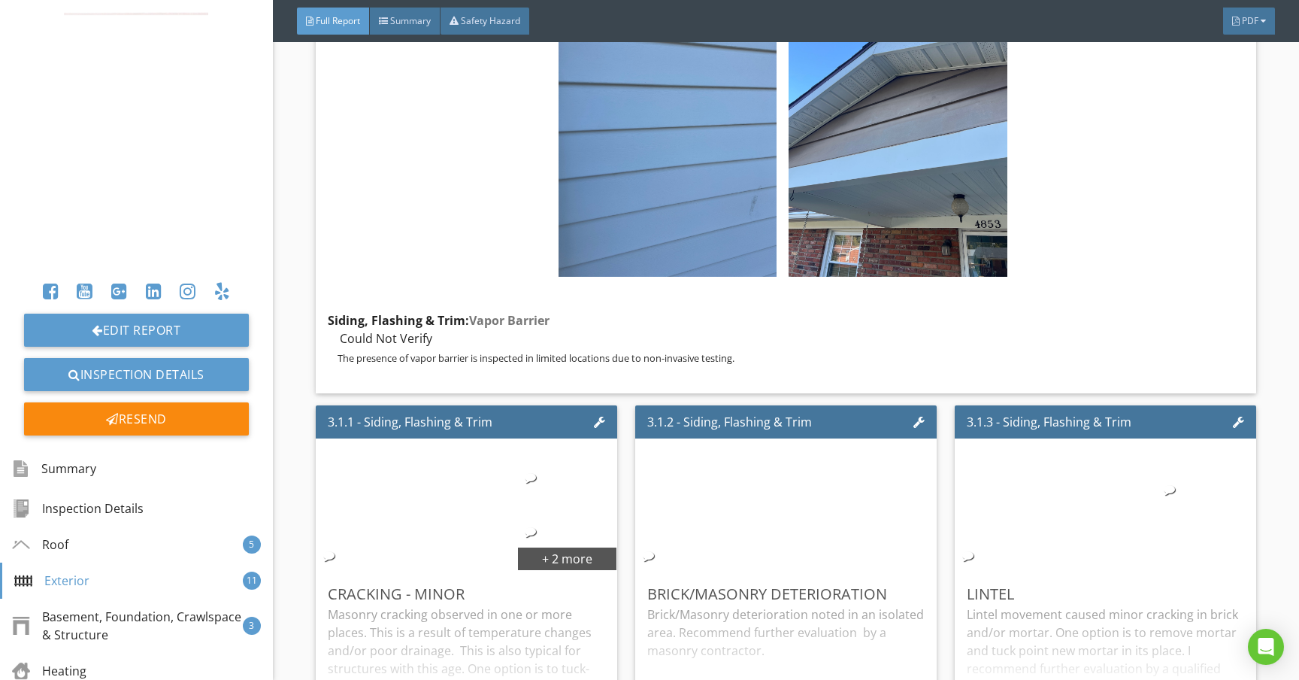
scroll to position [6164, 0]
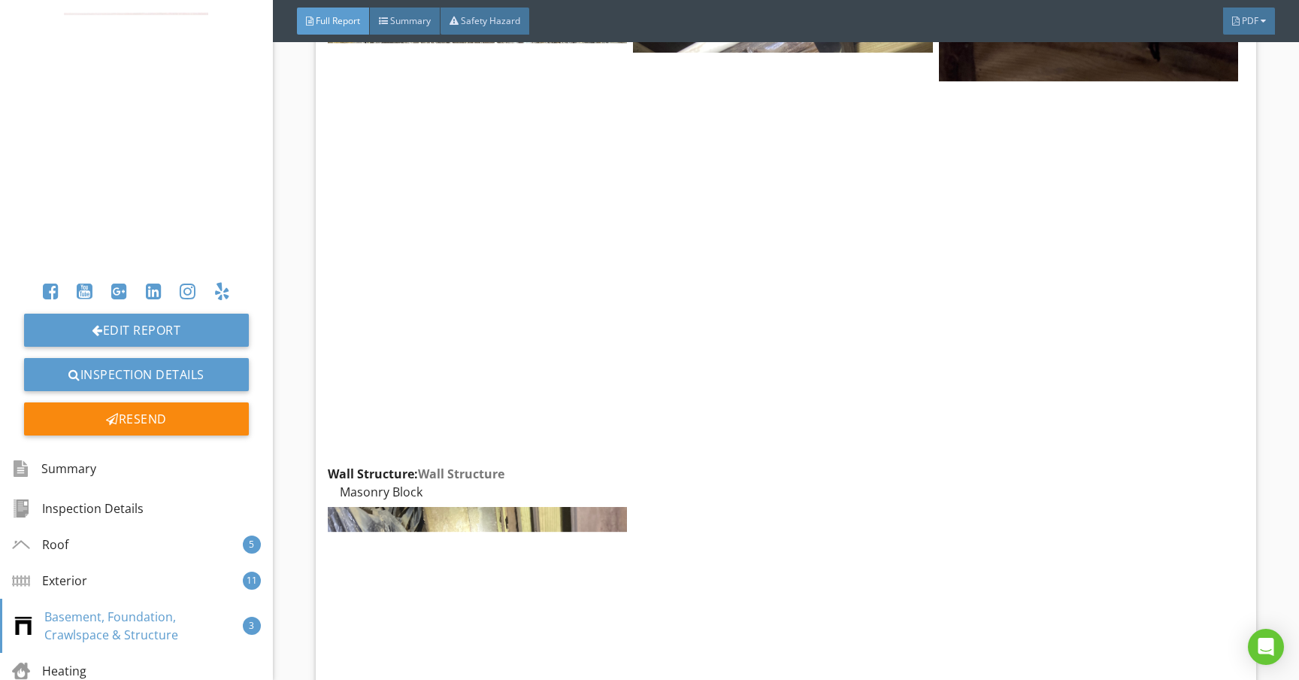
scroll to position [8557, 0]
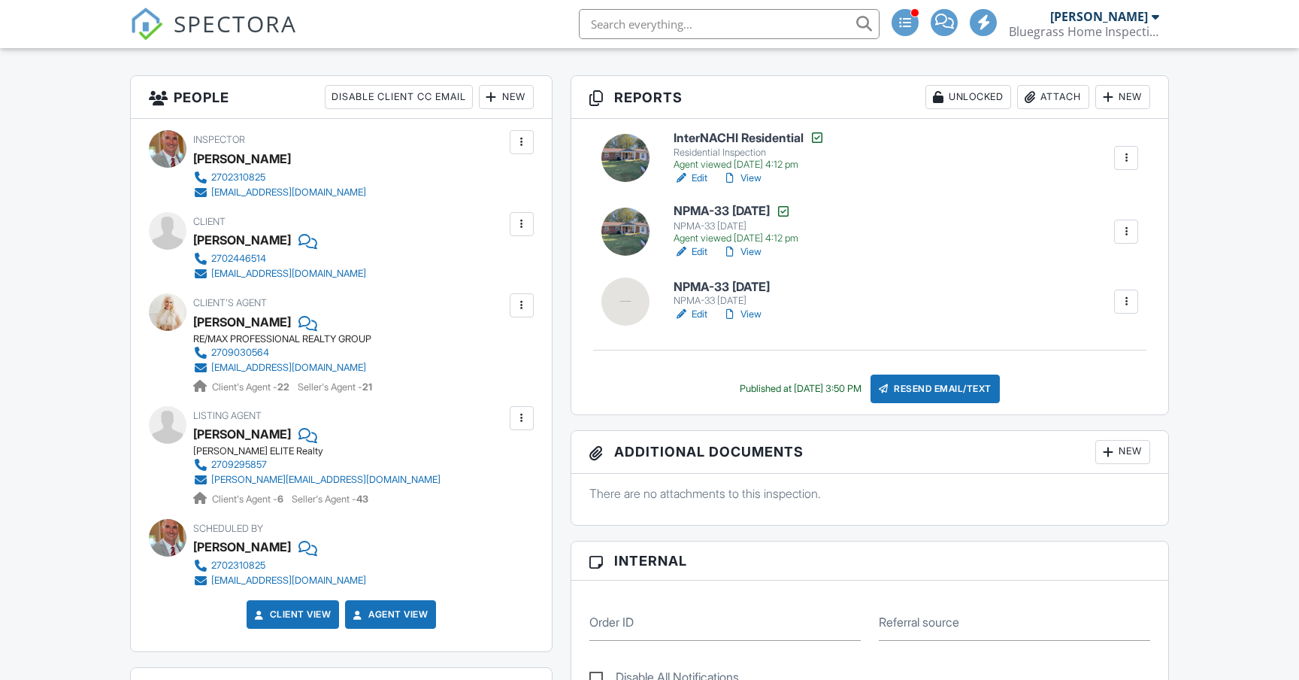
scroll to position [365, 0]
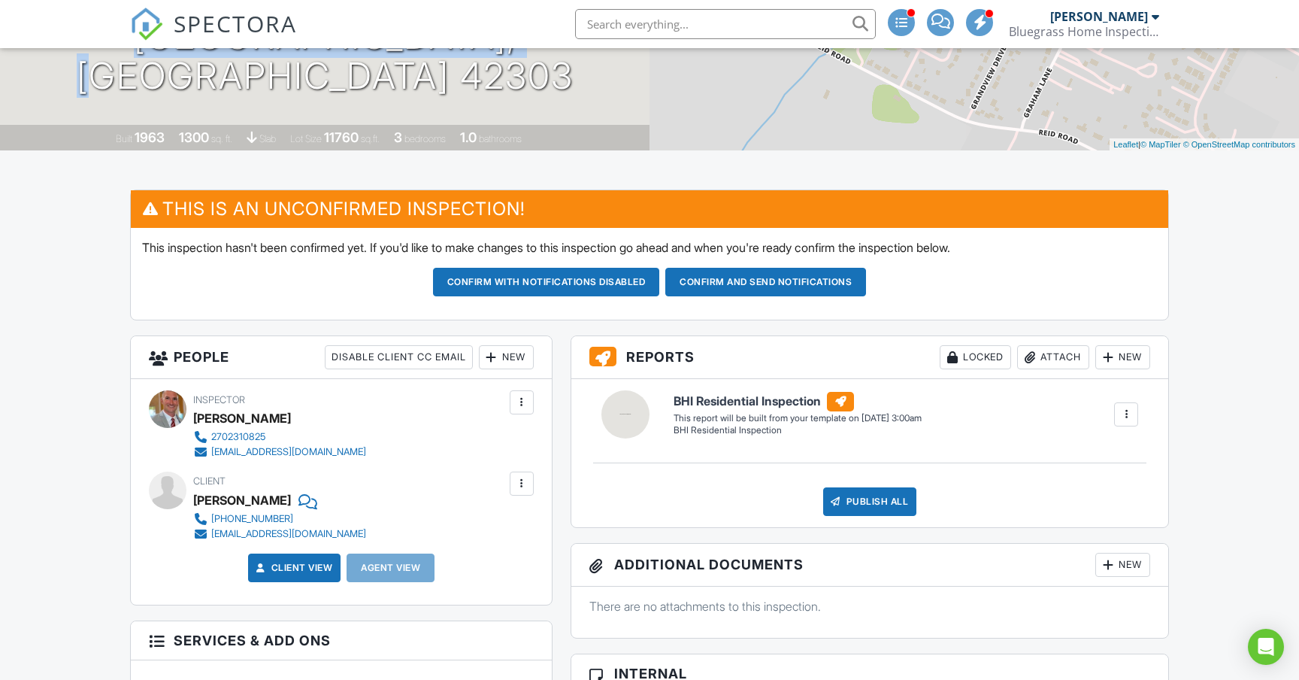
scroll to position [374, 0]
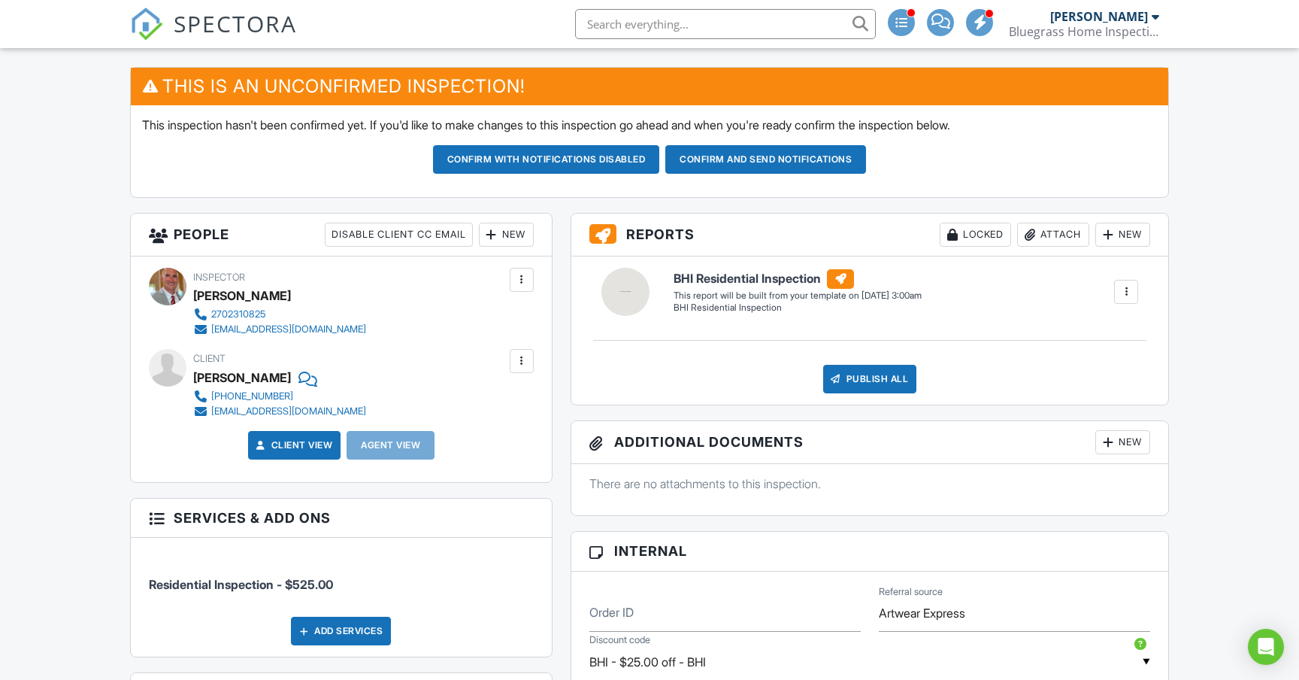
click at [501, 235] on div "New" at bounding box center [506, 235] width 55 height 24
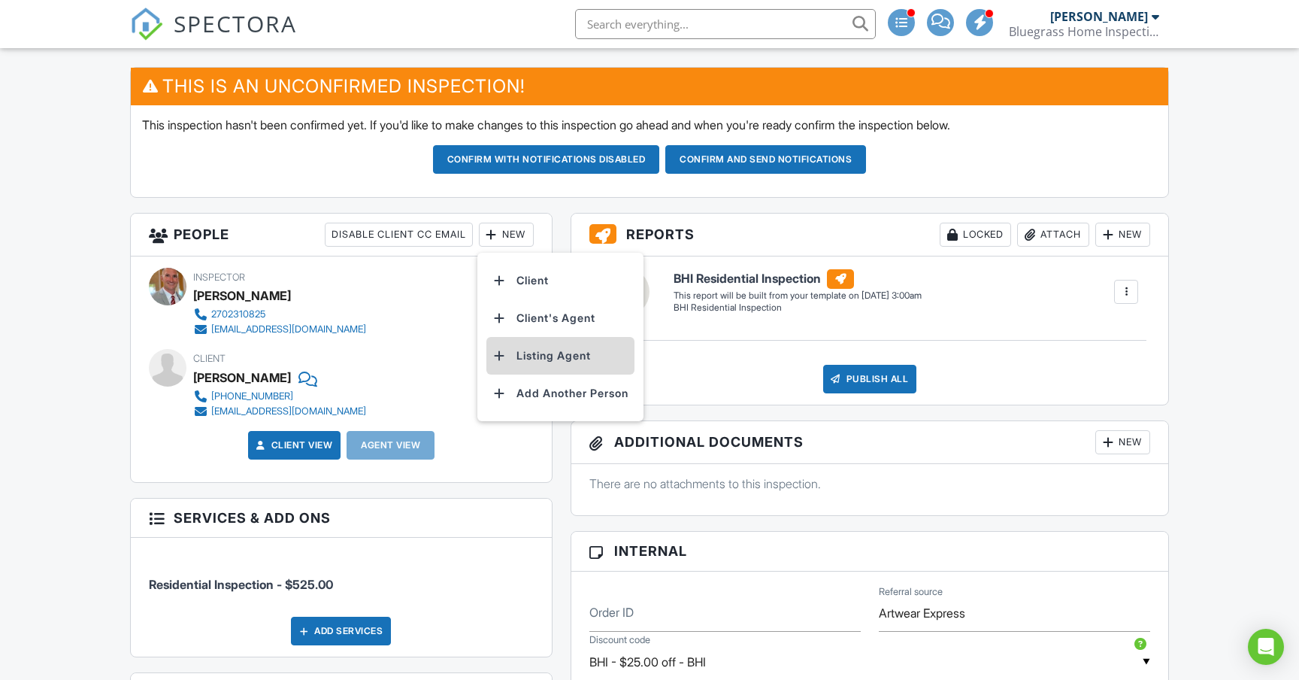
click at [530, 361] on li "Listing Agent" at bounding box center [560, 356] width 148 height 38
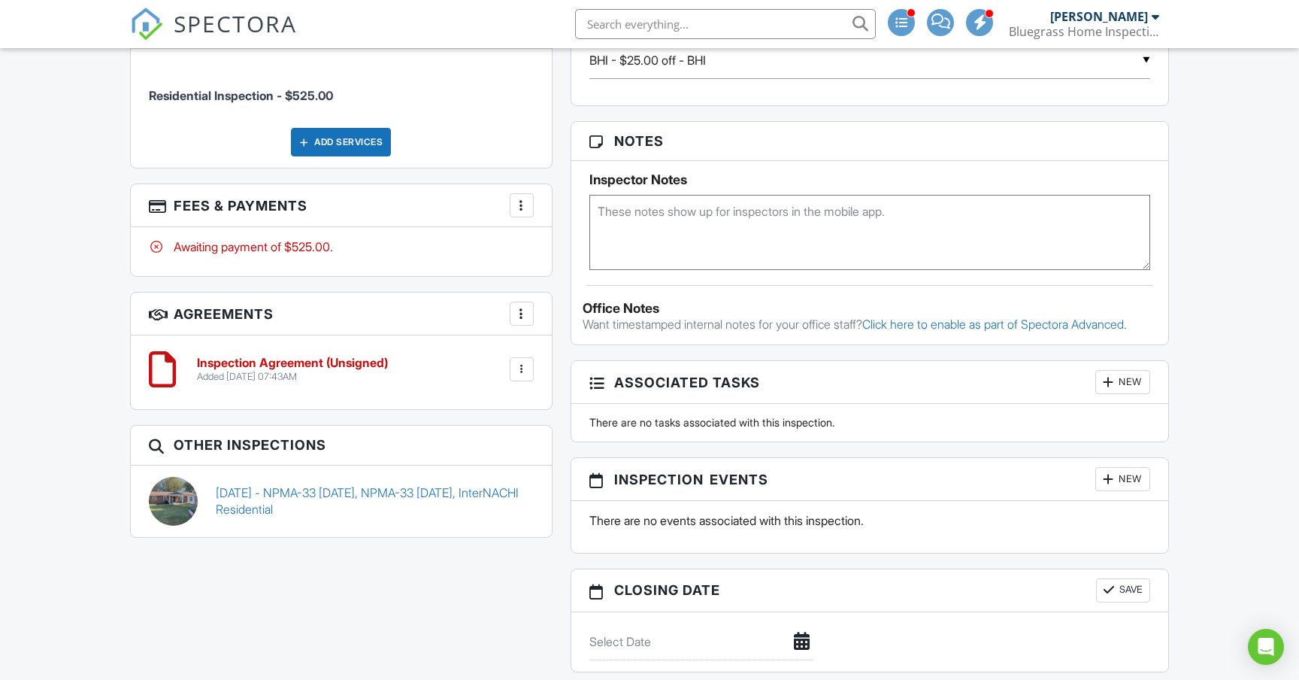
scroll to position [981, 0]
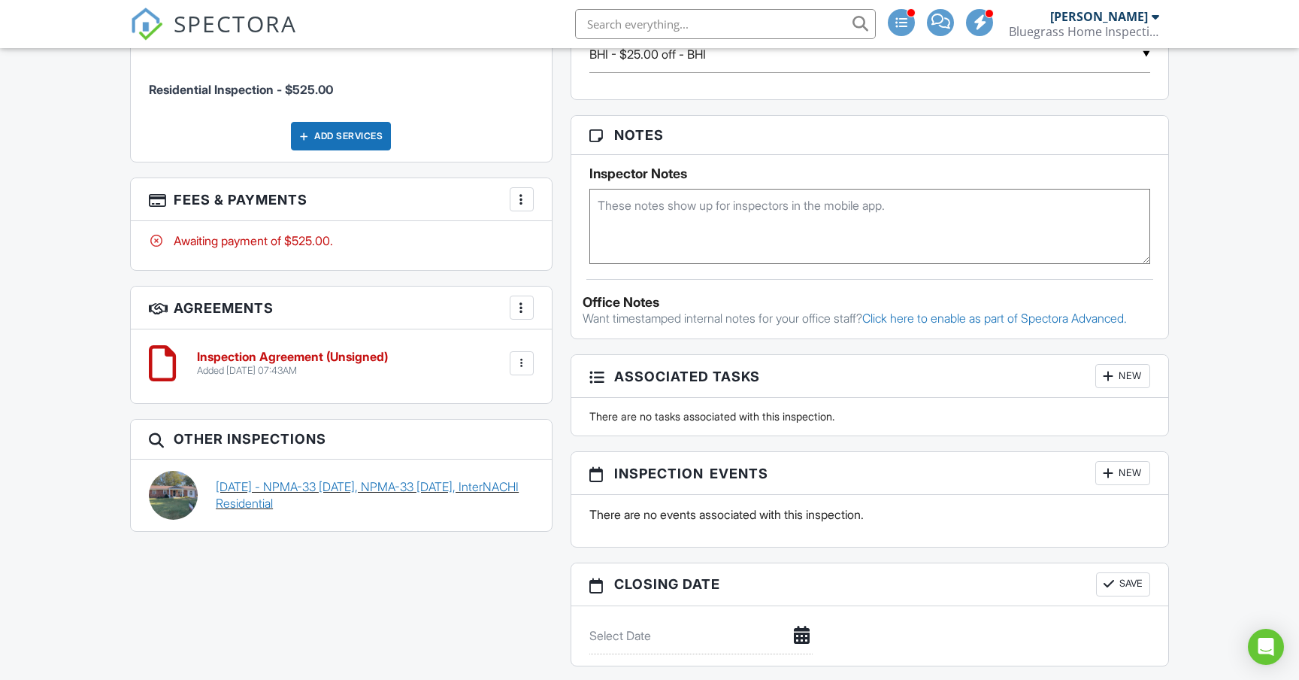
click at [313, 485] on link "[DATE] - NPMA-33 [DATE], NPMA-33 [DATE], InterNACHI Residential" at bounding box center [375, 495] width 318 height 34
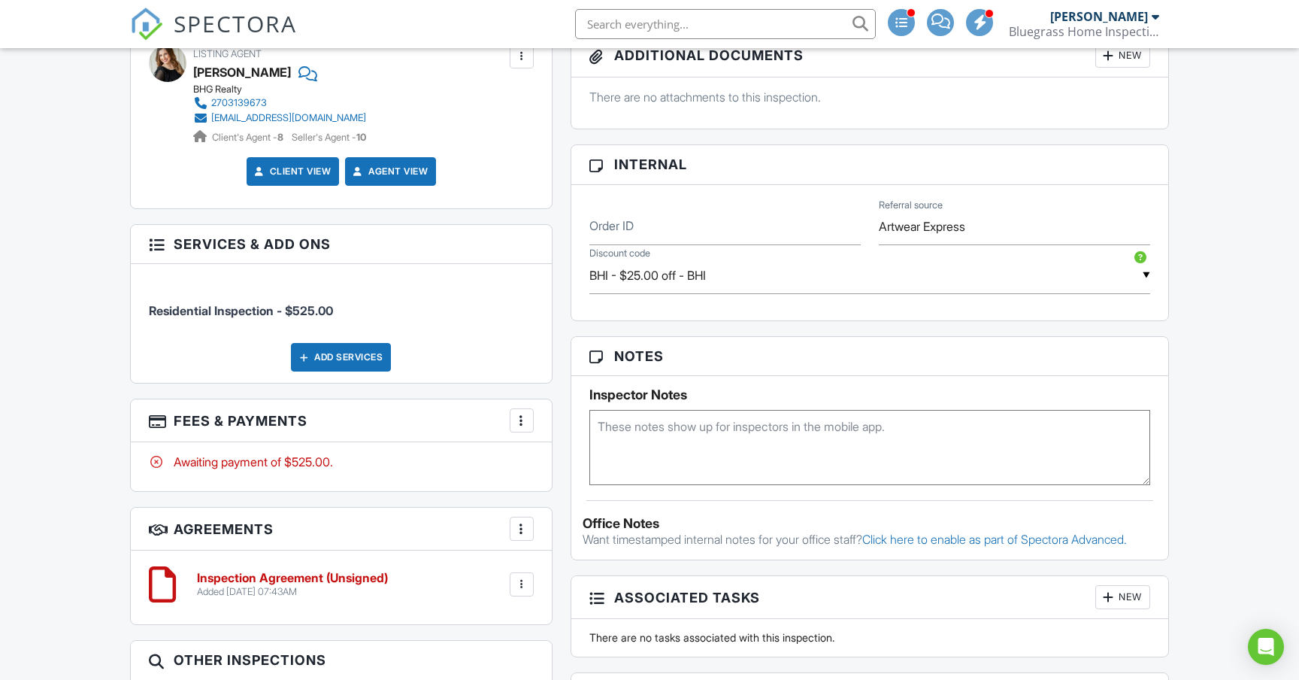
scroll to position [762, 0]
click at [633, 429] on textarea at bounding box center [869, 445] width 561 height 75
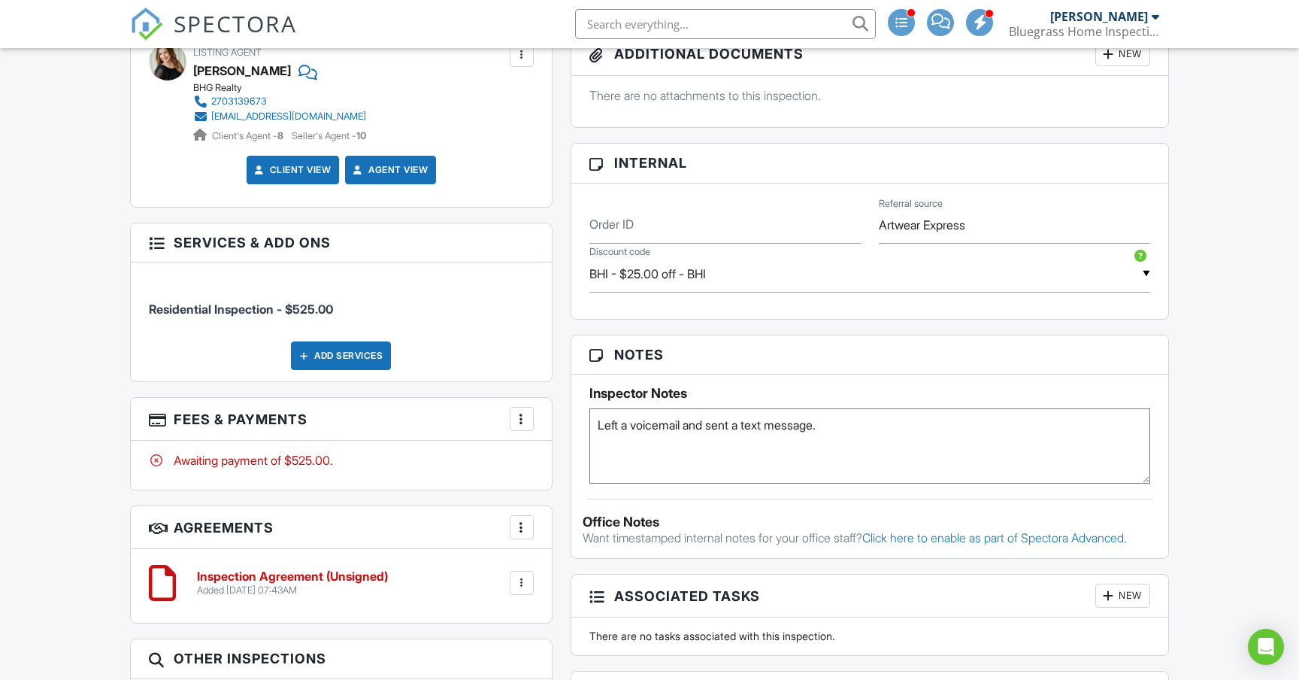
type textarea "Left a voicemail and sent a text message."
click at [561, 488] on div "People Disable Client CC Email New Client Client's Agent Listing Agent Add Anot…" at bounding box center [341, 295] width 441 height 941
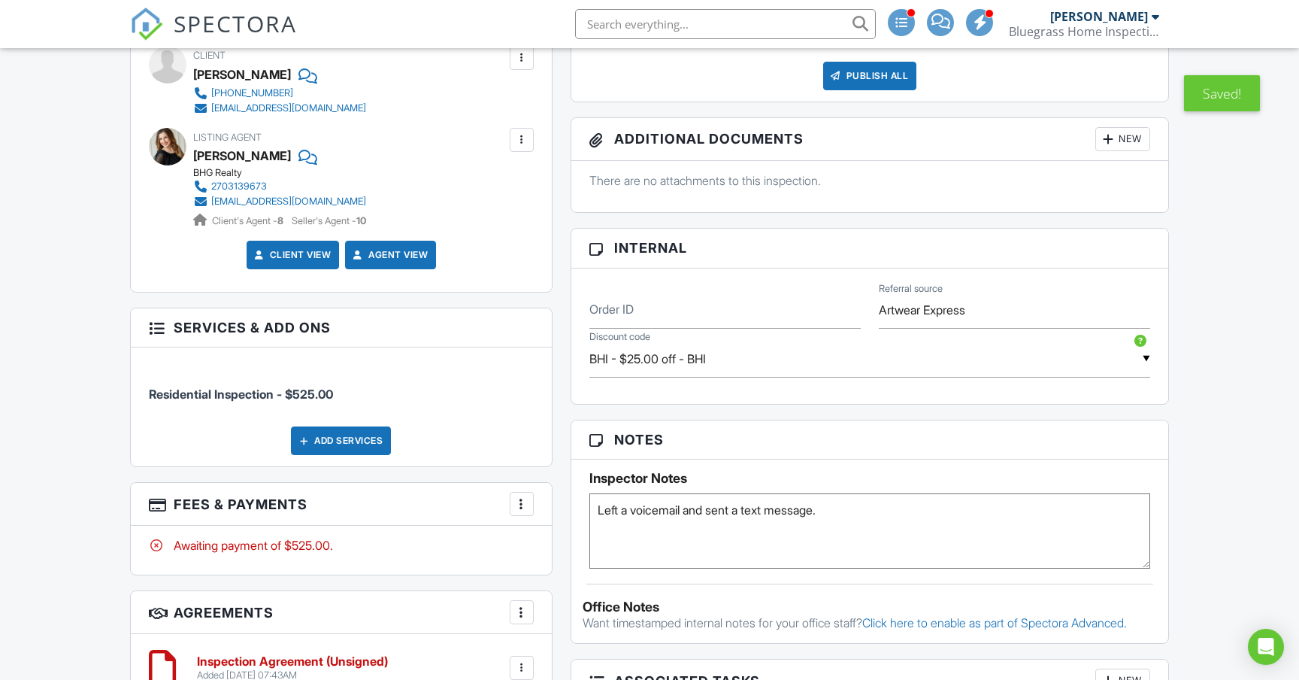
scroll to position [673, 0]
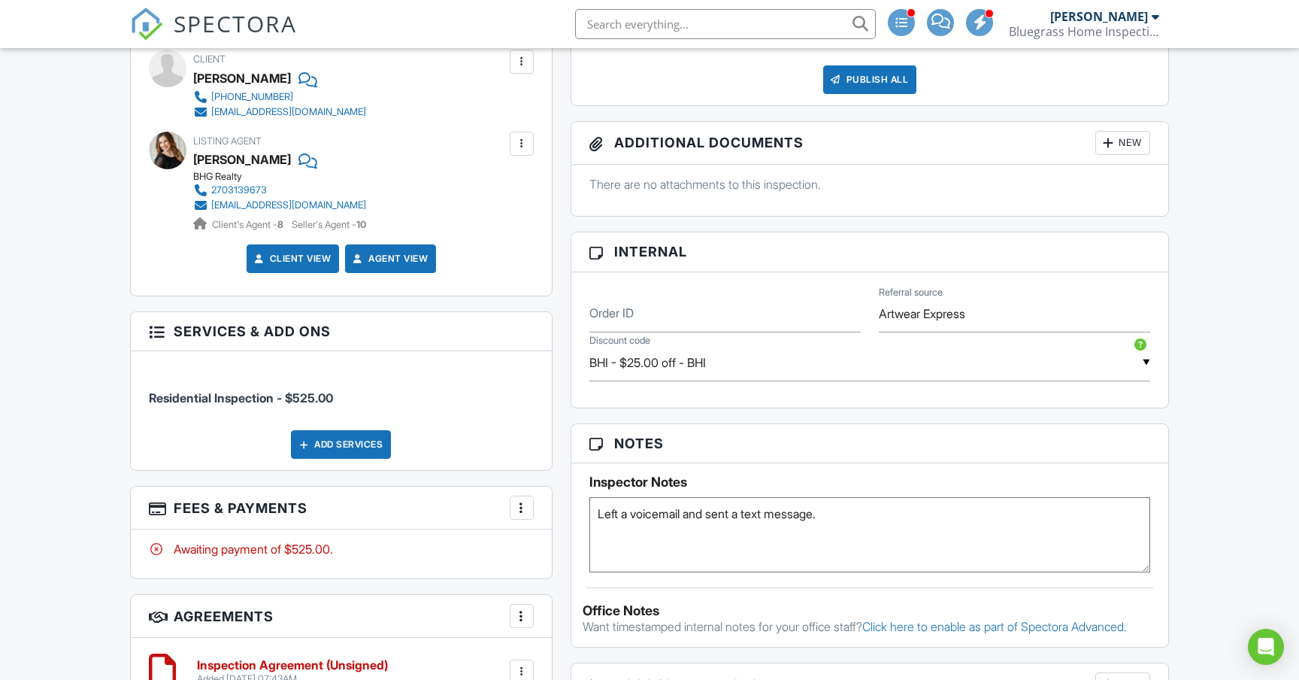
click at [856, 515] on textarea "Left a voicemail and sent a text message." at bounding box center [869, 534] width 561 height 75
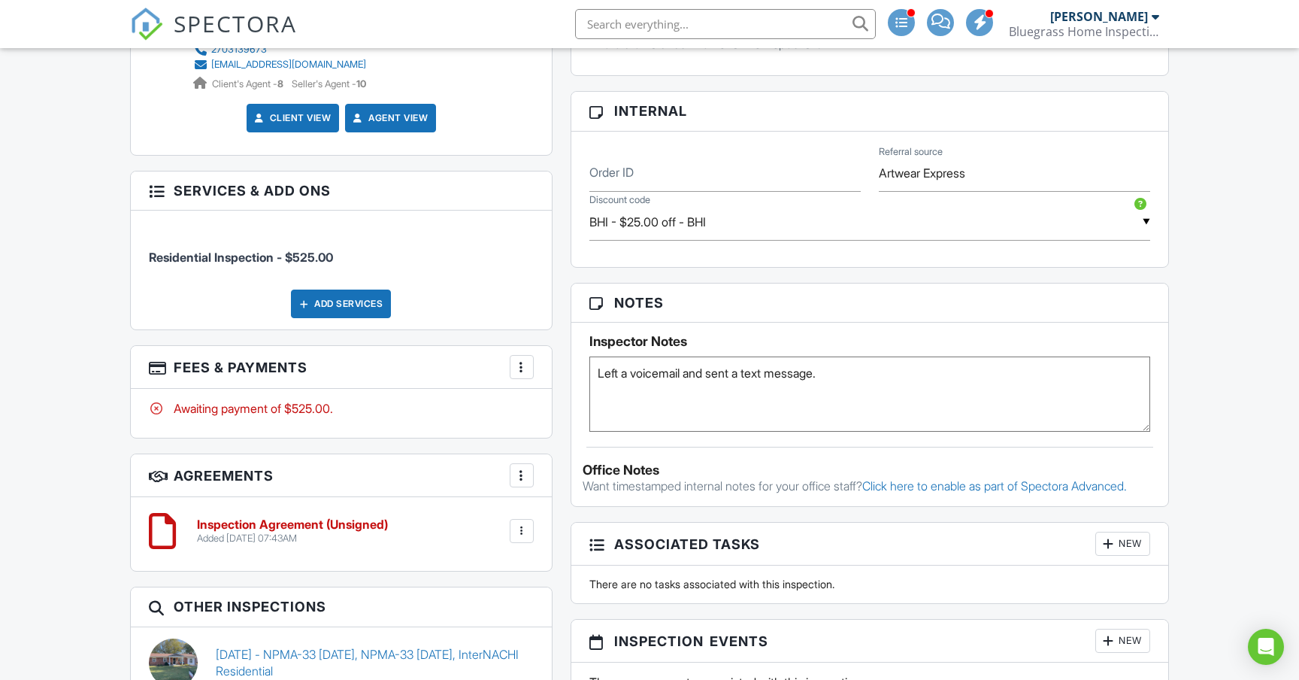
scroll to position [802, 0]
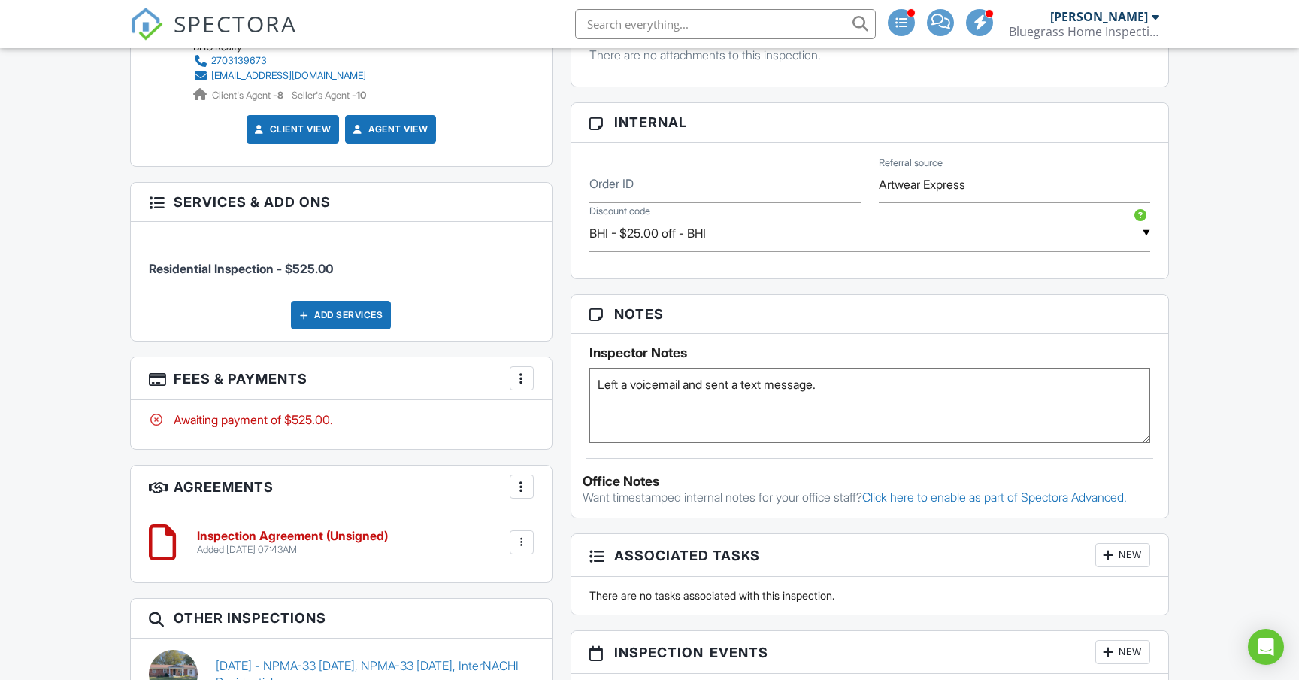
click at [358, 311] on div "Add Services" at bounding box center [341, 315] width 100 height 29
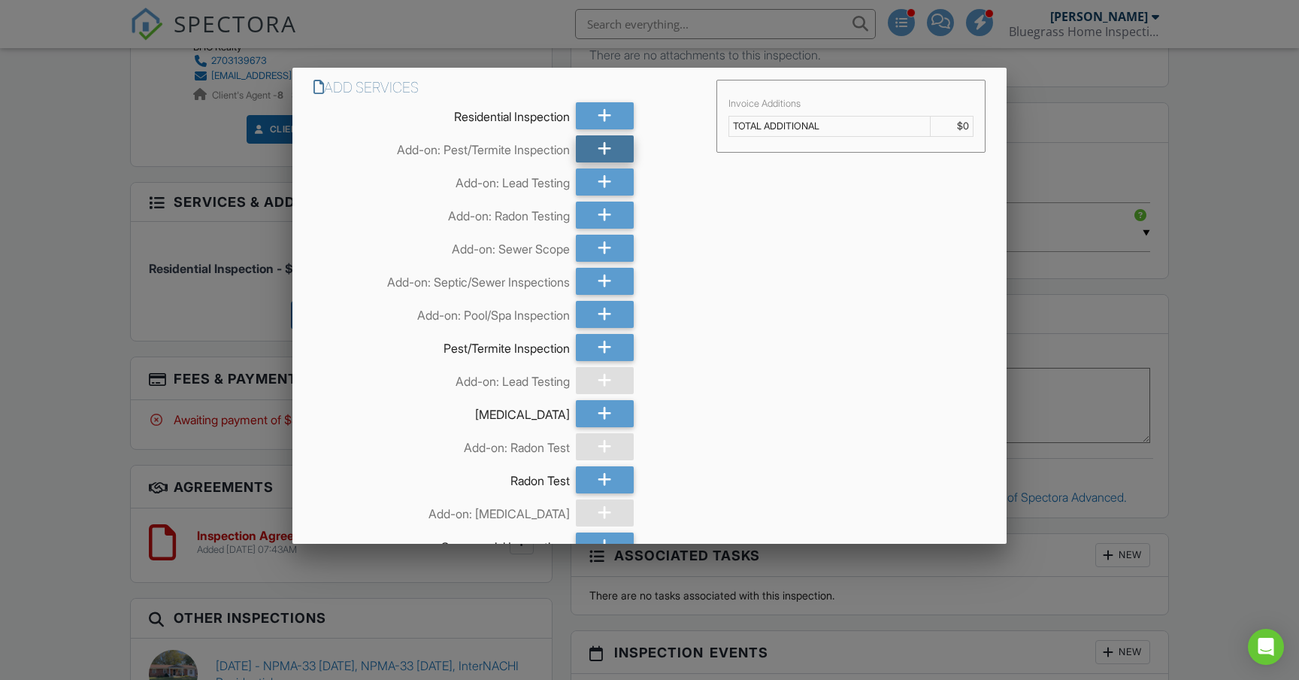
click at [612, 150] on icon at bounding box center [605, 148] width 14 height 27
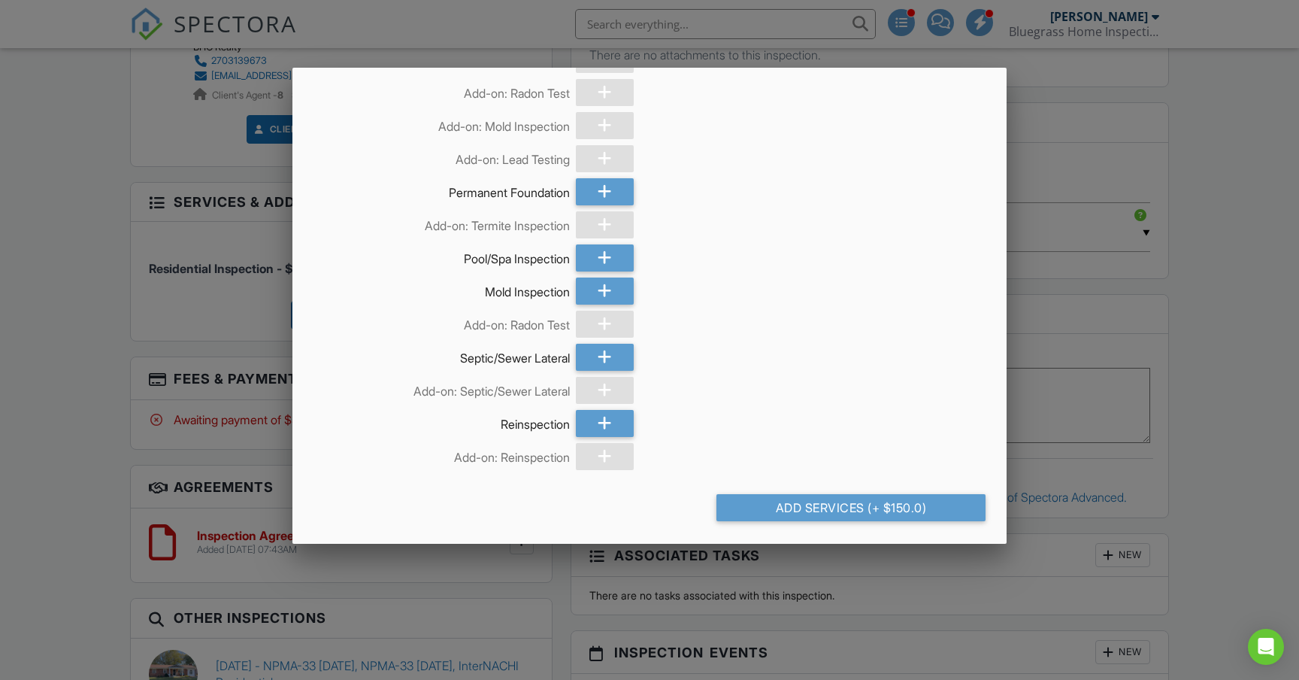
scroll to position [520, 0]
click at [802, 505] on div "Add Services (+ $150.0)" at bounding box center [852, 507] width 270 height 27
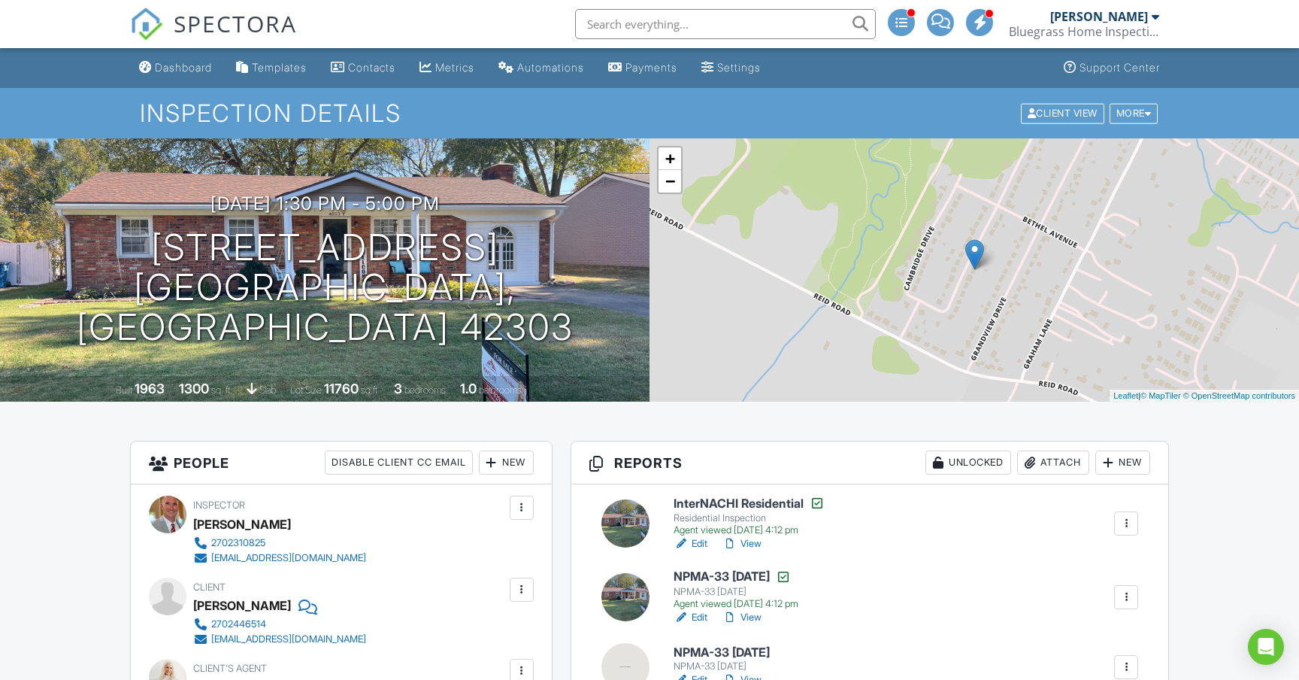
click at [756, 615] on link "View" at bounding box center [742, 617] width 39 height 15
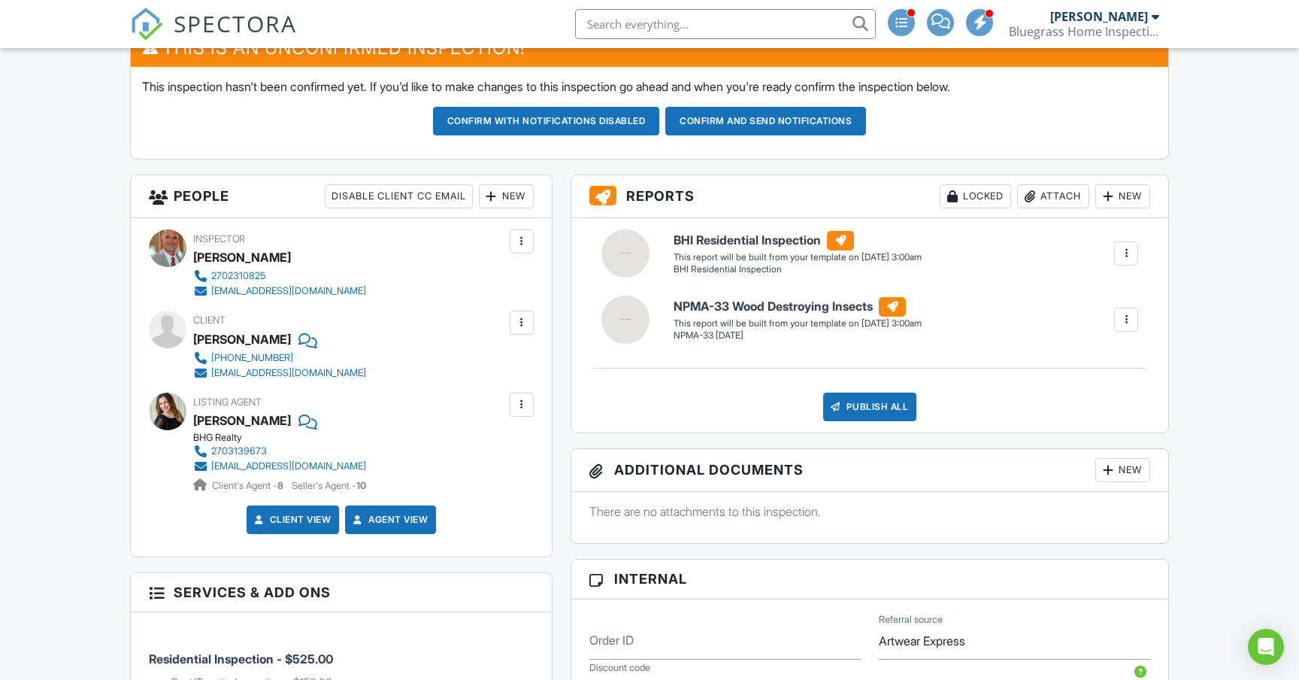
scroll to position [420, 0]
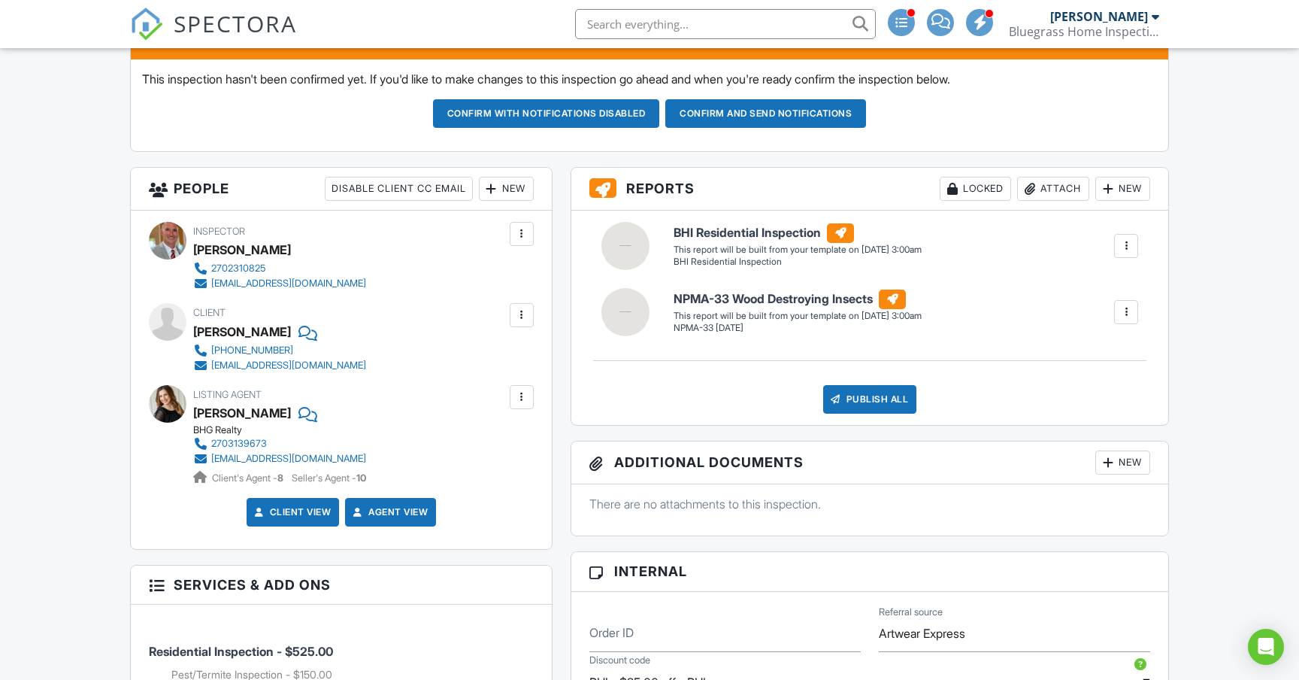
click at [520, 186] on div "New" at bounding box center [506, 189] width 55 height 24
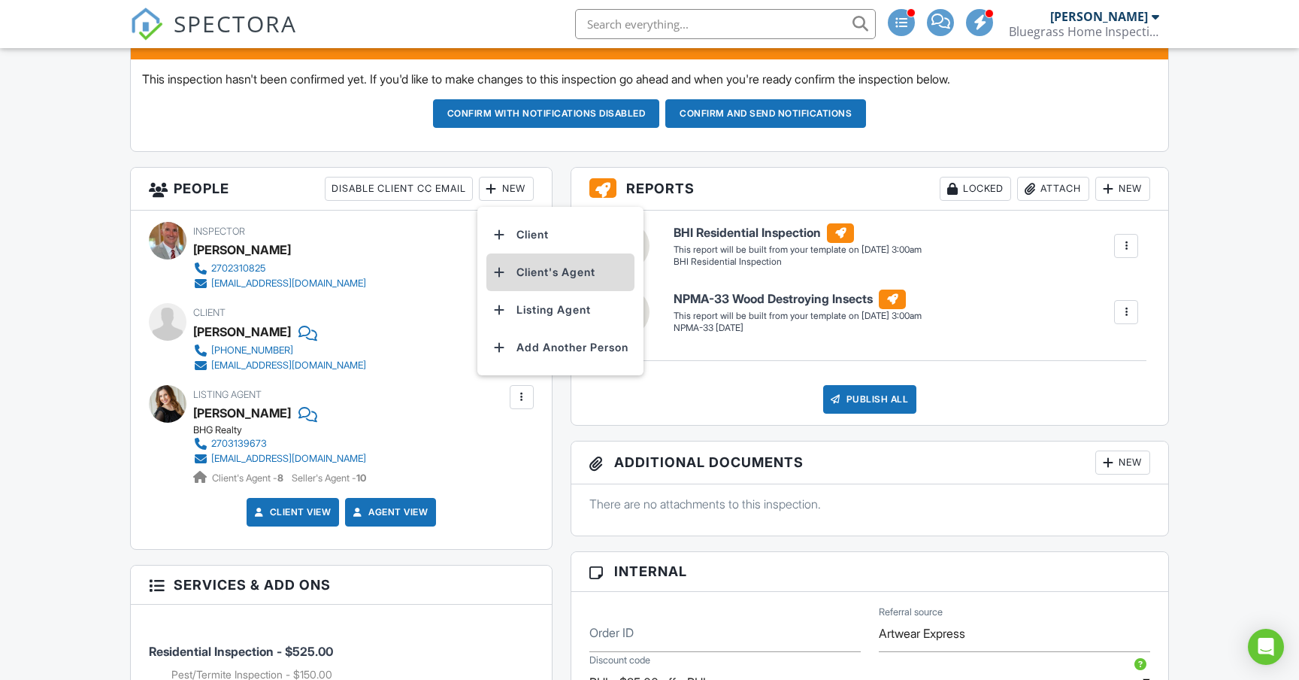
click at [539, 273] on li "Client's Agent" at bounding box center [560, 272] width 148 height 38
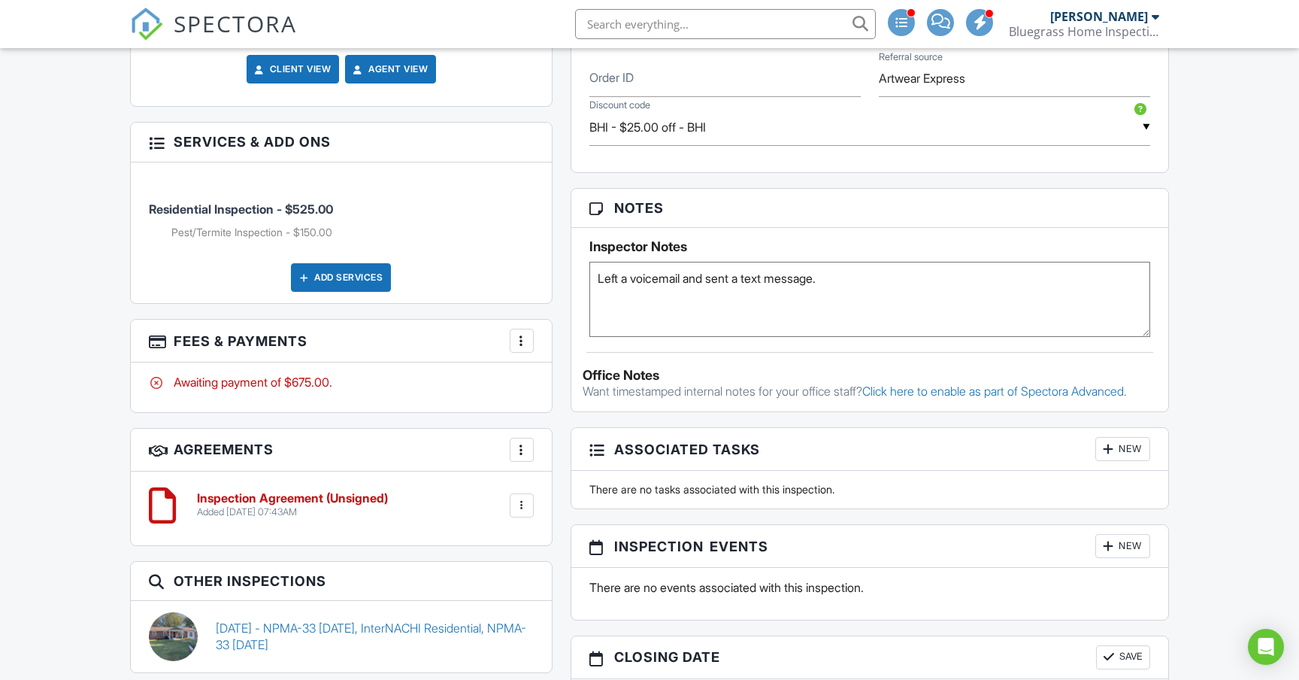
scroll to position [1032, 0]
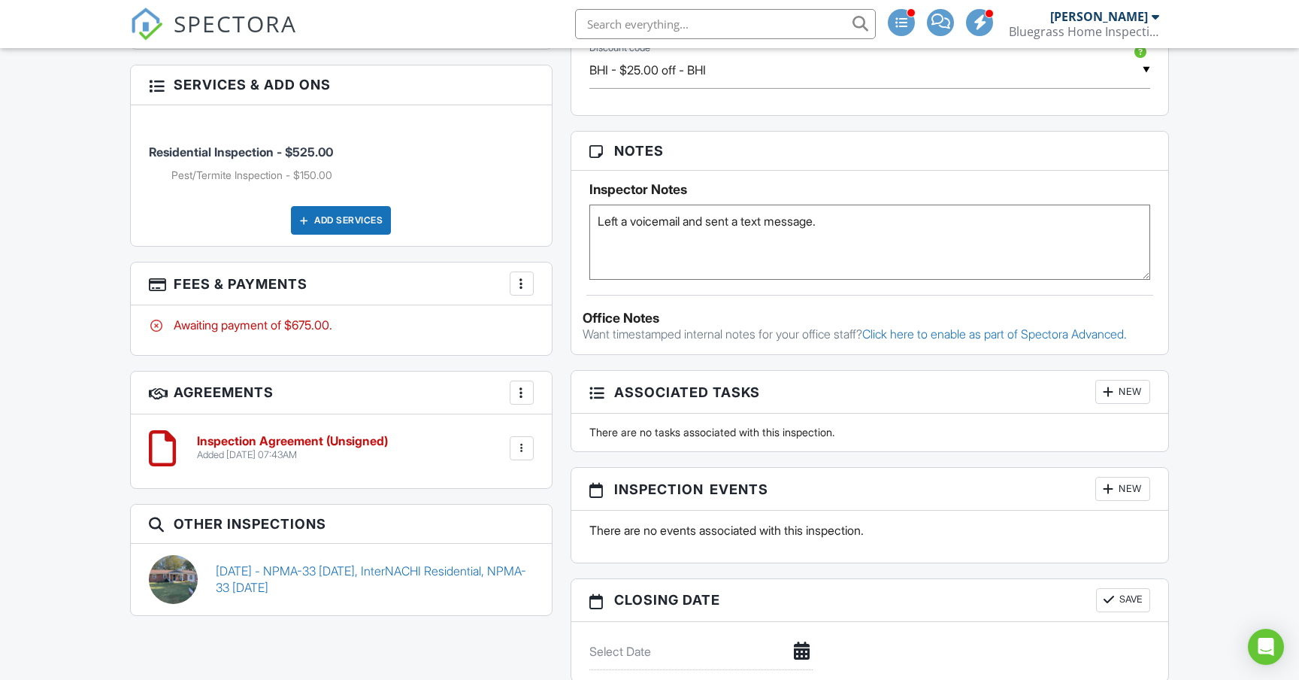
click at [839, 223] on textarea "Left a voicemail and sent a text message." at bounding box center [869, 242] width 561 height 75
type textarea "L"
type textarea "Client will meet on-site at 12:00."
click at [561, 335] on div "People Disable Client CC Email New Client Client's Agent Listing Agent Add Anot…" at bounding box center [341, 93] width 441 height 1076
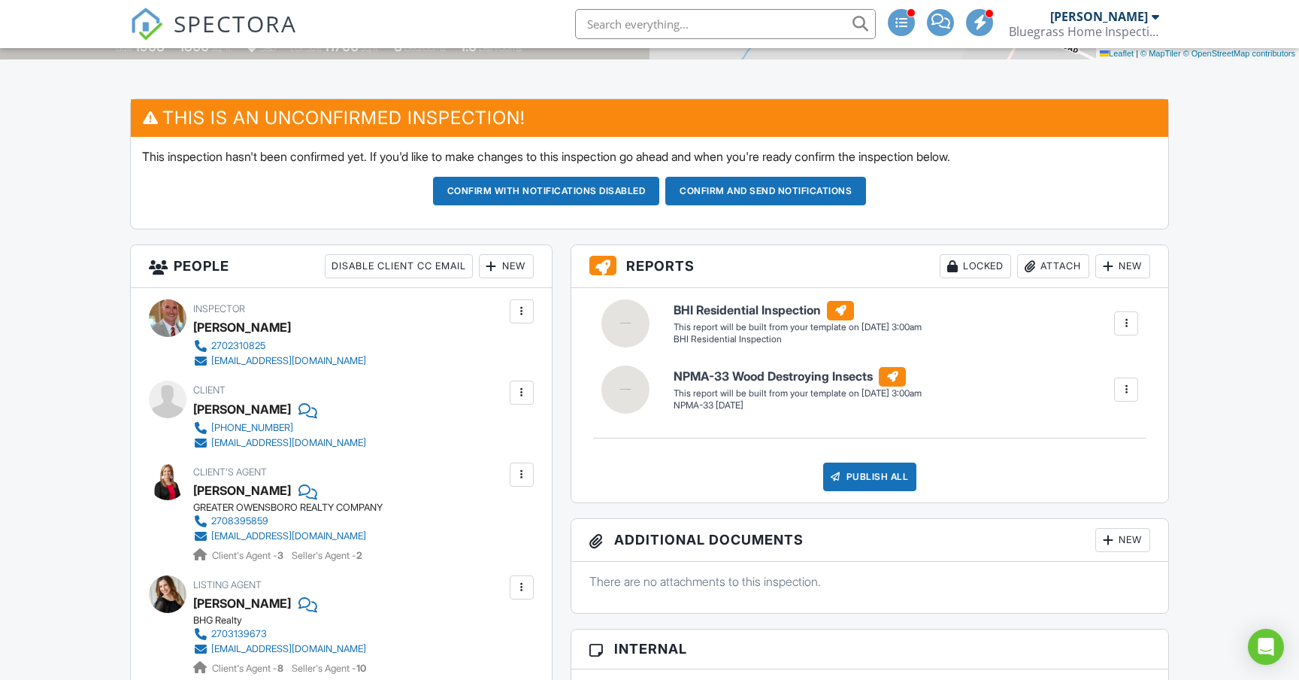
scroll to position [340, 0]
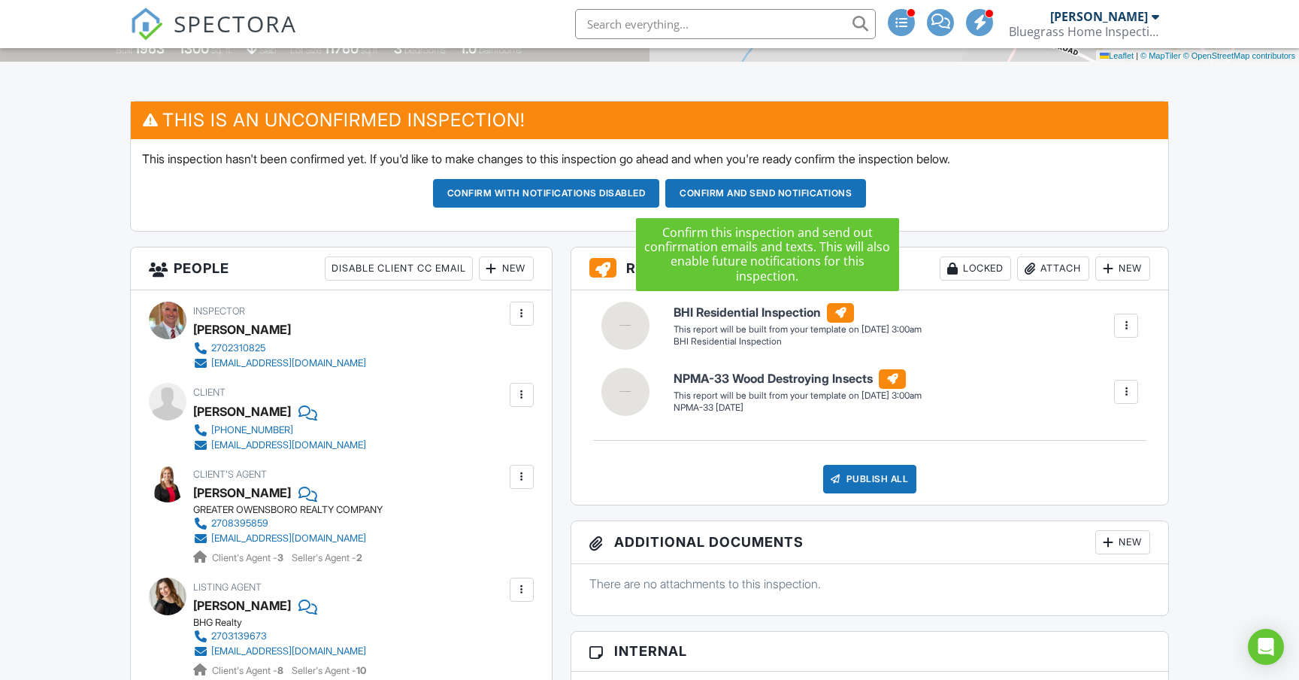
click at [660, 195] on button "Confirm and send notifications" at bounding box center [546, 193] width 227 height 29
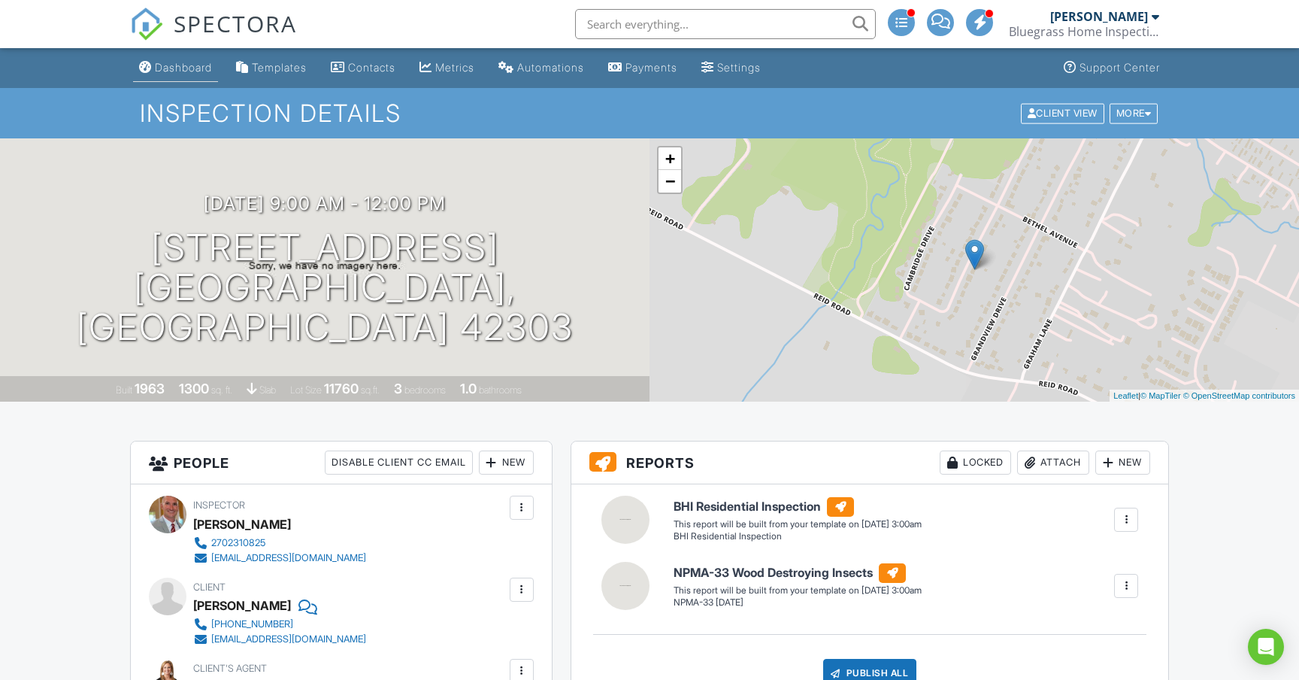
click at [195, 65] on div "Dashboard" at bounding box center [183, 67] width 57 height 13
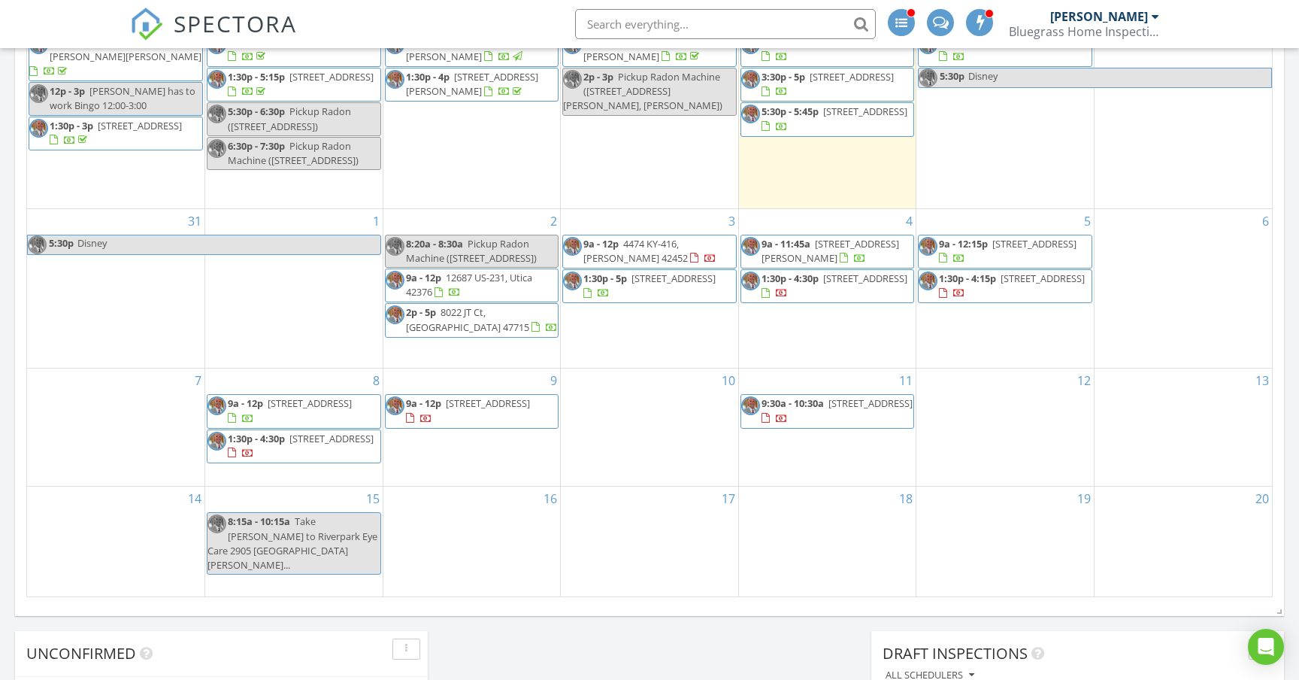
scroll to position [807, 0]
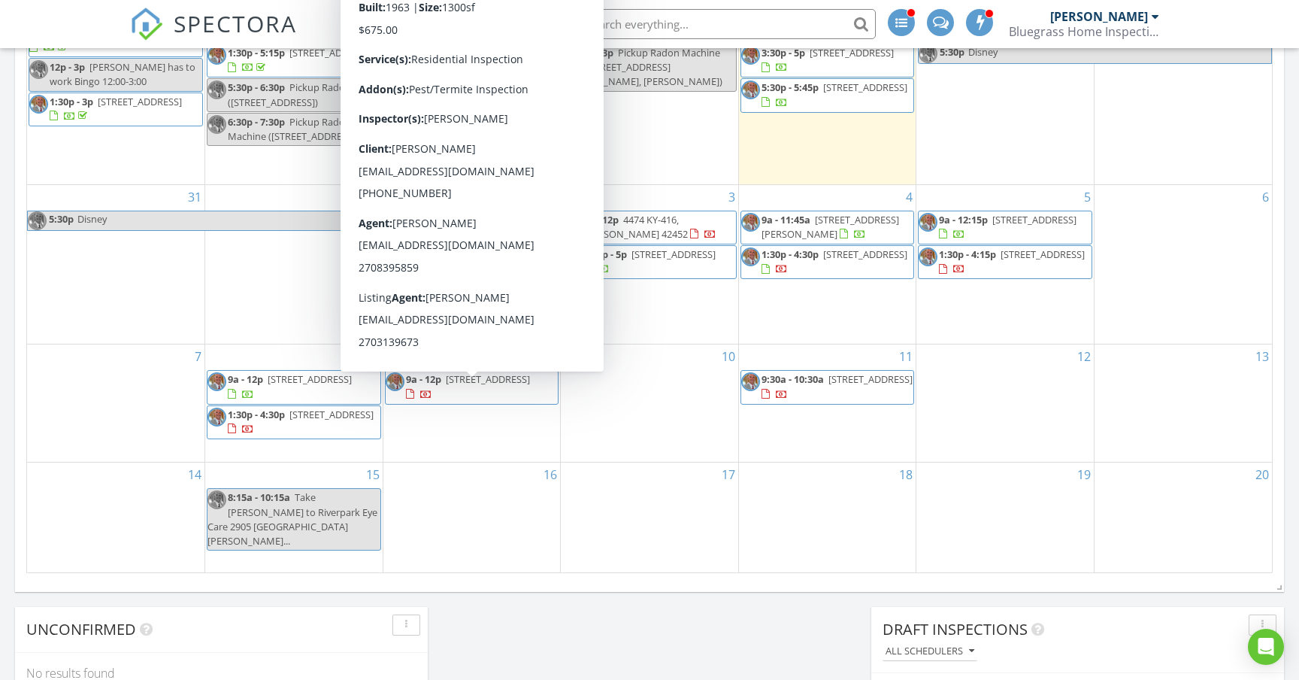
click at [542, 402] on span "9a - 12p [STREET_ADDRESS]" at bounding box center [472, 386] width 173 height 29
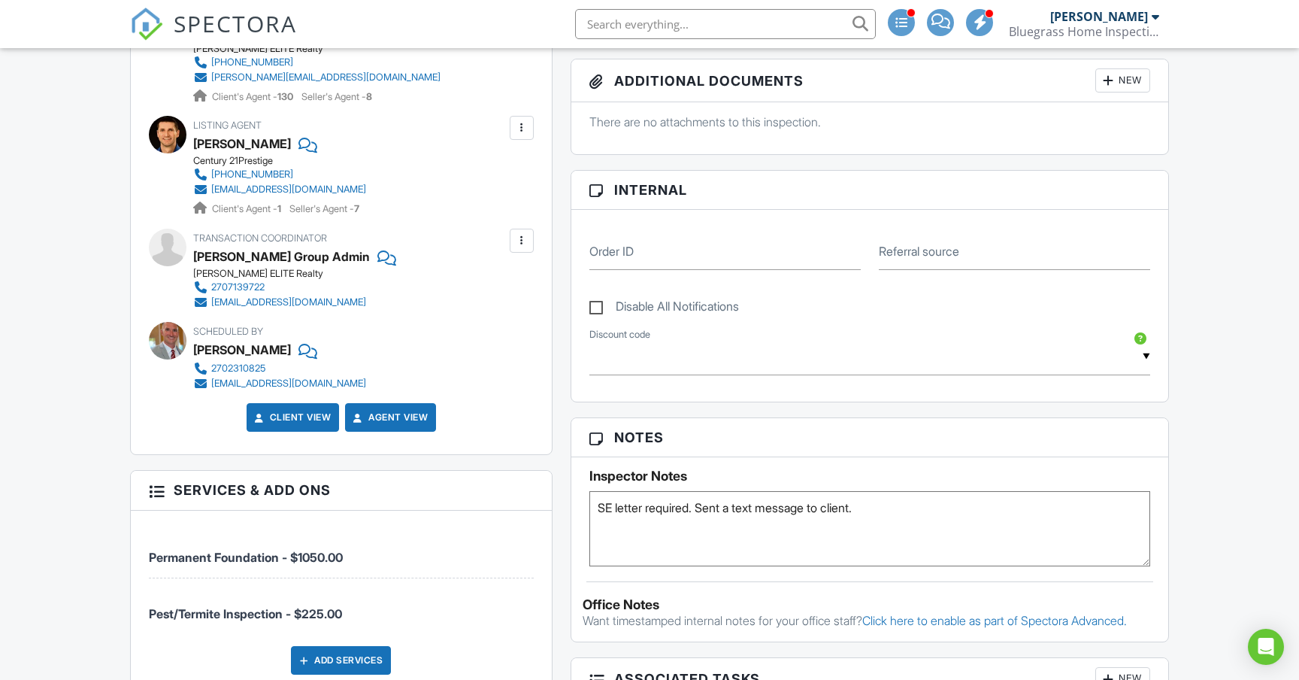
scroll to position [657, 0]
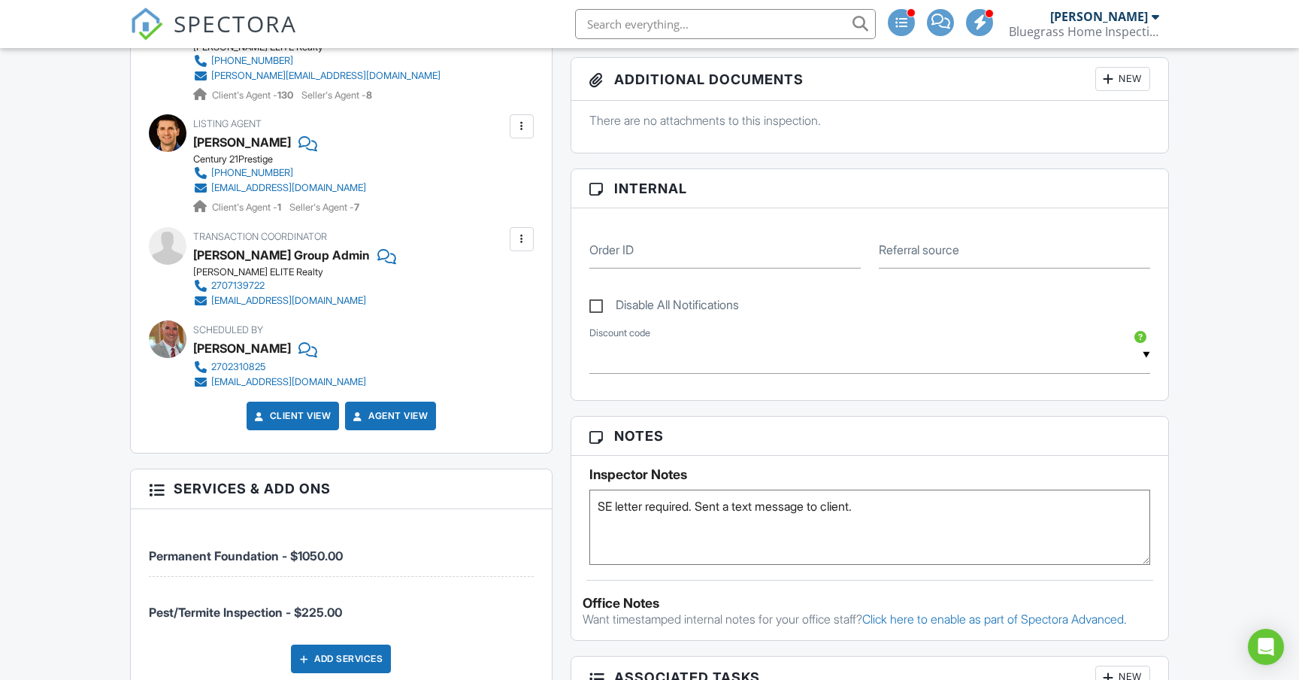
click at [883, 514] on textarea "SE letter required." at bounding box center [869, 526] width 561 height 75
click at [559, 565] on div "People Disable Client CC Email New Client Client's Agent Listing Agent Add Anot…" at bounding box center [341, 362] width 441 height 1158
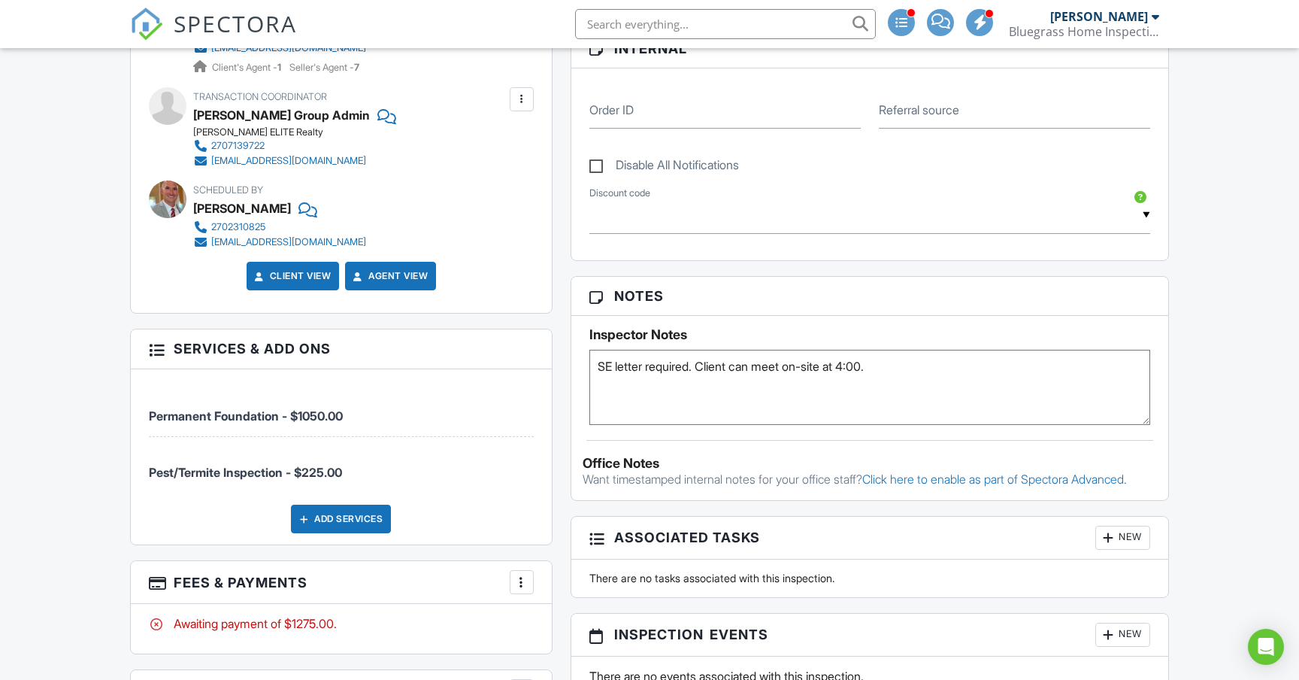
scroll to position [802, 0]
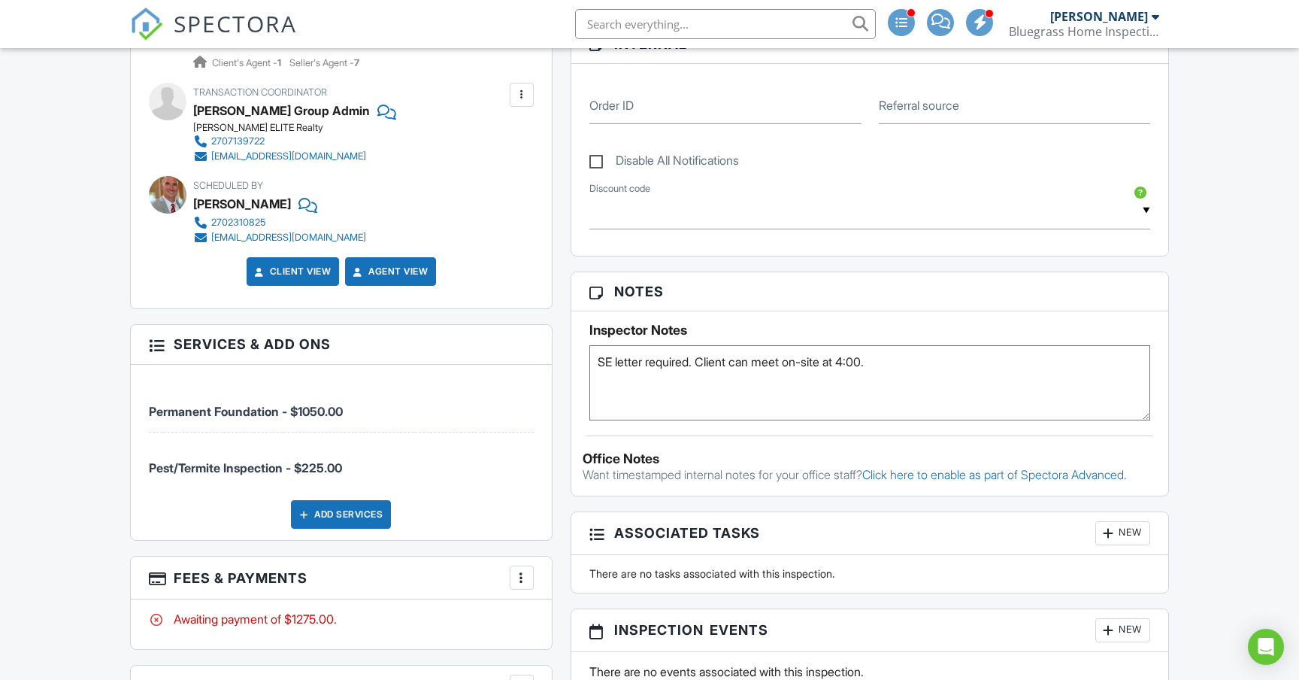
click at [926, 359] on textarea "SE letter required." at bounding box center [869, 382] width 561 height 75
type textarea "SE letter required. Client can meet on-site at 4:00. Different types of floorin…"
click at [563, 468] on div "Reports Locked Attach New (Untitled report) Manufactured Home Inspection Edit V…" at bounding box center [870, 297] width 617 height 1317
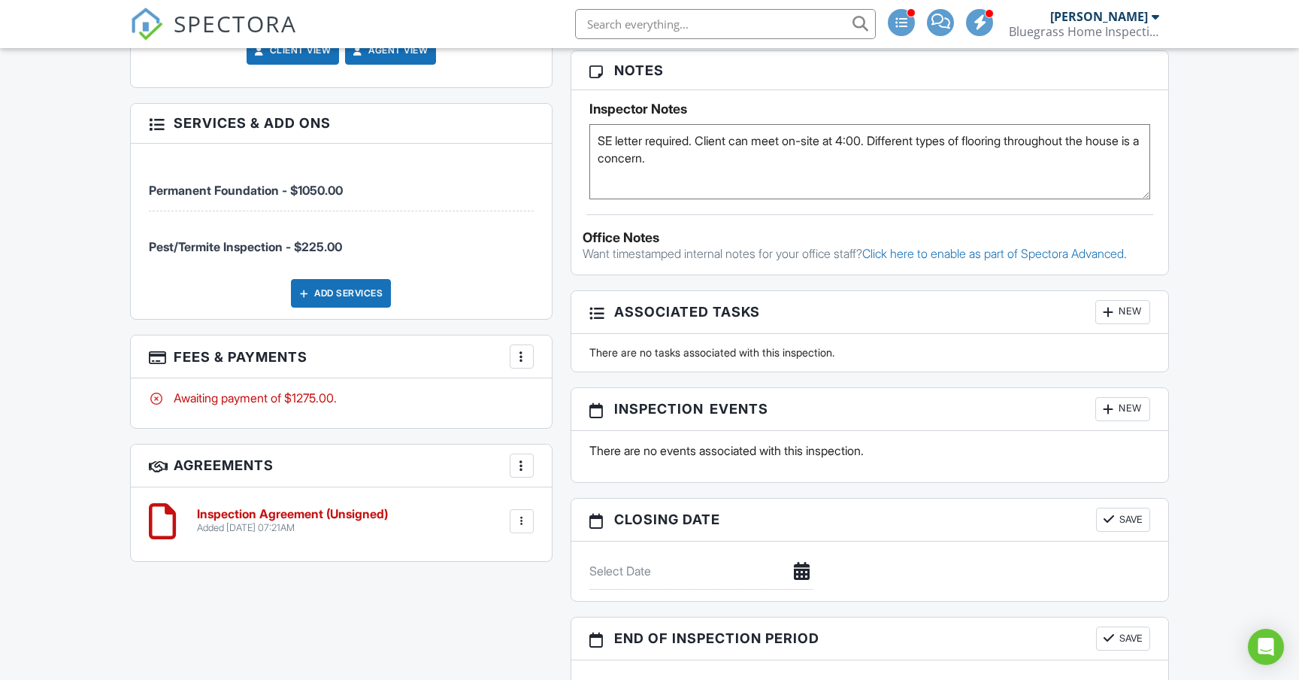
scroll to position [1028, 0]
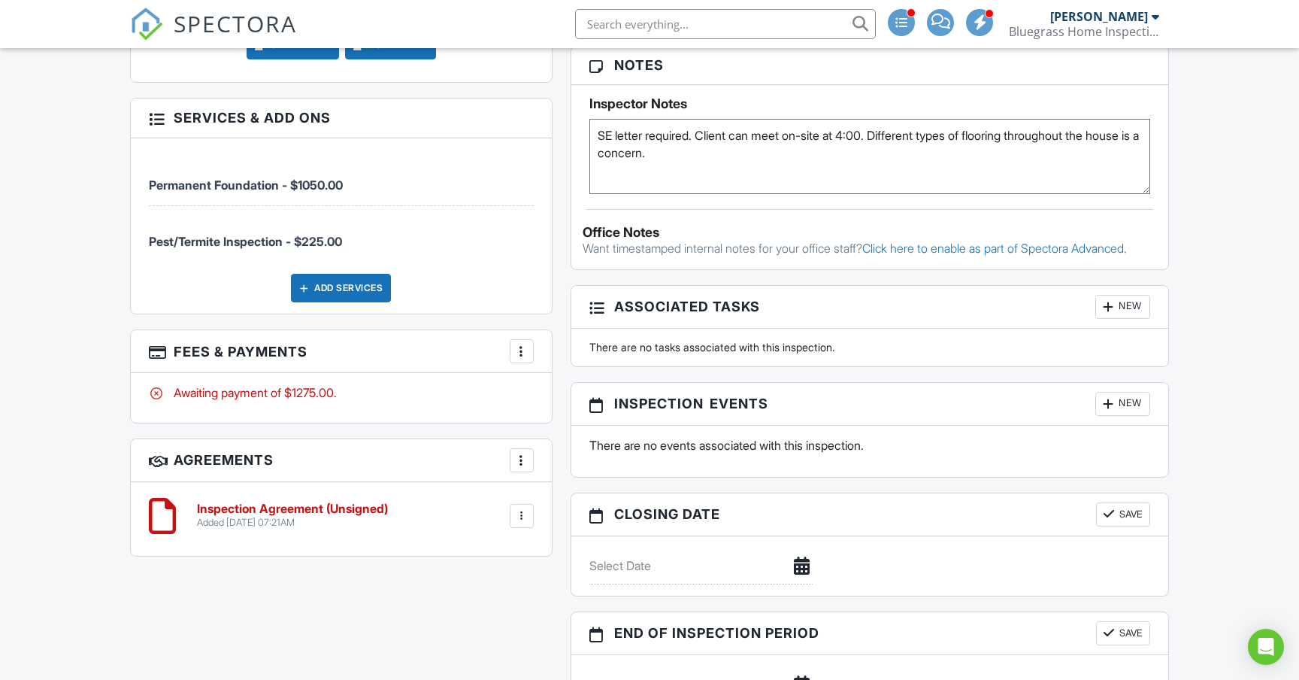
click at [522, 350] on div at bounding box center [521, 351] width 15 height 15
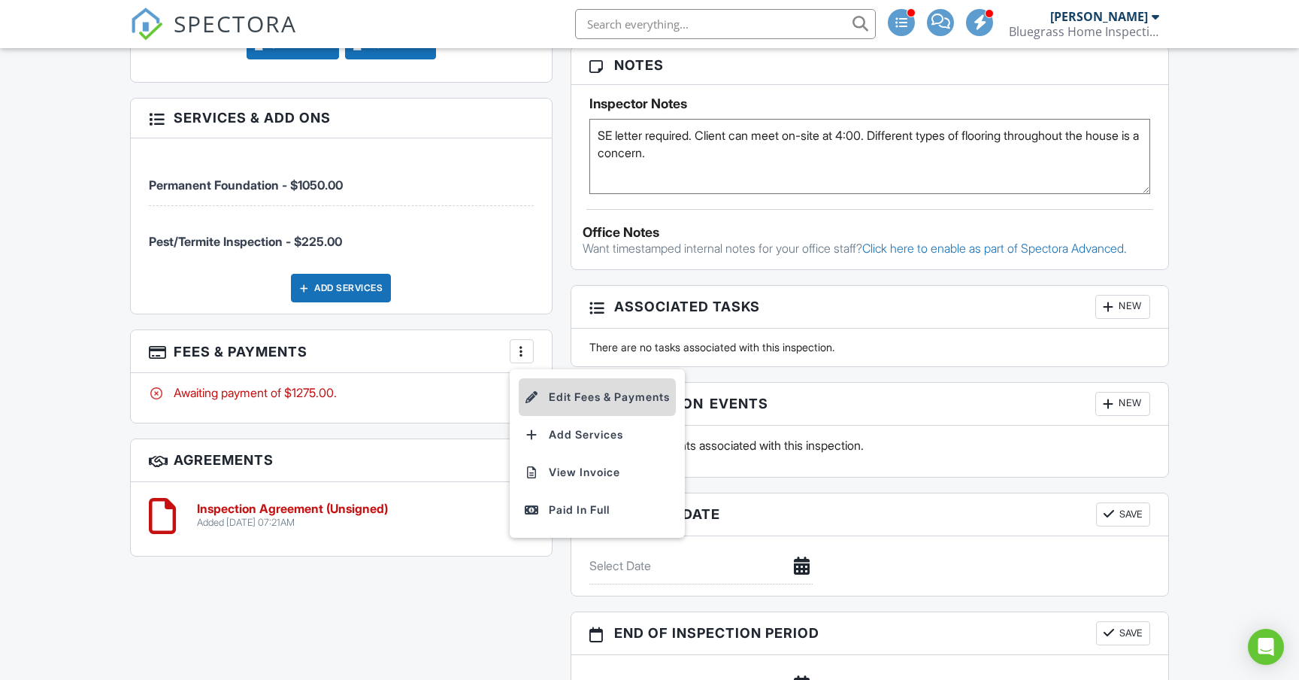
click at [571, 395] on li "Edit Fees & Payments" at bounding box center [597, 397] width 157 height 38
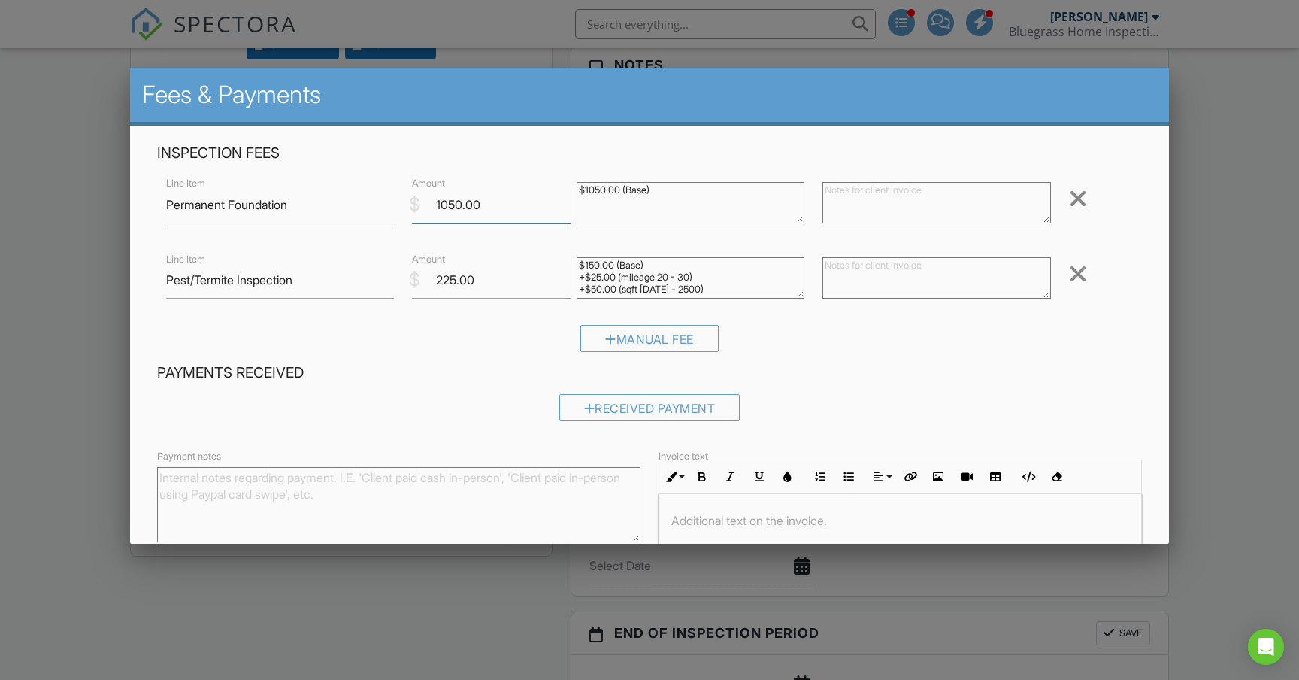
click at [456, 205] on input "1050.00" at bounding box center [491, 204] width 158 height 37
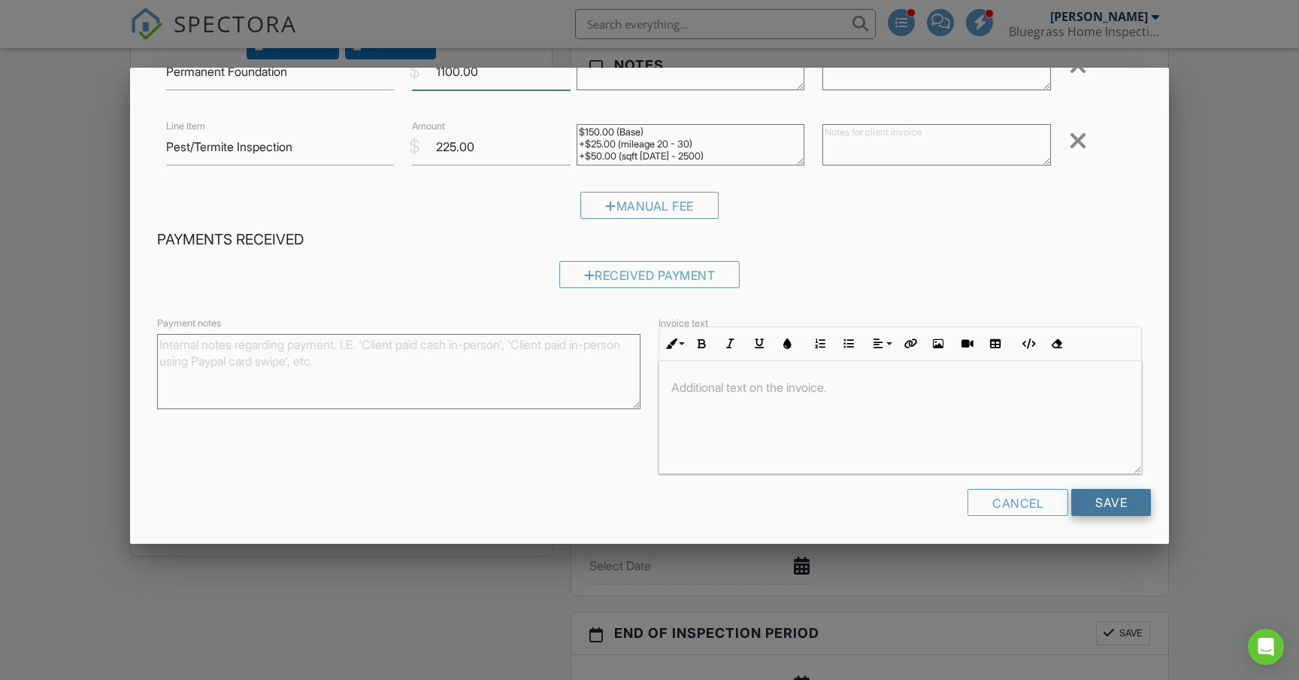
scroll to position [132, 0]
type input "1100.00"
click at [1111, 504] on input "Save" at bounding box center [1111, 502] width 80 height 27
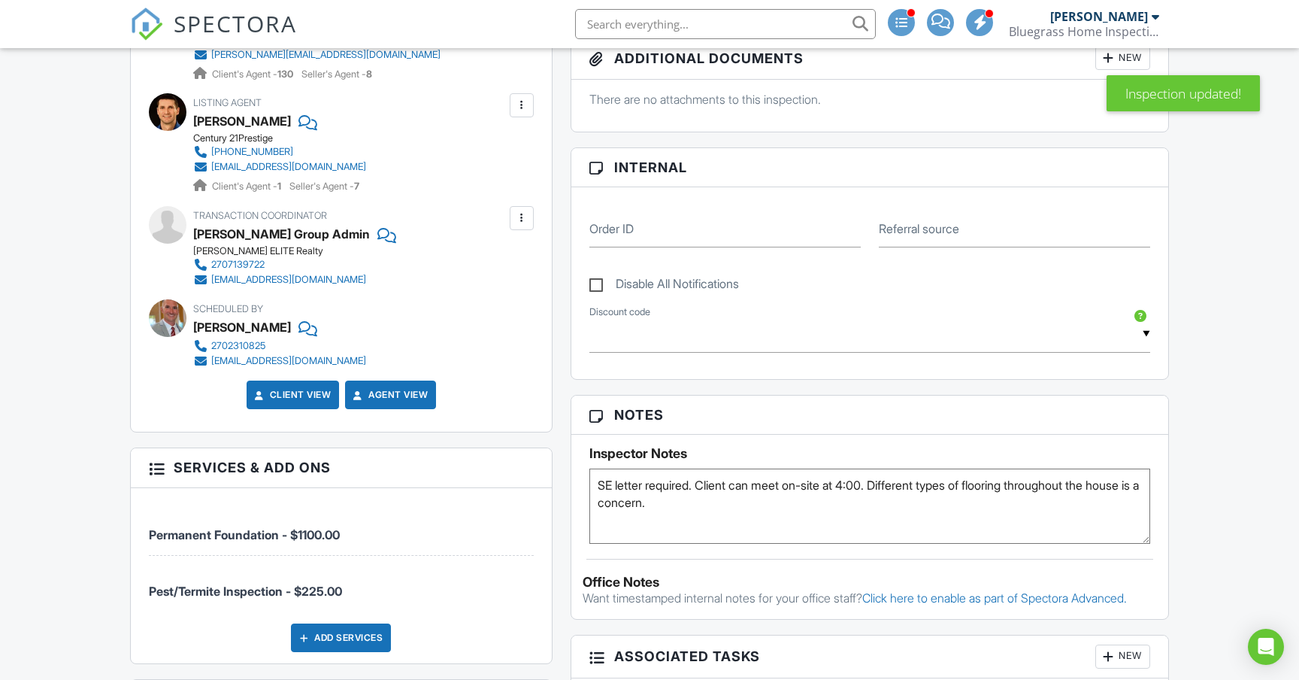
scroll to position [711, 0]
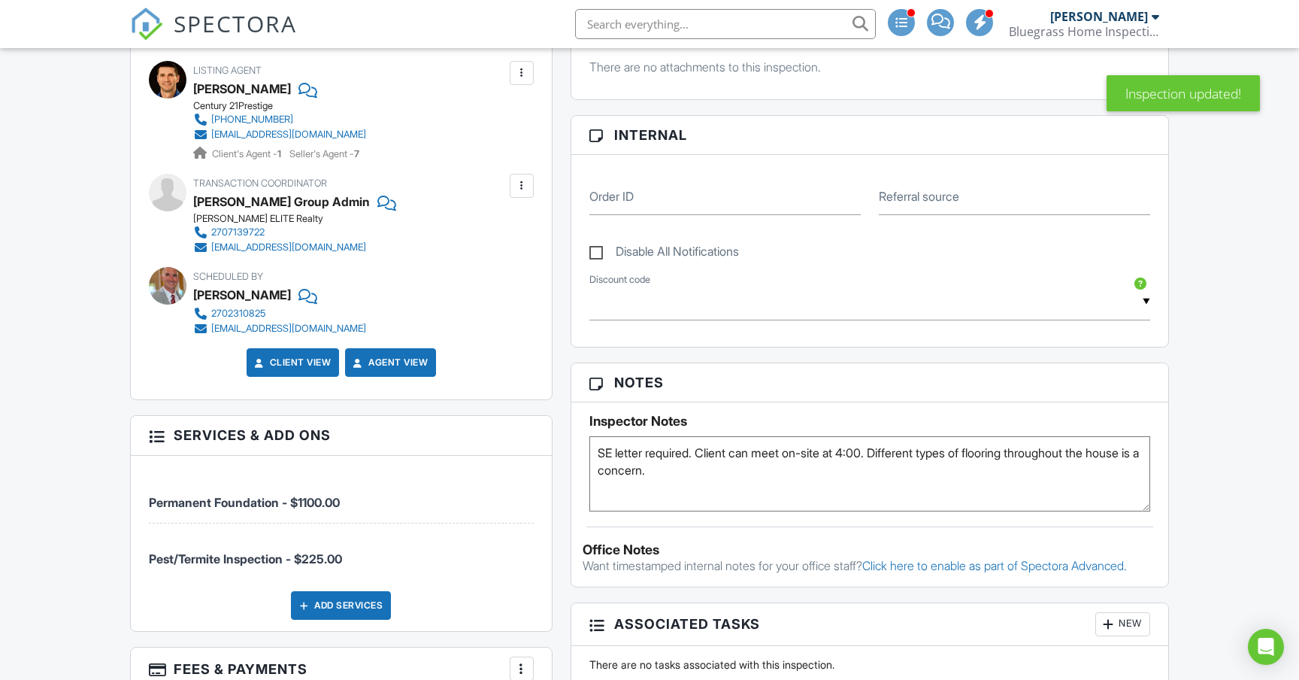
click at [720, 471] on textarea "SE letter required. Client can meet on-site at 4:00. Different types of floorin…" at bounding box center [869, 473] width 561 height 75
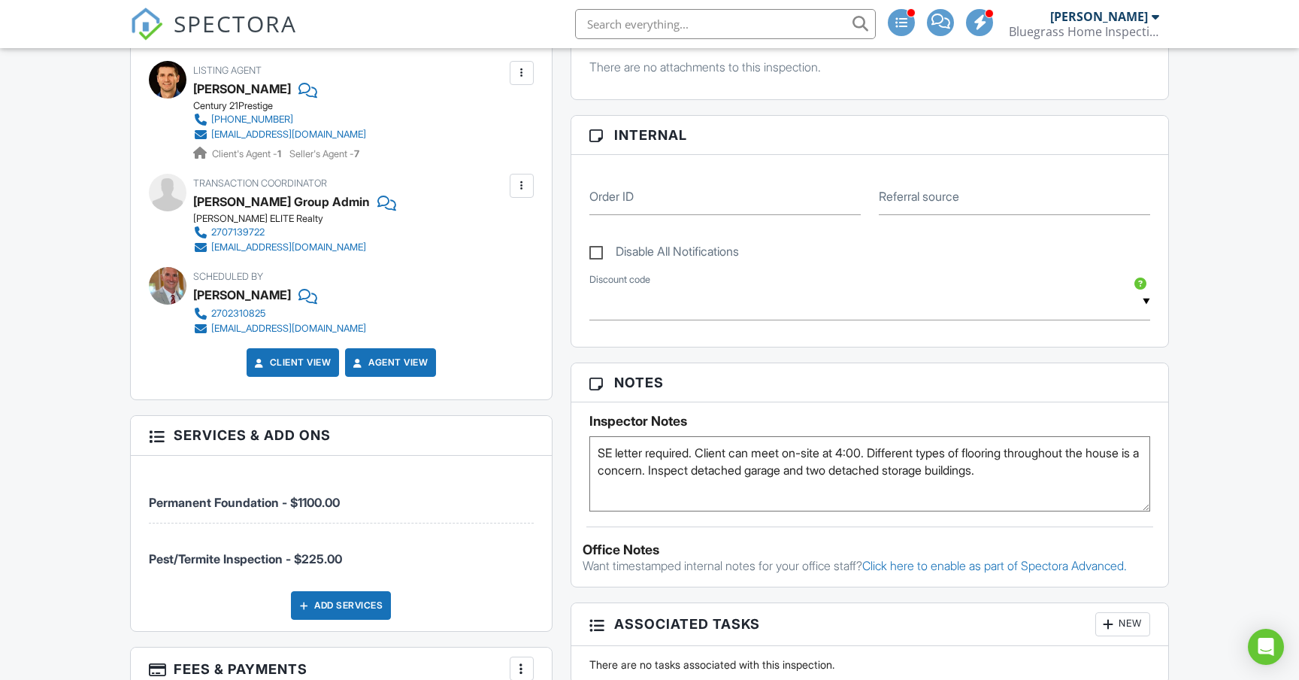
click at [561, 534] on div "People Disable Client CC Email New Client Client's Agent Listing Agent Add Anot…" at bounding box center [341, 309] width 441 height 1158
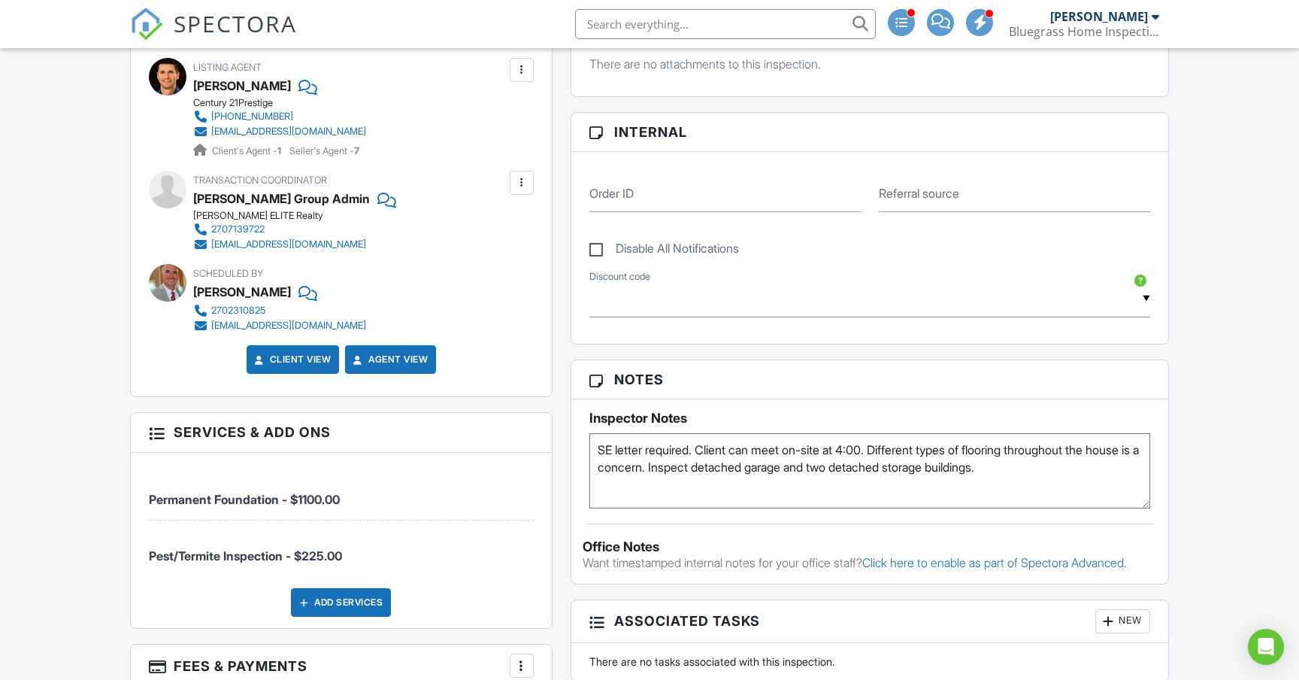
scroll to position [717, 0]
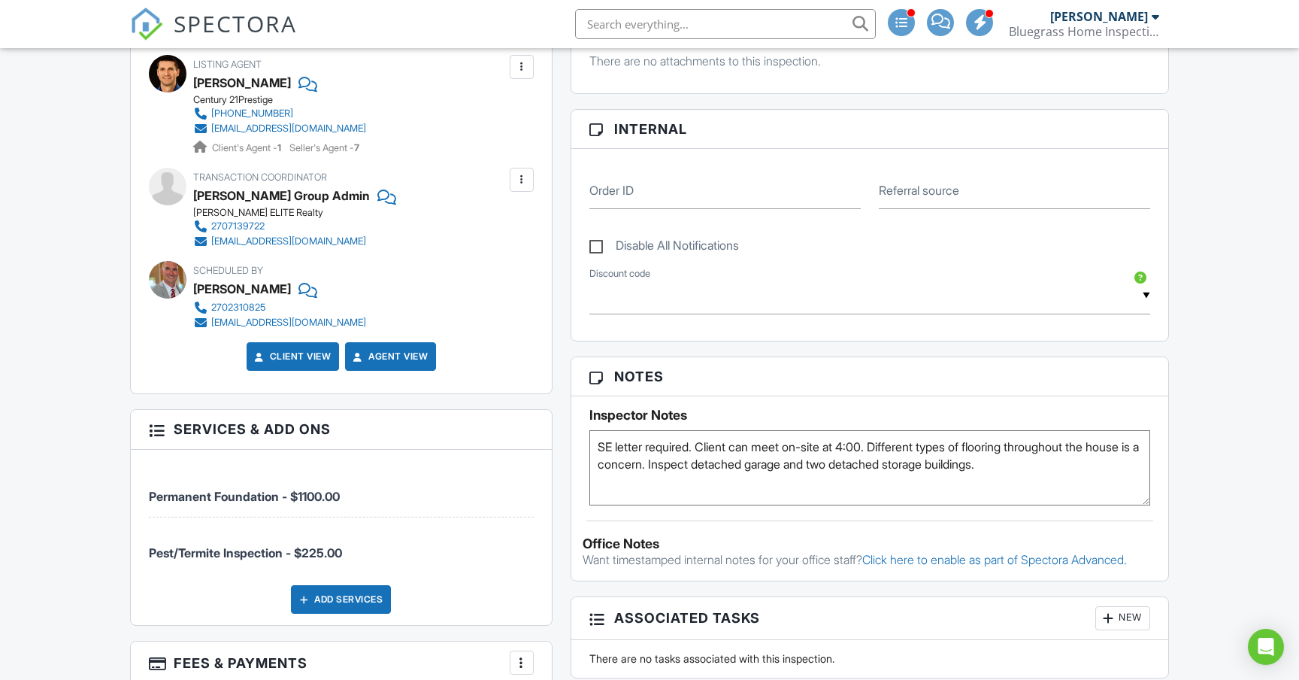
click at [1064, 465] on textarea "SE letter required. Client can meet on-site at 4:00. Different types of floorin…" at bounding box center [869, 467] width 561 height 75
type textarea "SE letter required. Client can meet on-site at 4:00. Different types of floorin…"
click at [562, 540] on div "Reports Locked Attach New (Untitled report) Manufactured Home Inspection Edit V…" at bounding box center [870, 382] width 617 height 1317
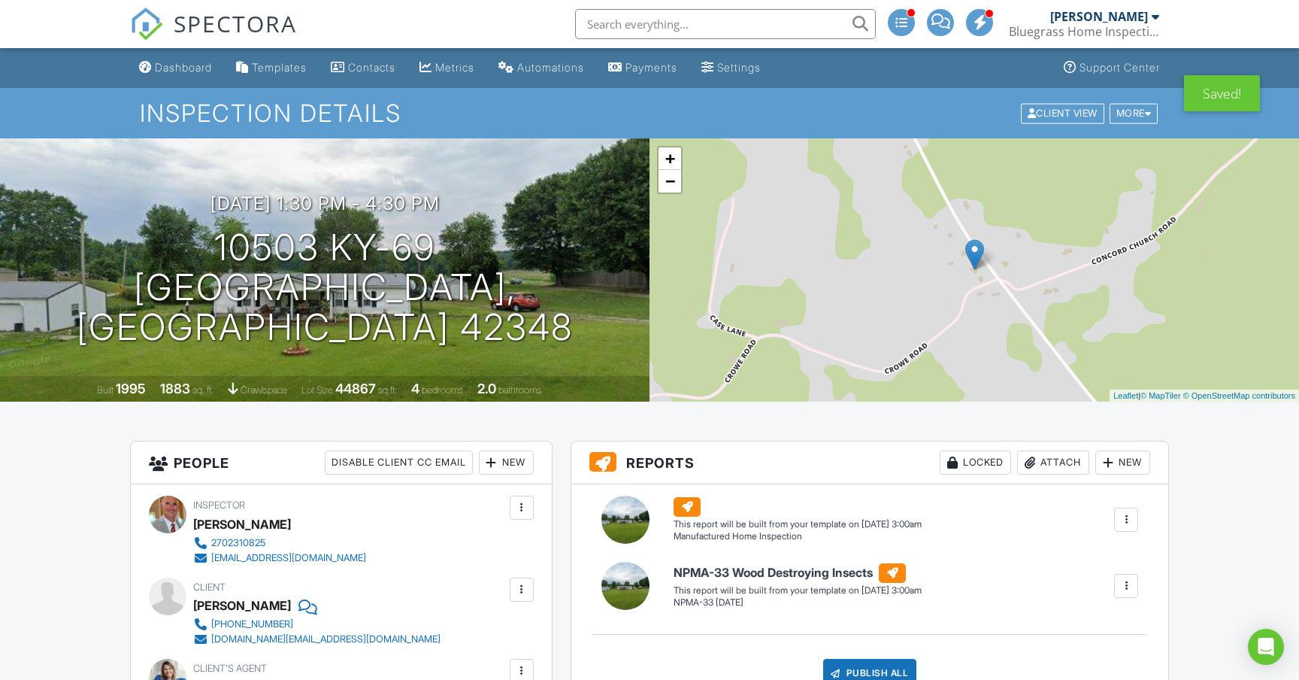
scroll to position [0, 0]
click at [190, 65] on div "Dashboard" at bounding box center [183, 67] width 57 height 13
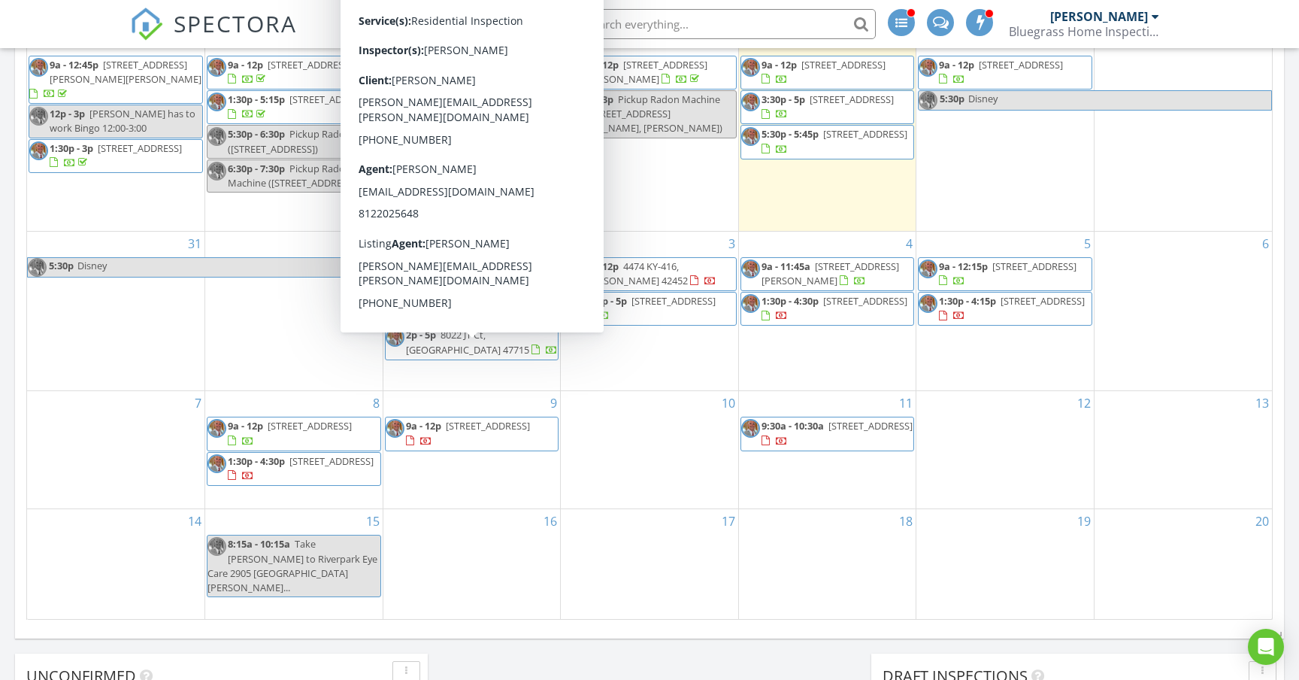
scroll to position [772, 0]
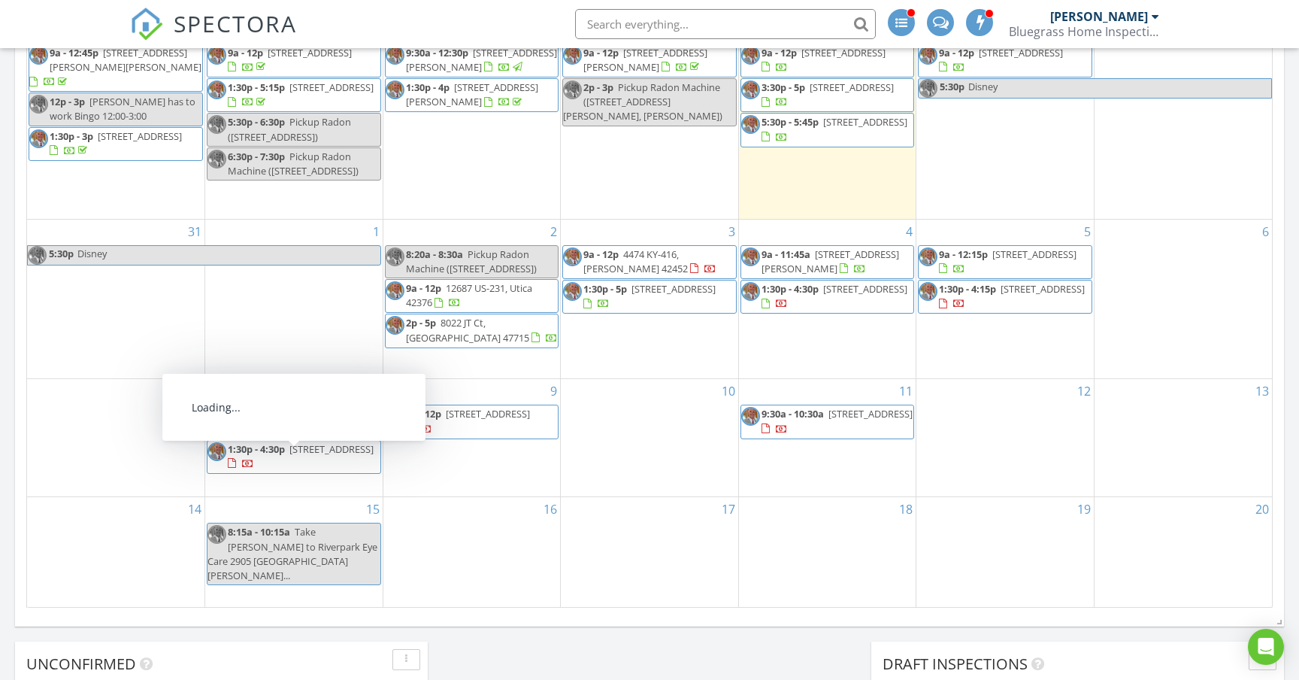
click at [364, 468] on span "1:30p - 4:30p [STREET_ADDRESS]" at bounding box center [294, 456] width 173 height 29
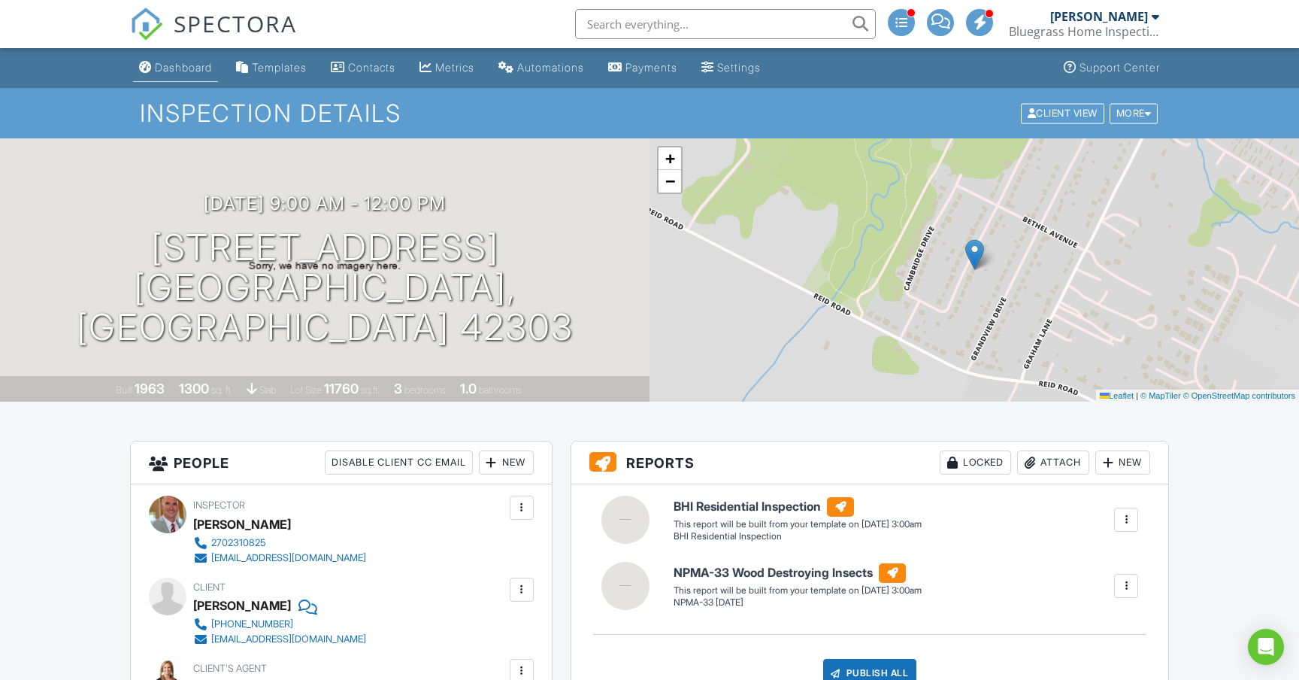
click at [190, 72] on div "Dashboard" at bounding box center [183, 67] width 57 height 13
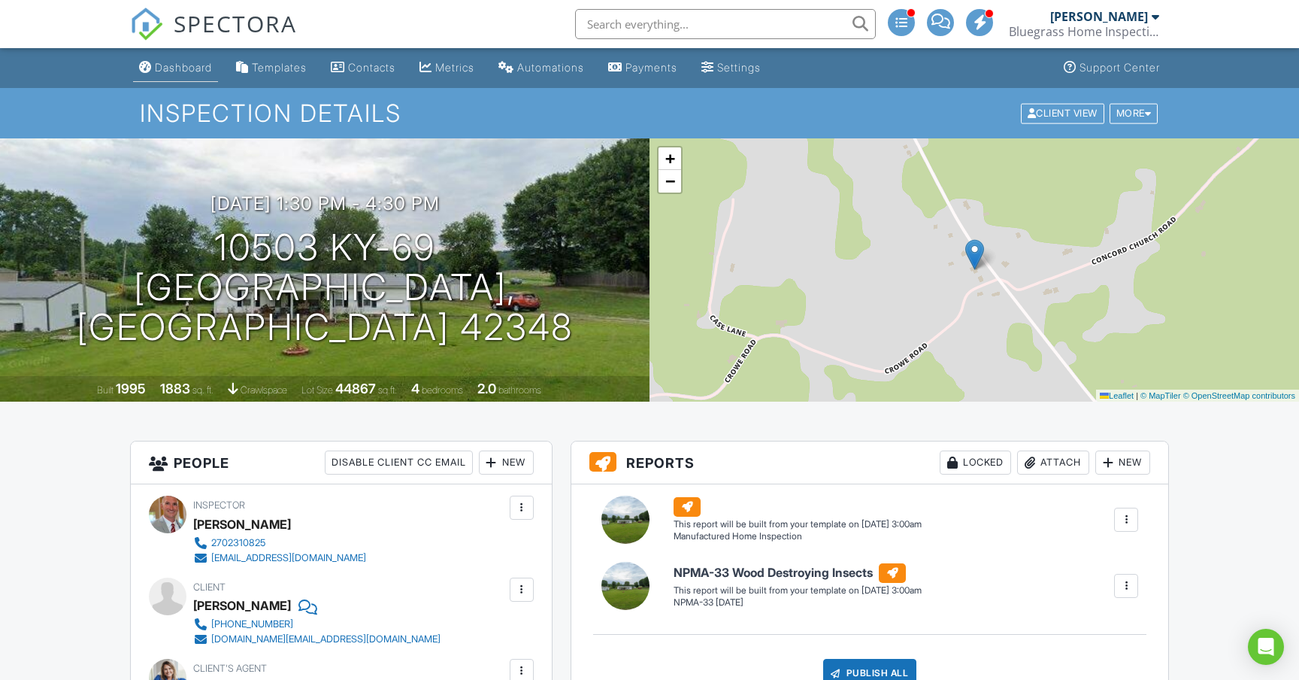
click at [198, 68] on div "Dashboard" at bounding box center [183, 67] width 57 height 13
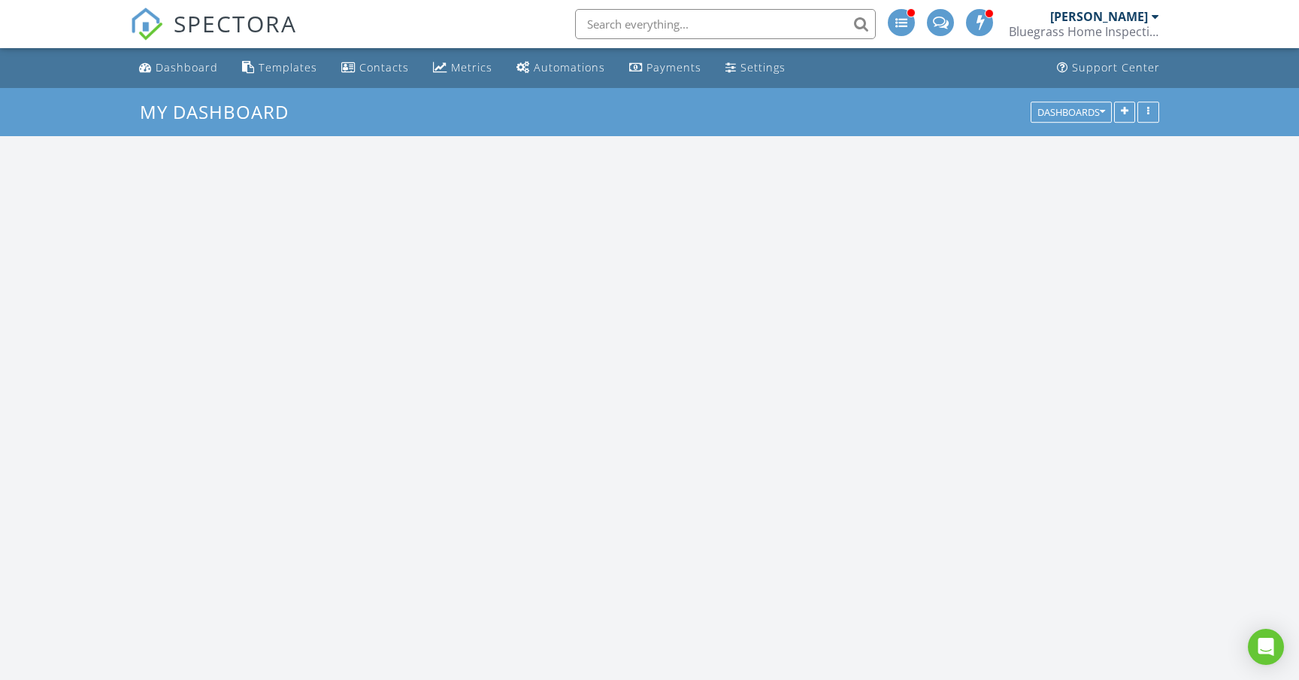
scroll to position [1369, 1300]
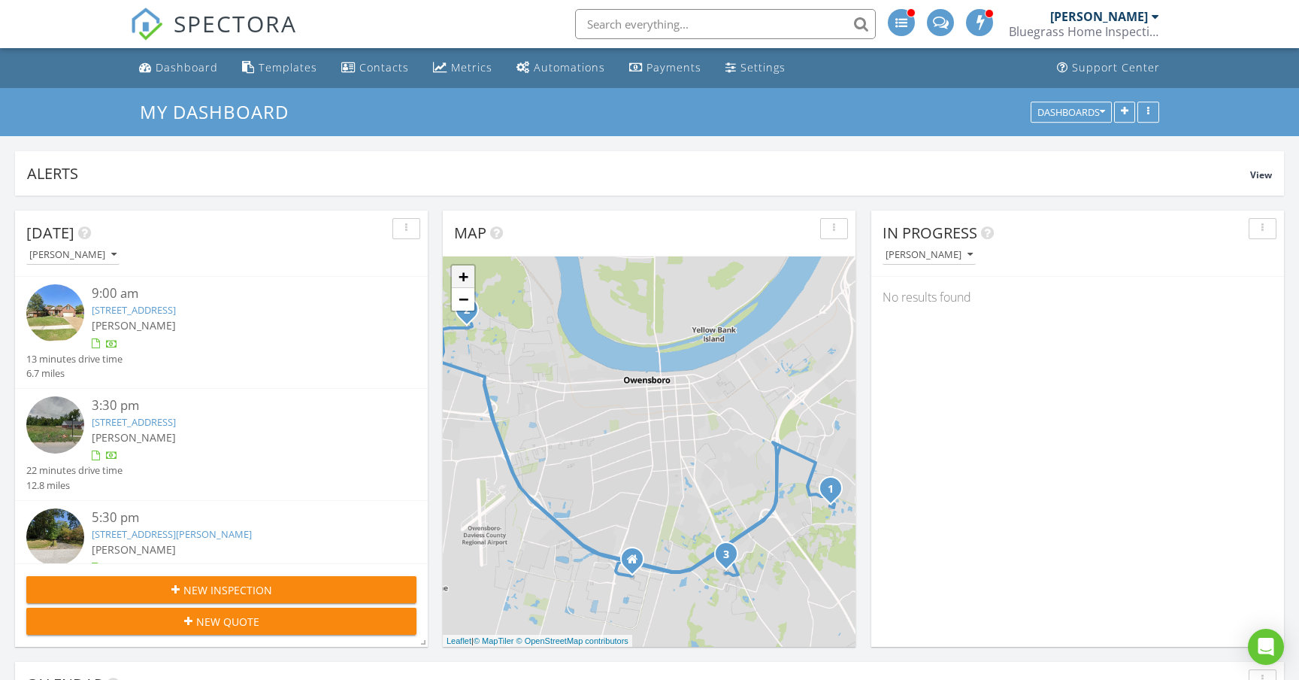
click at [468, 280] on link "+" at bounding box center [463, 276] width 23 height 23
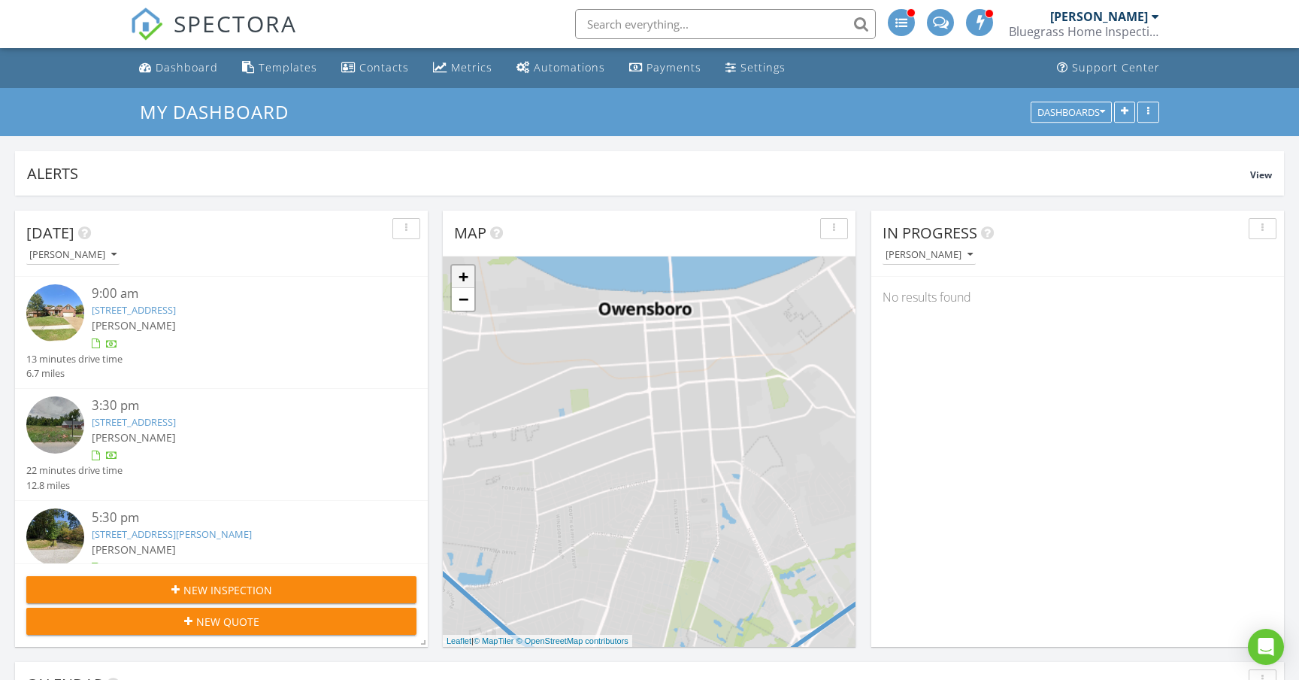
click at [468, 280] on link "+" at bounding box center [463, 276] width 23 height 23
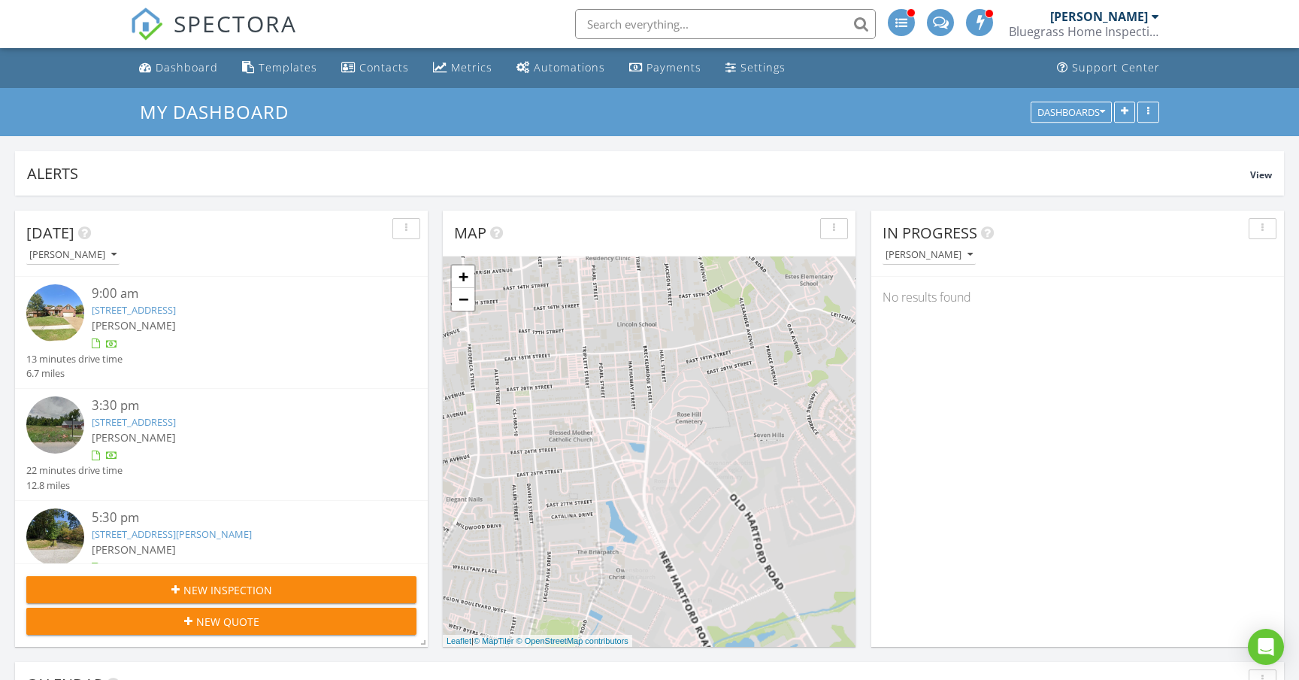
click at [444, 367] on div "1 2 3 + − [PERSON_NAME][GEOGRAPHIC_DATA], [PERSON_NAME][GEOGRAPHIC_DATA], [PERS…" at bounding box center [649, 451] width 413 height 390
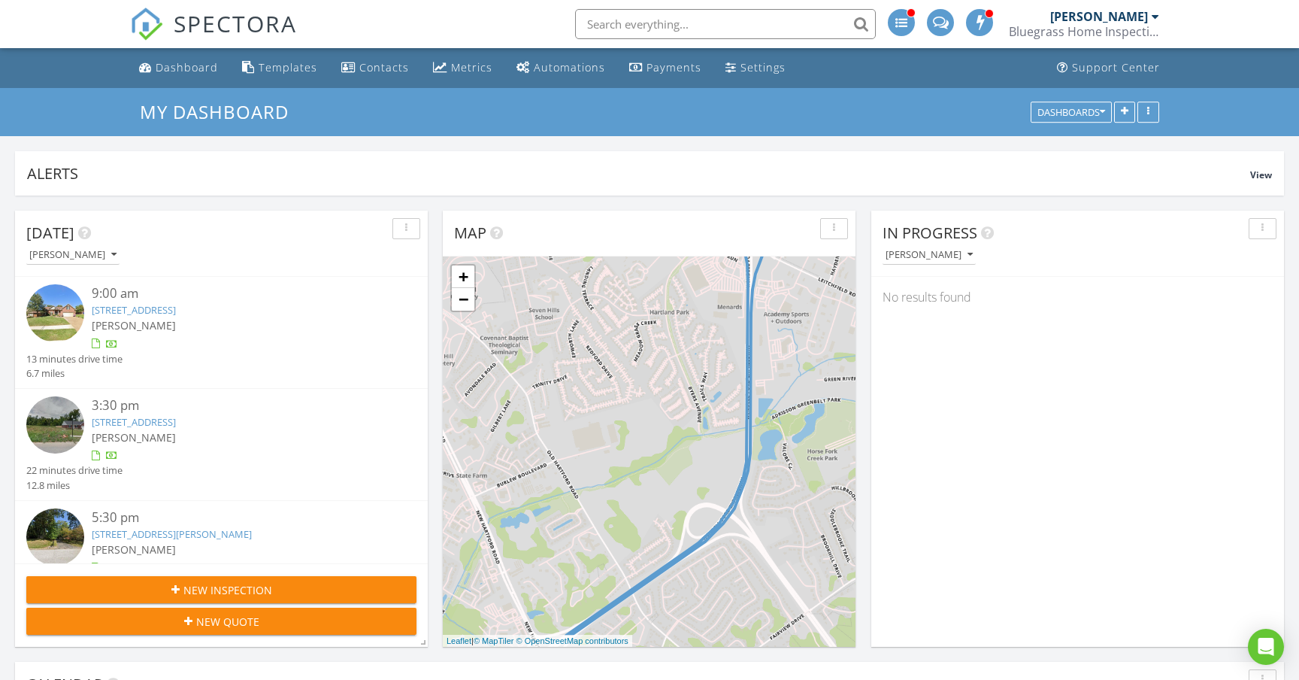
click at [489, 402] on div "1 2 3 + − [PERSON_NAME][GEOGRAPHIC_DATA], [PERSON_NAME][GEOGRAPHIC_DATA], [PERS…" at bounding box center [649, 451] width 413 height 390
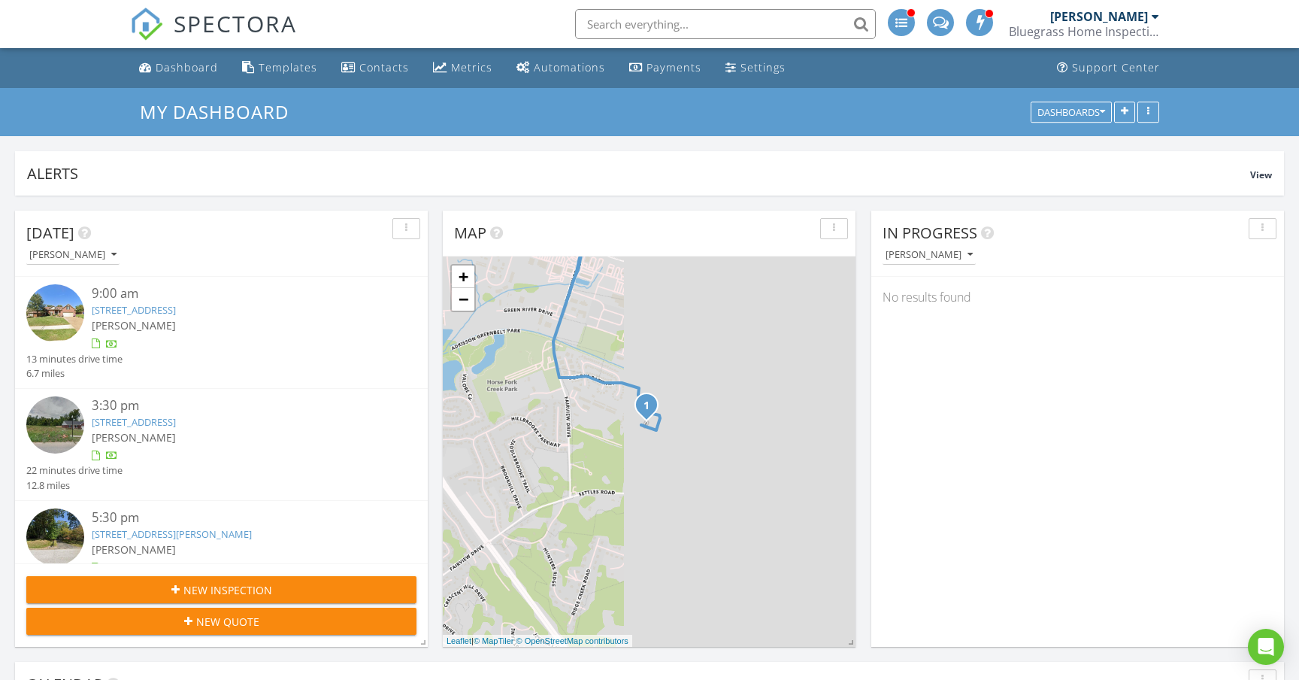
click at [492, 492] on div "1 2 3 + − [PERSON_NAME][GEOGRAPHIC_DATA], [PERSON_NAME][GEOGRAPHIC_DATA], [PERS…" at bounding box center [649, 451] width 413 height 390
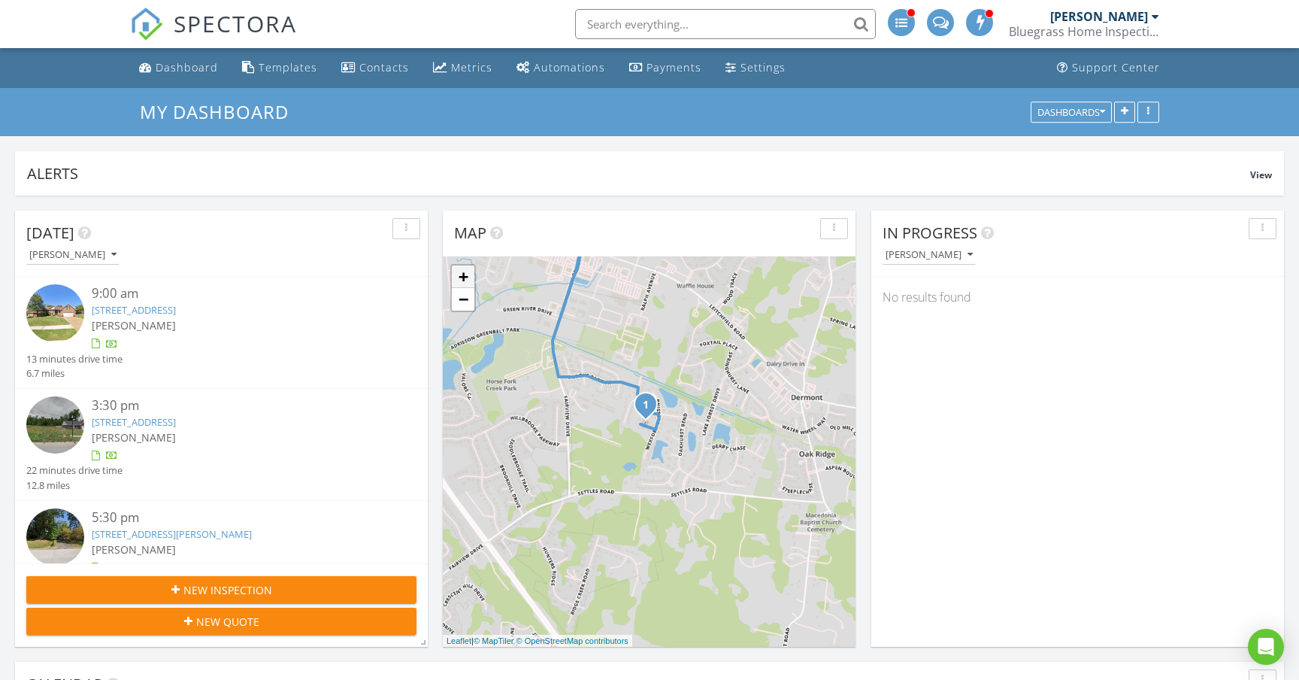
click at [466, 279] on link "+" at bounding box center [463, 276] width 23 height 23
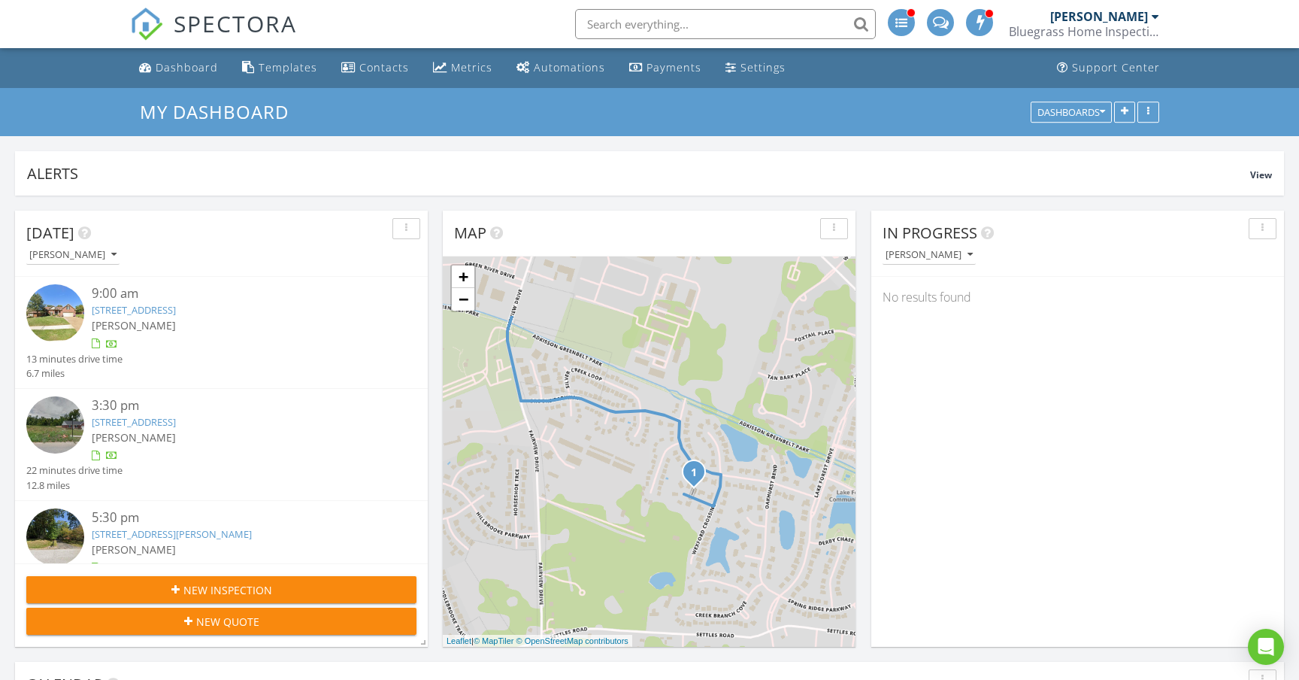
click at [614, 463] on div "1 2 3 + − [PERSON_NAME][GEOGRAPHIC_DATA], [PERSON_NAME][GEOGRAPHIC_DATA], [PERS…" at bounding box center [649, 451] width 413 height 390
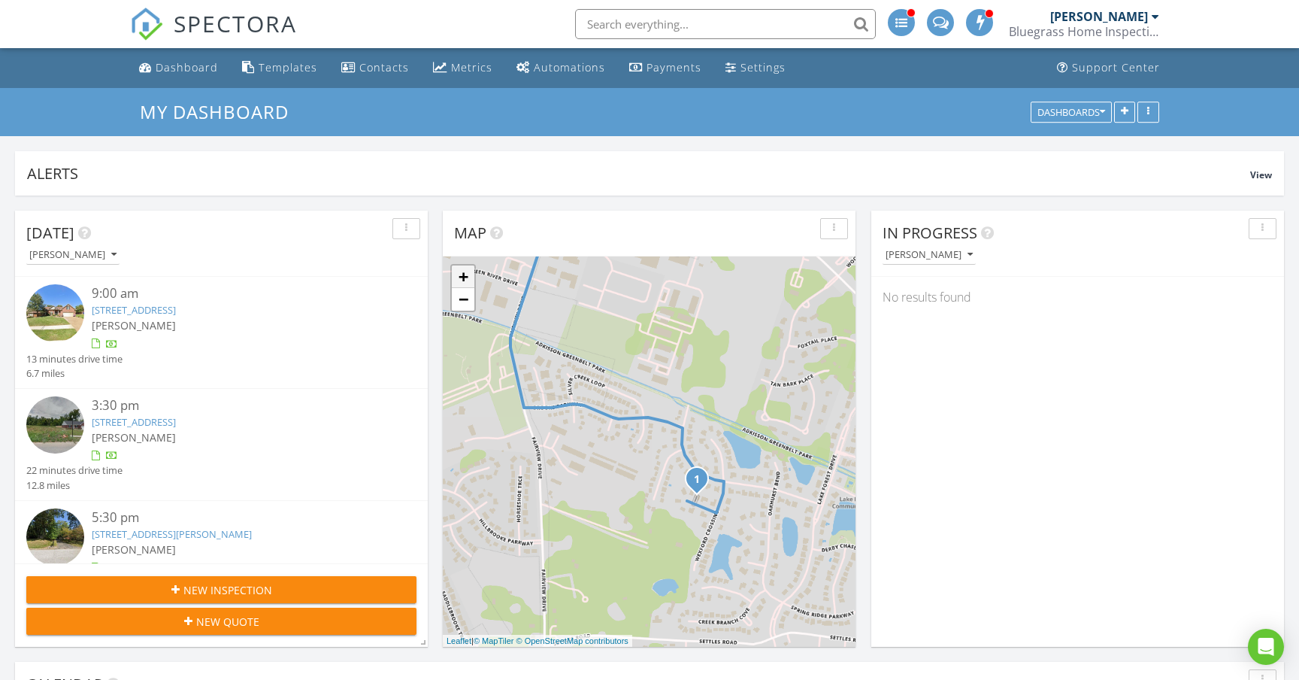
click at [466, 277] on link "+" at bounding box center [463, 276] width 23 height 23
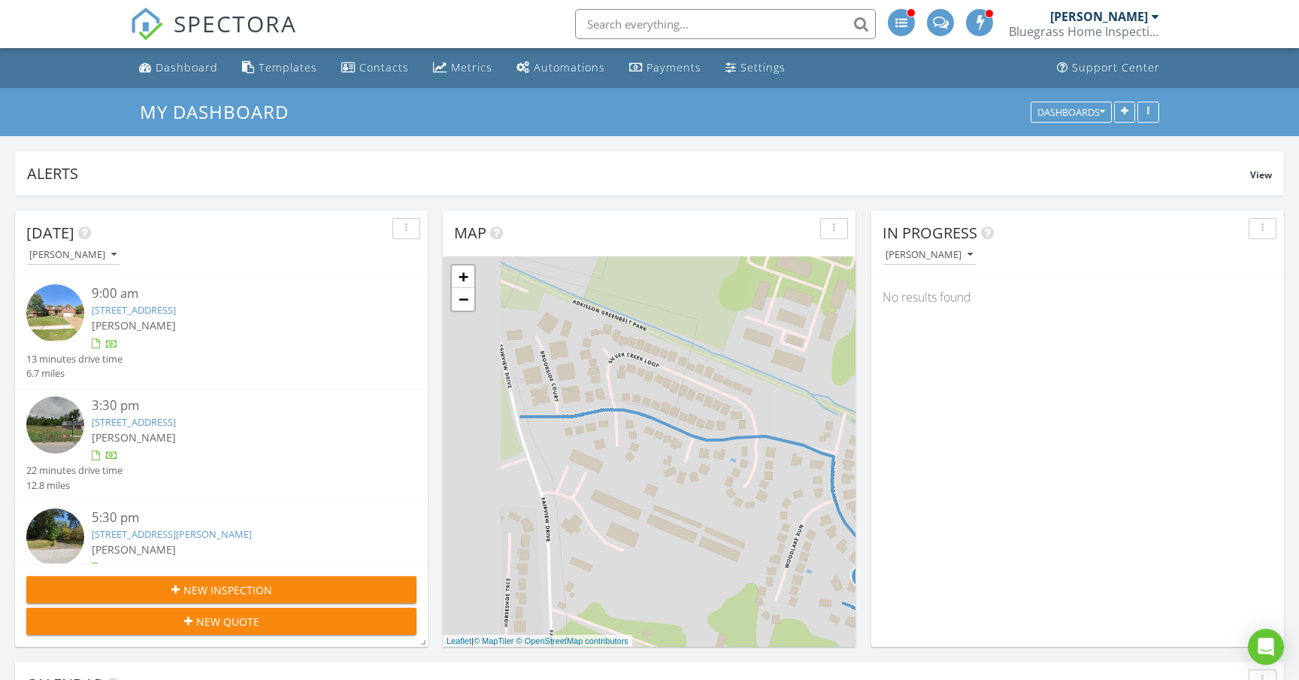
click at [722, 538] on div "1 2 3 + − [PERSON_NAME][GEOGRAPHIC_DATA], [PERSON_NAME][GEOGRAPHIC_DATA], [PERS…" at bounding box center [649, 451] width 413 height 390
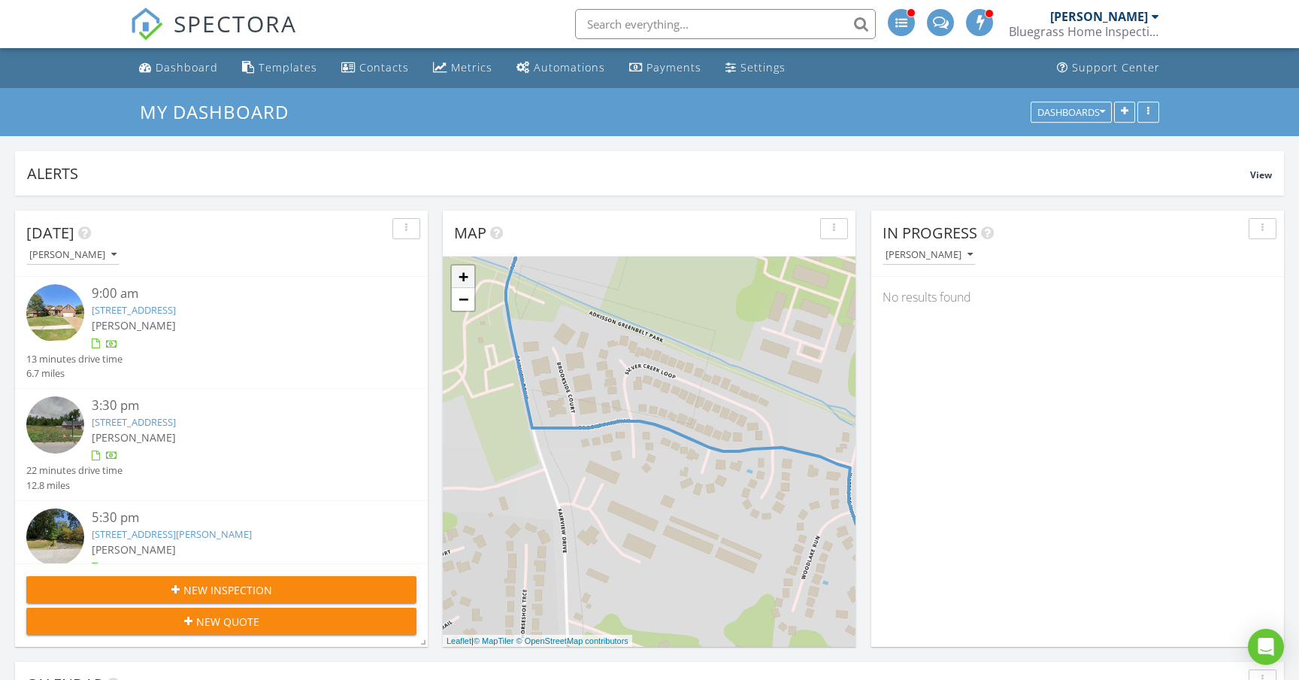
click at [462, 276] on link "+" at bounding box center [463, 276] width 23 height 23
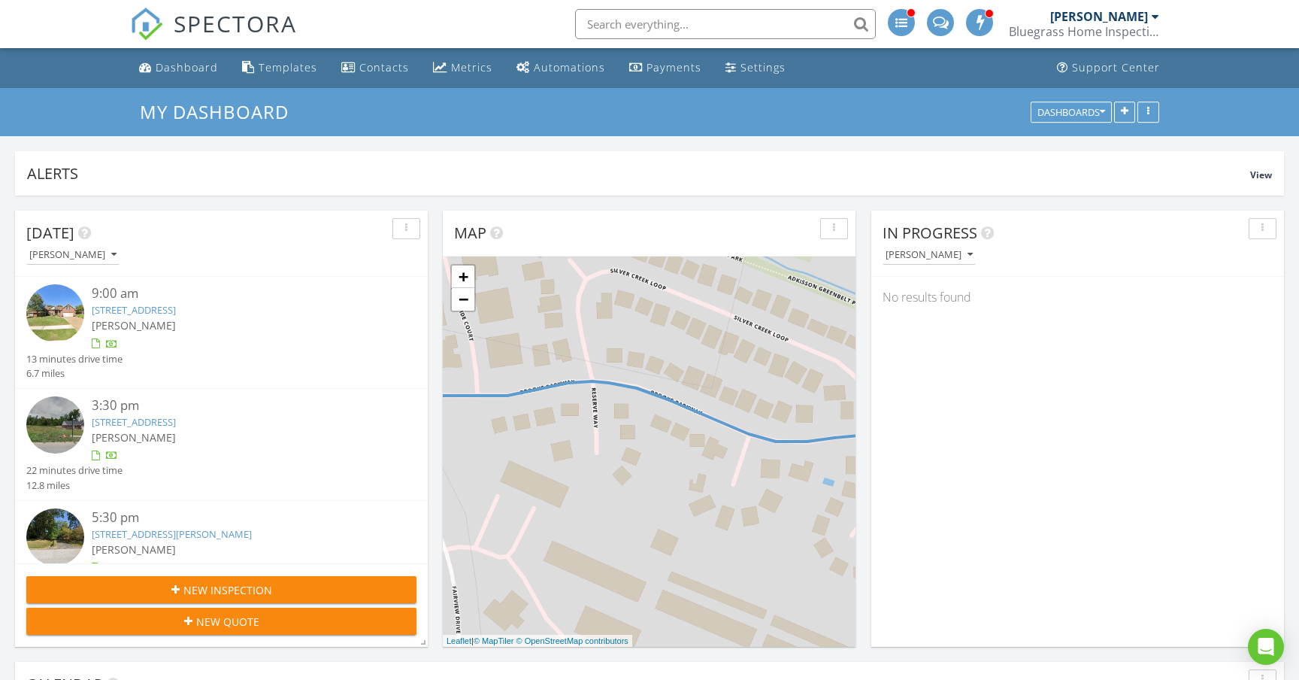
click at [505, 405] on div "1 2 3 + − [PERSON_NAME][GEOGRAPHIC_DATA], [PERSON_NAME][GEOGRAPHIC_DATA], [PERS…" at bounding box center [649, 451] width 413 height 390
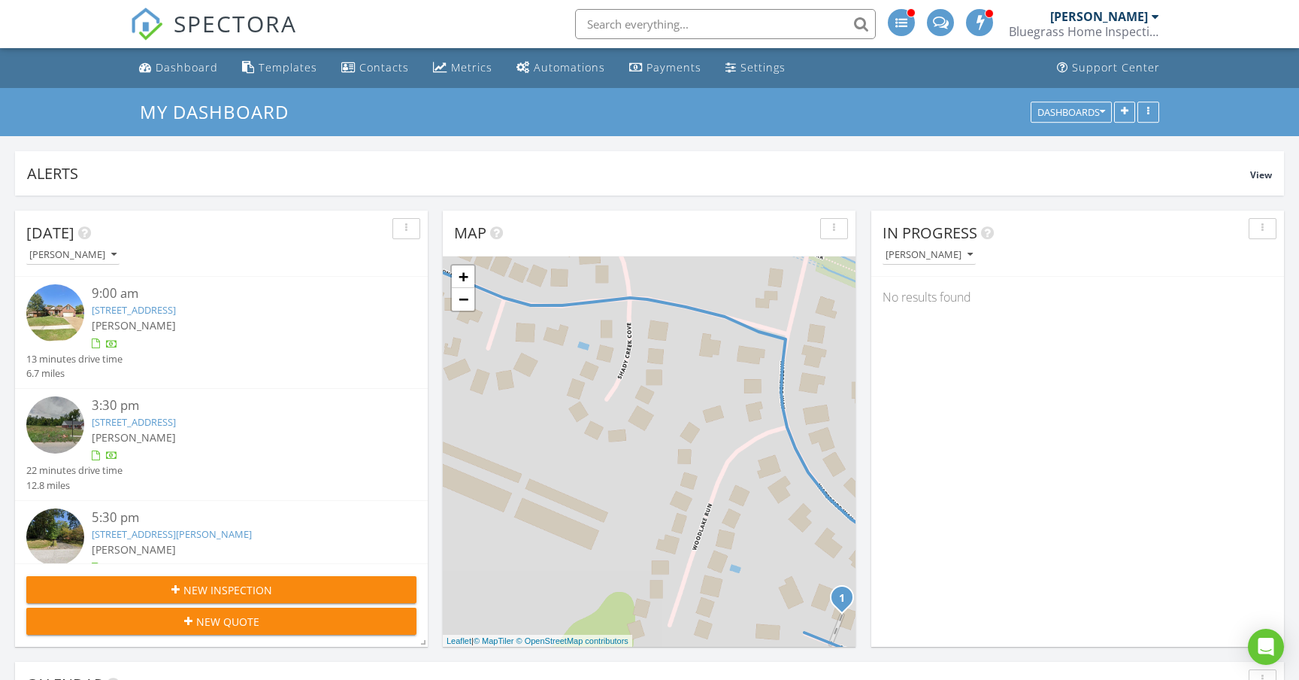
click at [471, 372] on div "1 2 3 + − [PERSON_NAME][GEOGRAPHIC_DATA], [PERSON_NAME][GEOGRAPHIC_DATA], [PERS…" at bounding box center [649, 451] width 413 height 390
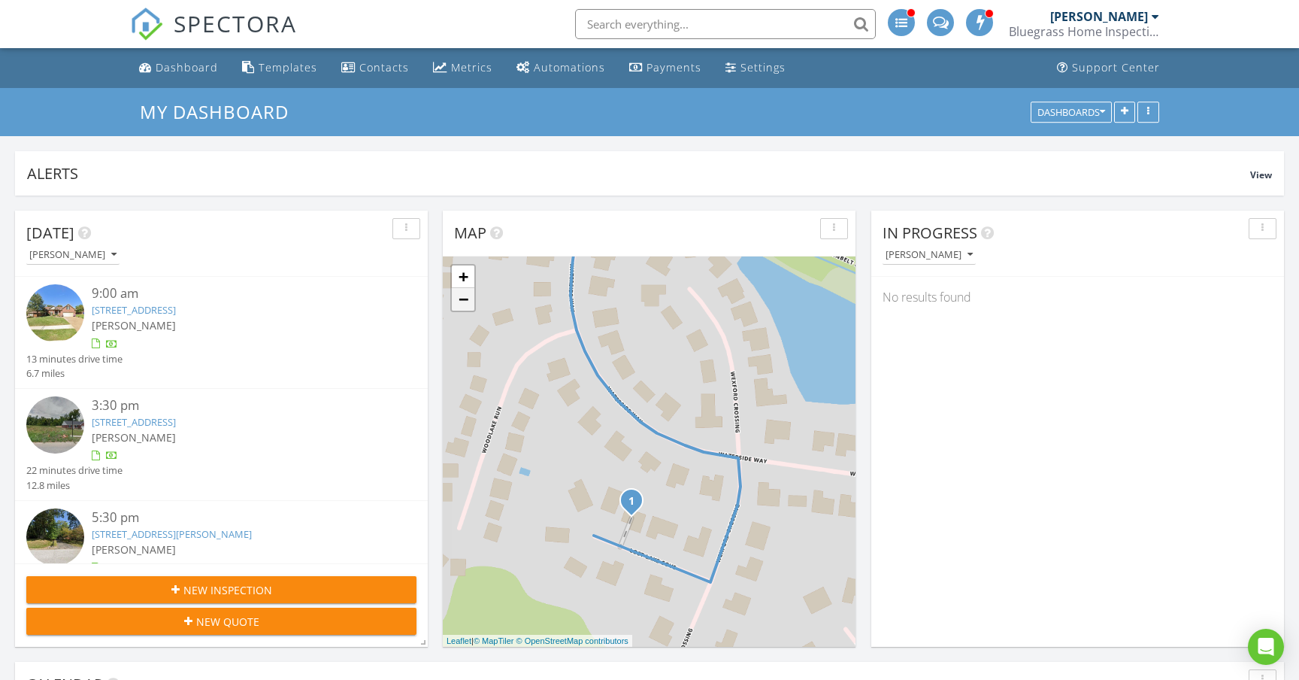
click at [466, 303] on link "−" at bounding box center [463, 299] width 23 height 23
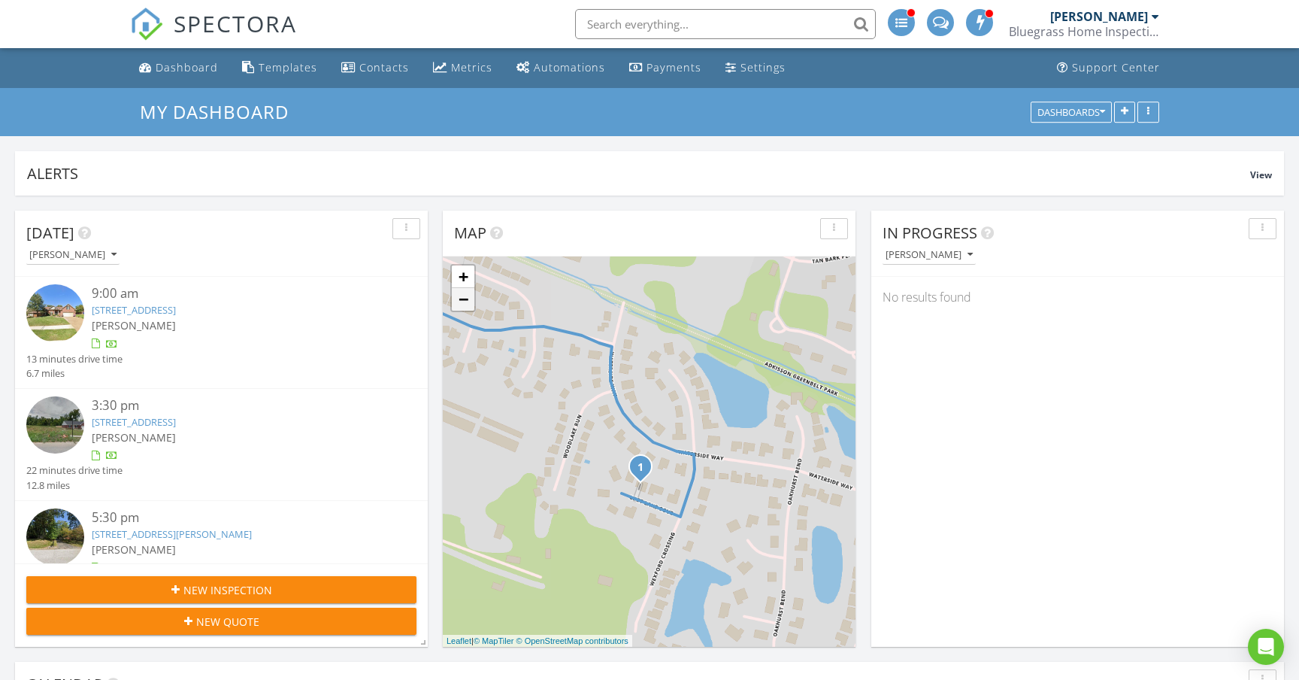
click at [466, 303] on link "−" at bounding box center [463, 299] width 23 height 23
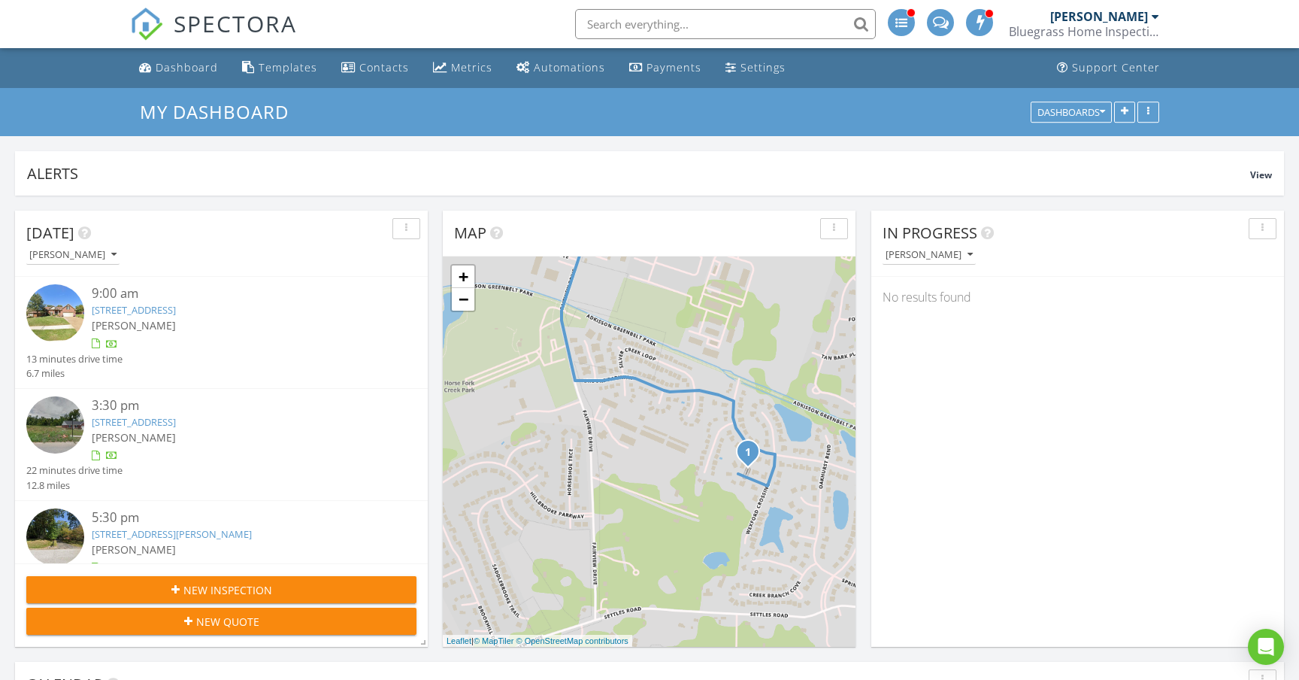
click at [708, 462] on div "1 2 3 + − [PERSON_NAME][GEOGRAPHIC_DATA], [PERSON_NAME][GEOGRAPHIC_DATA], [PERS…" at bounding box center [649, 451] width 413 height 390
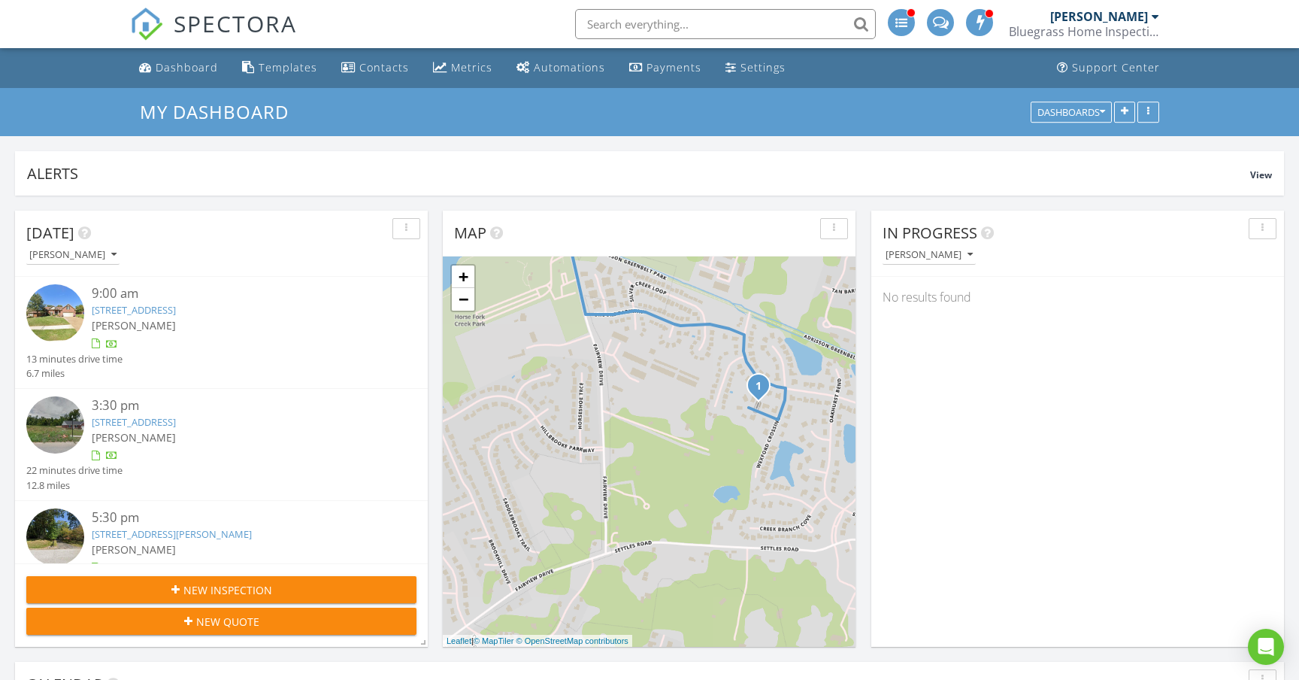
click at [673, 426] on div "1 2 3 + − [PERSON_NAME][GEOGRAPHIC_DATA], [PERSON_NAME][GEOGRAPHIC_DATA], [PERS…" at bounding box center [649, 451] width 413 height 390
click at [470, 306] on link "−" at bounding box center [463, 299] width 23 height 23
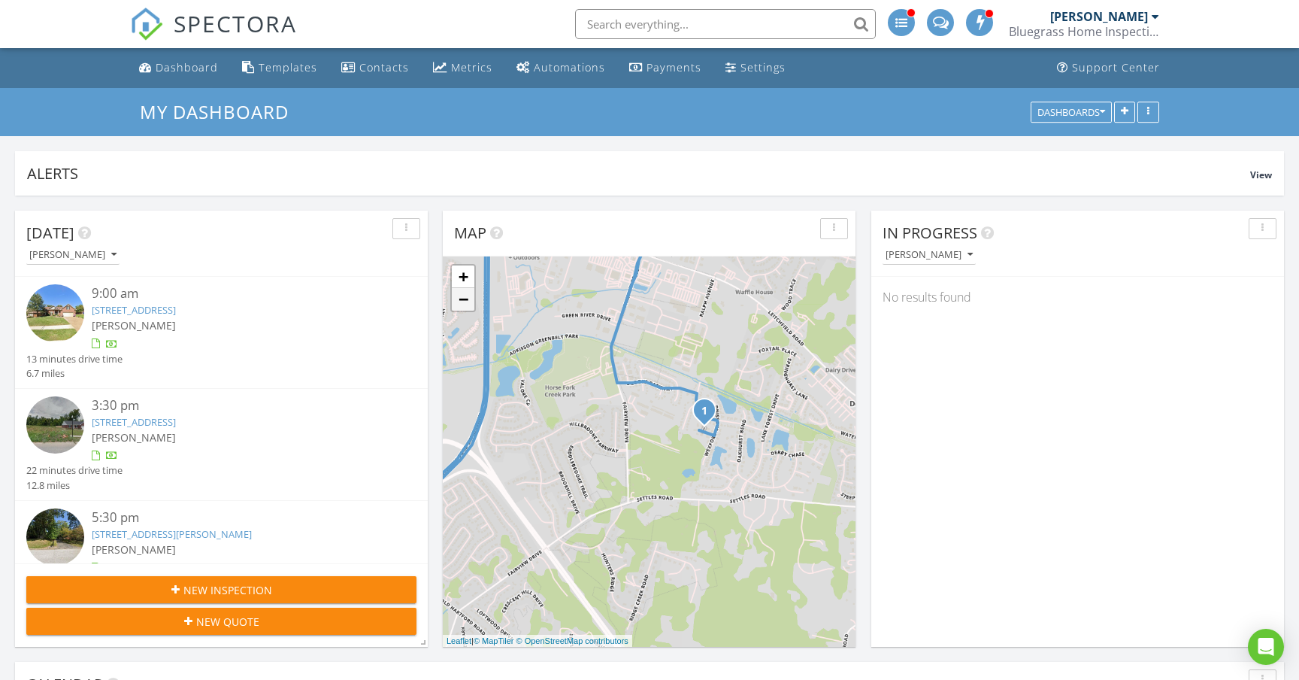
click at [470, 306] on link "−" at bounding box center [463, 299] width 23 height 23
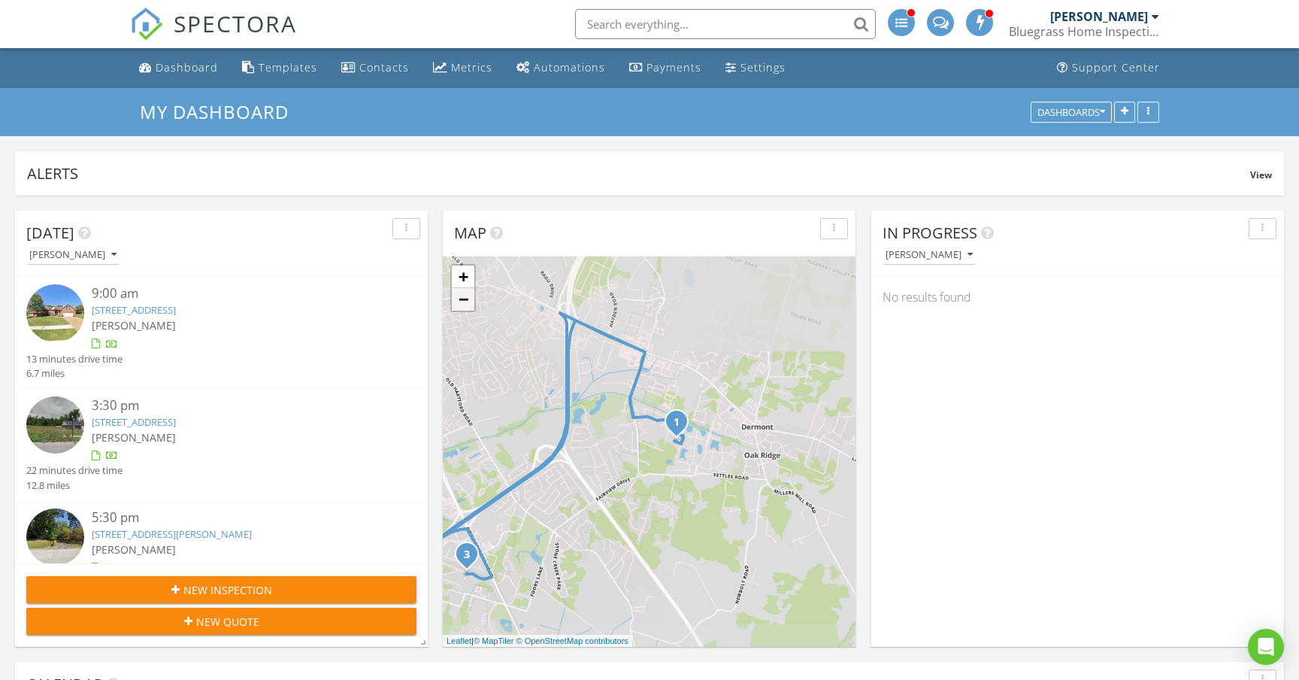
click at [470, 306] on link "−" at bounding box center [463, 299] width 23 height 23
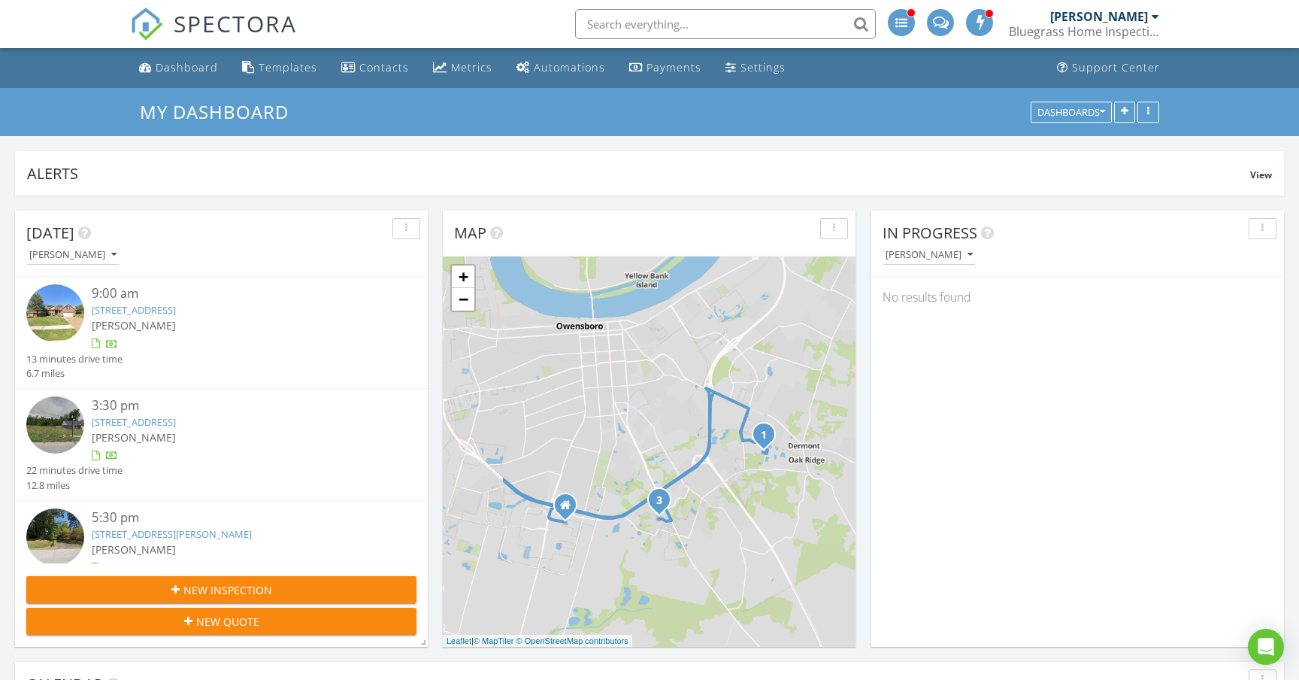
click at [637, 400] on div "1 2 3 + − [PERSON_NAME][GEOGRAPHIC_DATA], [PERSON_NAME][GEOGRAPHIC_DATA], [PERS…" at bounding box center [649, 451] width 413 height 390
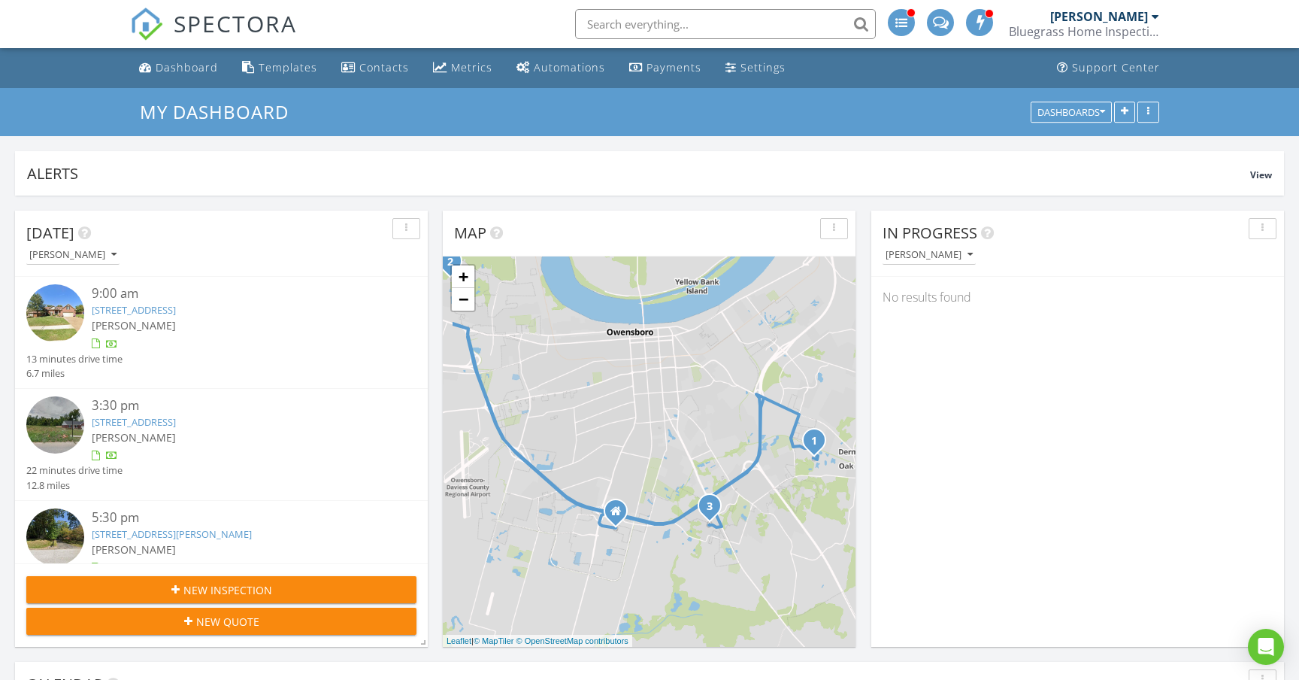
click at [559, 367] on div "1 2 3 + − [PERSON_NAME][GEOGRAPHIC_DATA], [PERSON_NAME][GEOGRAPHIC_DATA], [PERS…" at bounding box center [649, 451] width 413 height 390
